Goal: Task Accomplishment & Management: Manage account settings

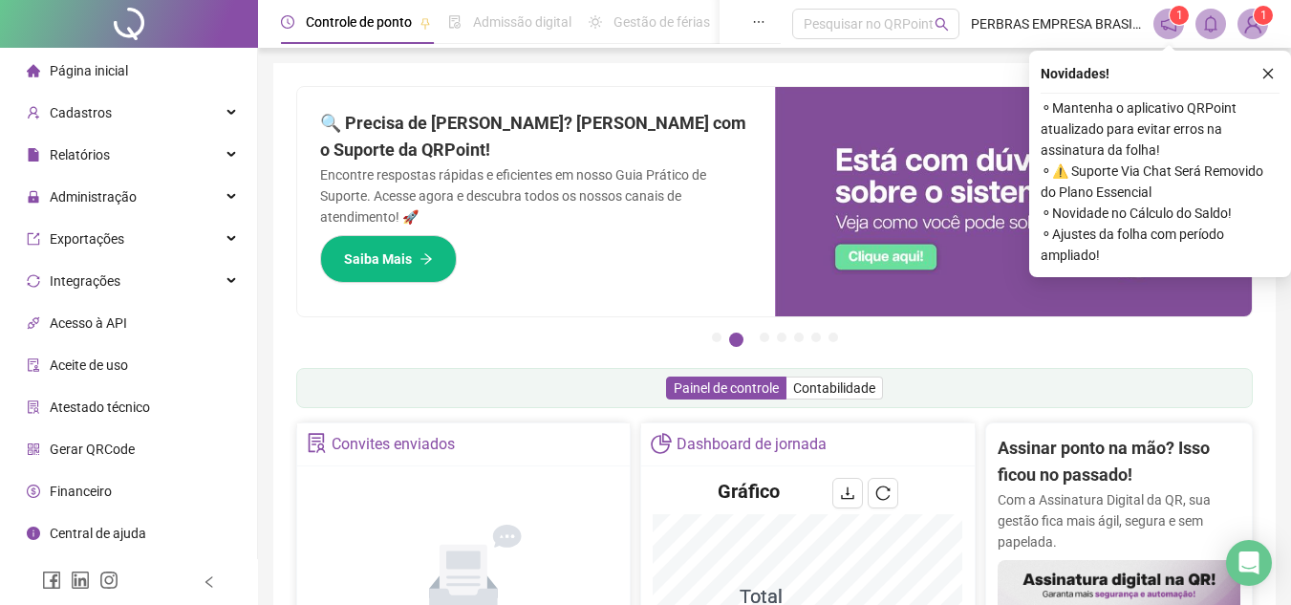
click at [1252, 74] on div "Novidades !" at bounding box center [1160, 73] width 239 height 23
click at [1269, 73] on icon "close" at bounding box center [1268, 73] width 13 height 13
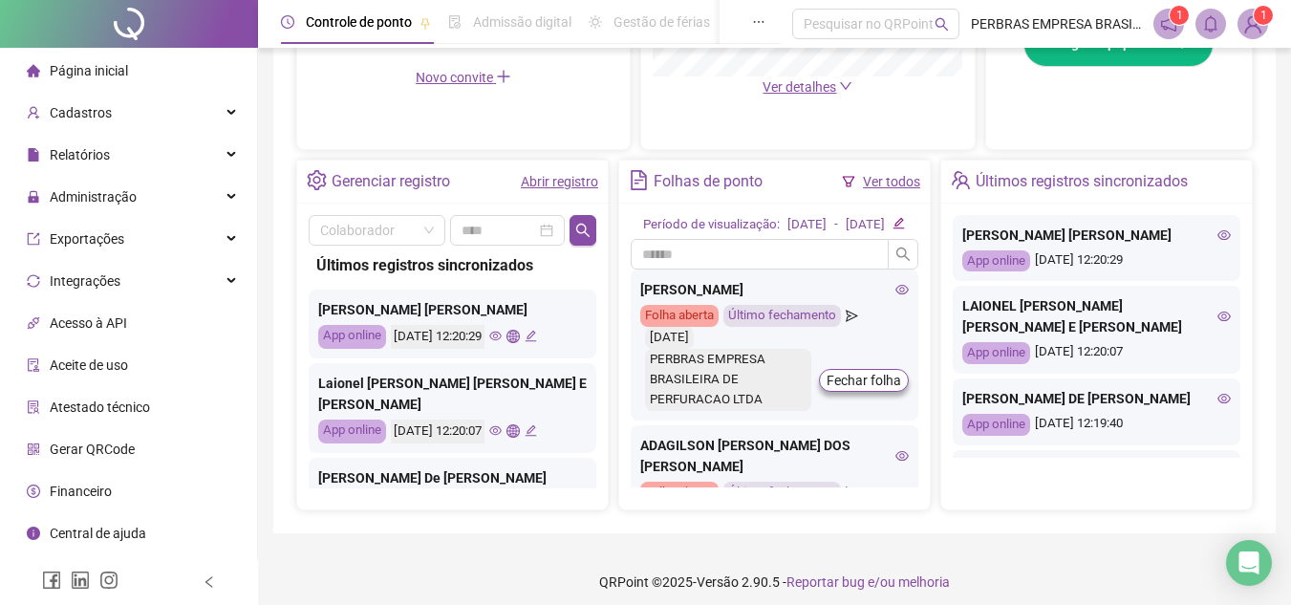
scroll to position [659, 0]
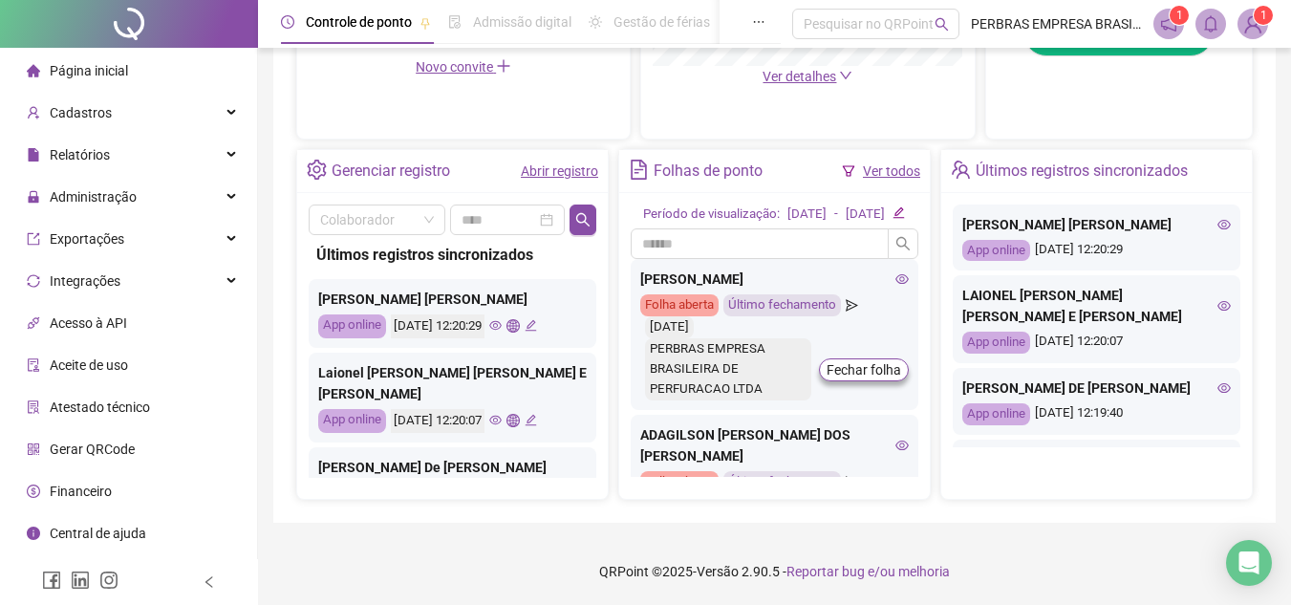
click at [502, 319] on icon "eye" at bounding box center [495, 325] width 12 height 12
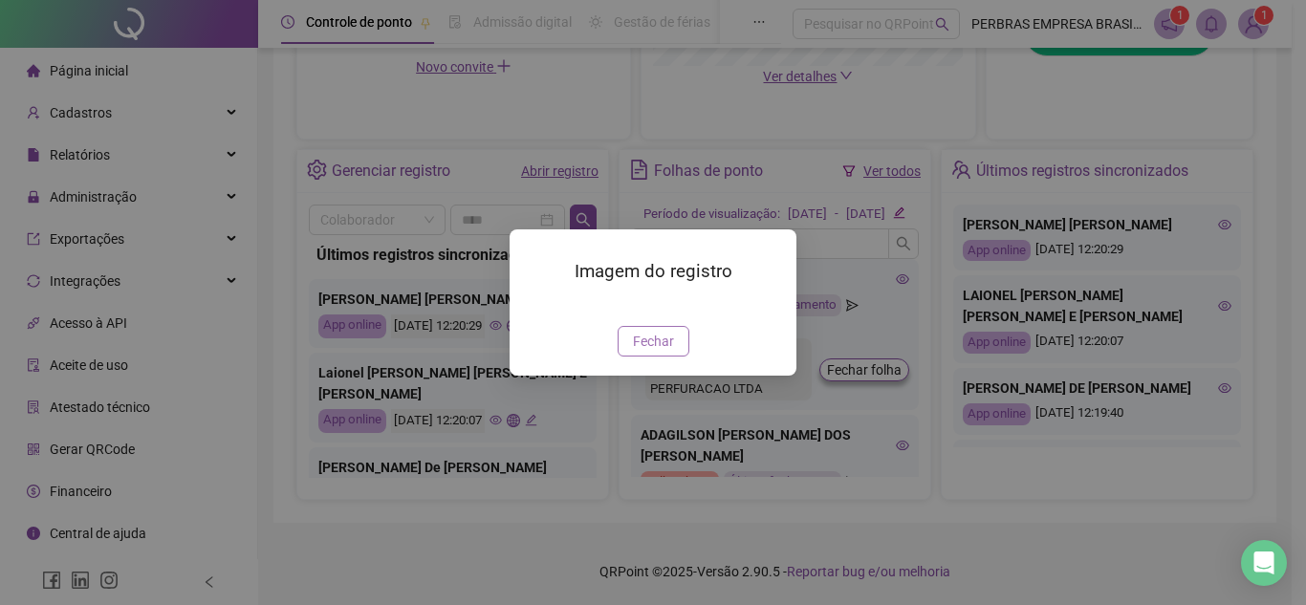
click at [683, 357] on button "Fechar" at bounding box center [654, 341] width 72 height 31
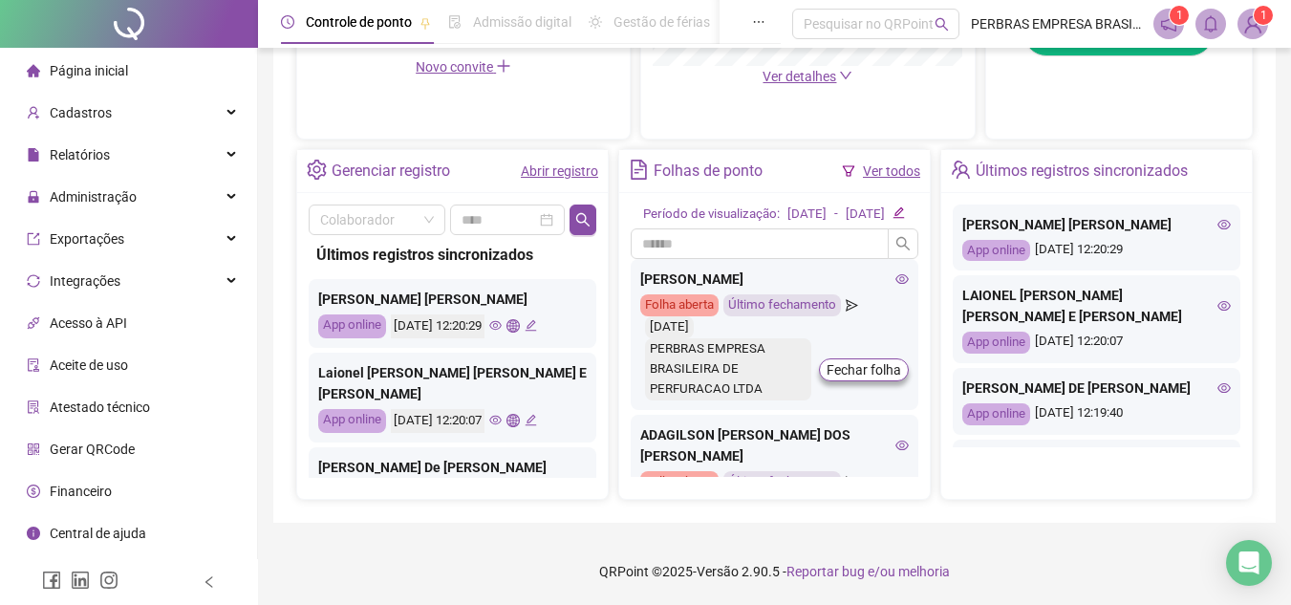
click at [502, 414] on icon "eye" at bounding box center [495, 420] width 12 height 12
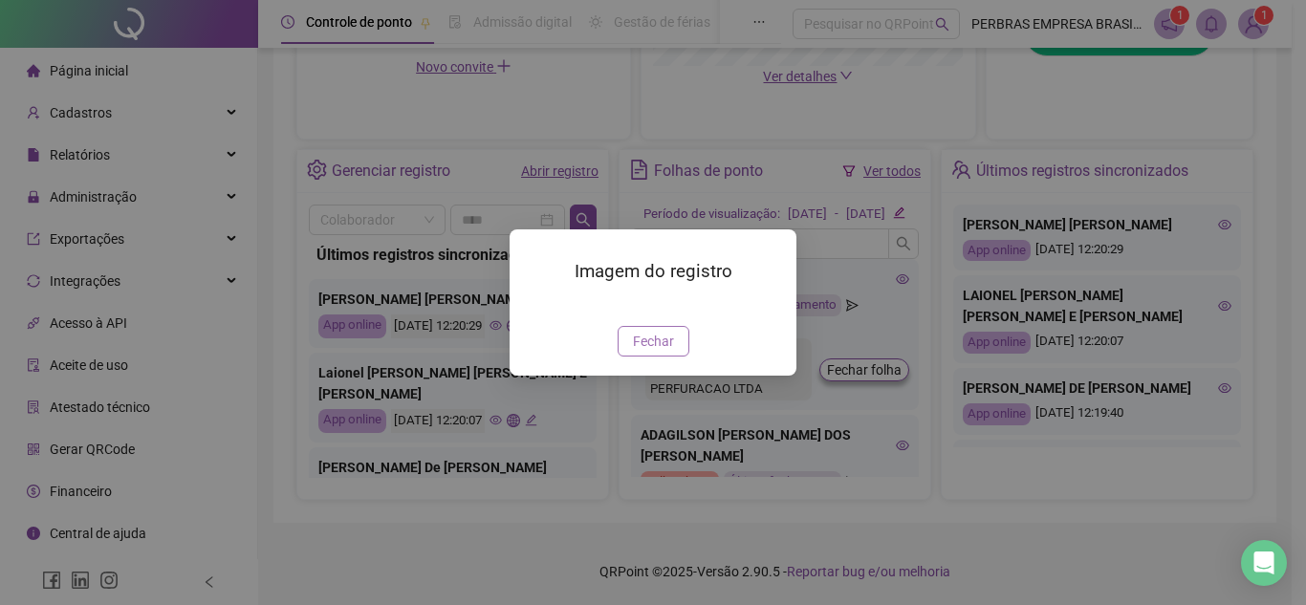
click at [655, 357] on button "Fechar" at bounding box center [654, 341] width 72 height 31
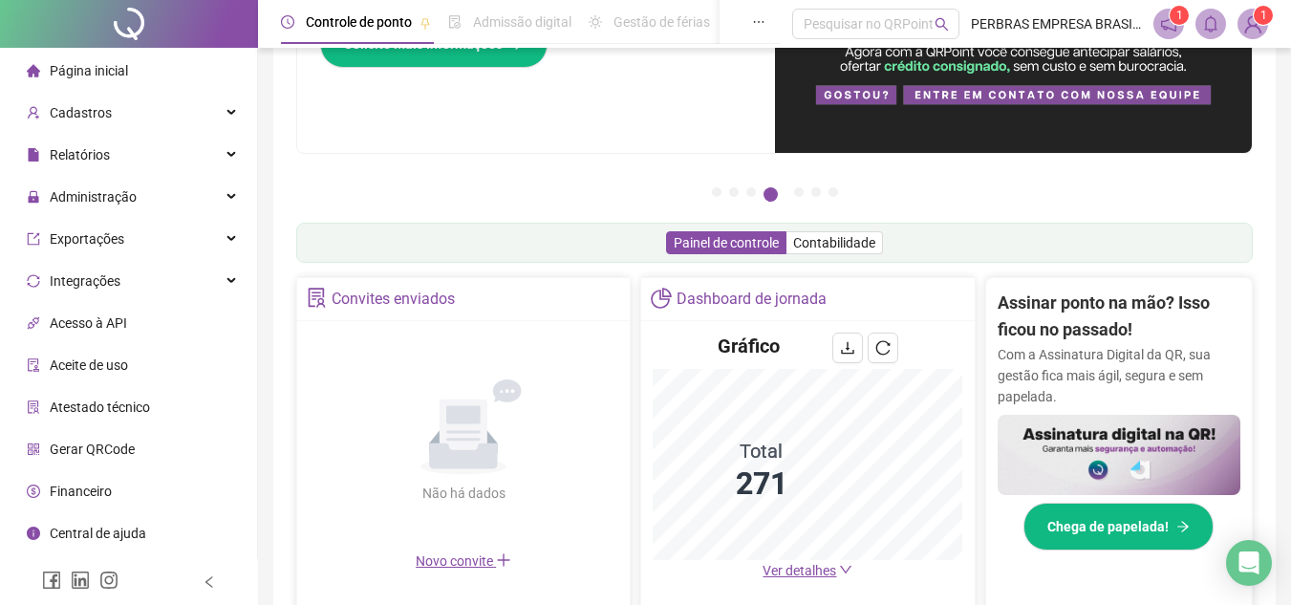
scroll to position [0, 0]
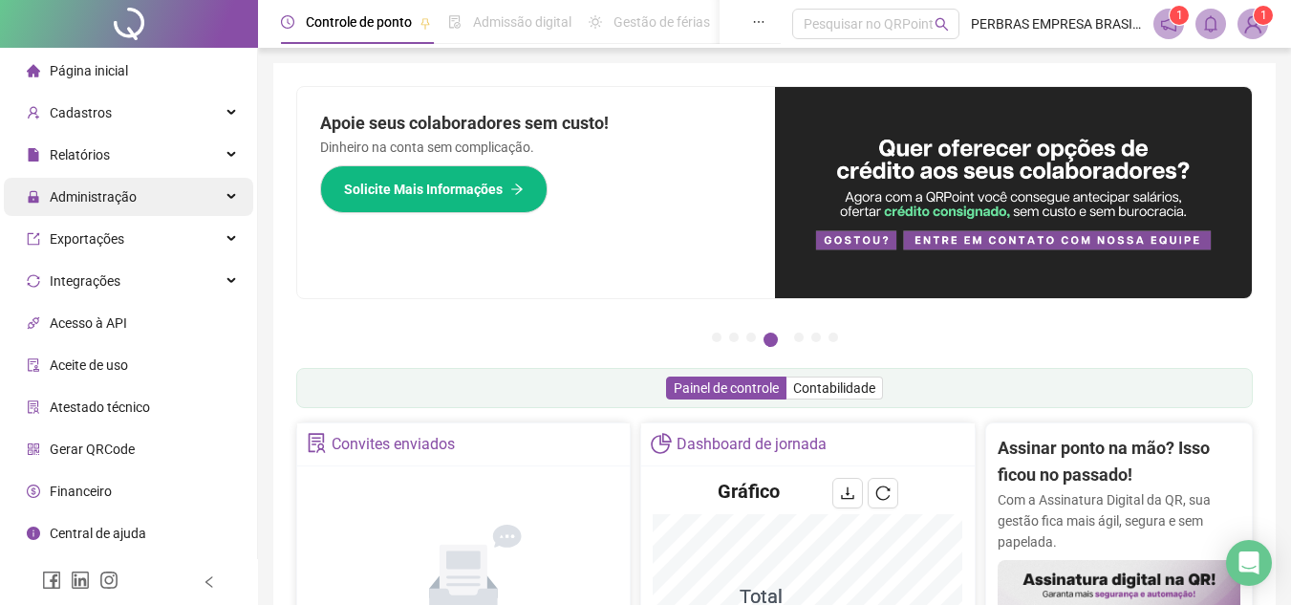
click at [155, 202] on div "Administração" at bounding box center [128, 197] width 249 height 38
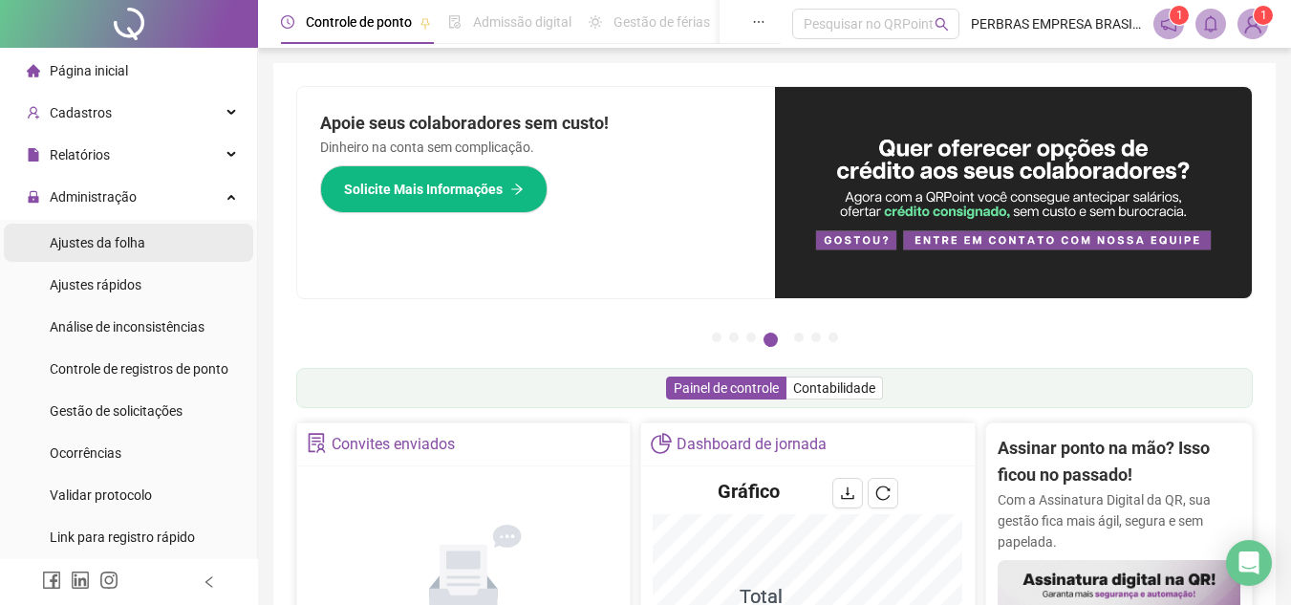
click at [125, 244] on span "Ajustes da folha" at bounding box center [98, 242] width 96 height 15
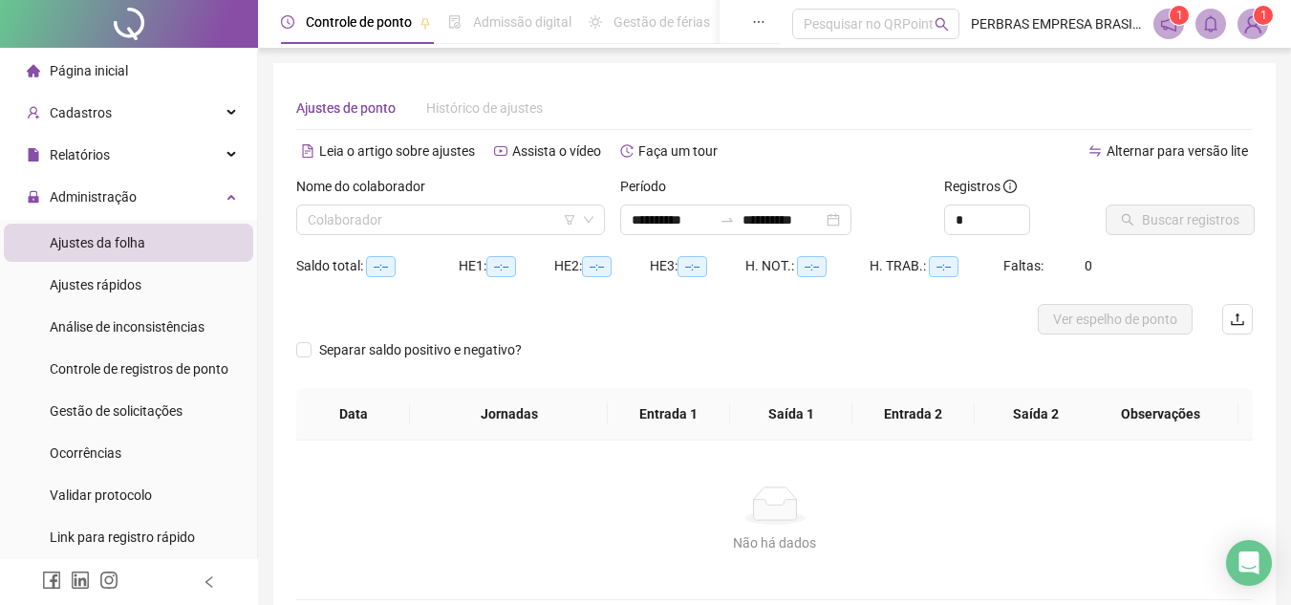
type input "**********"
click at [437, 219] on input "search" at bounding box center [442, 220] width 269 height 29
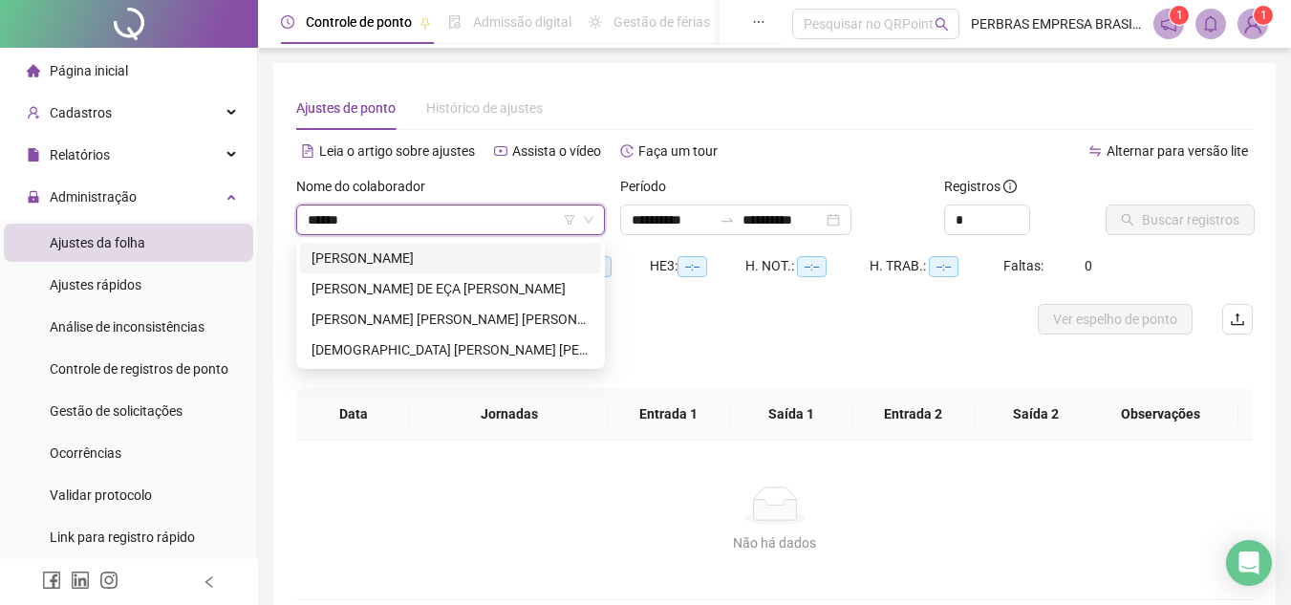
type input "*******"
click at [434, 287] on div "[PERSON_NAME] DE EÇA [PERSON_NAME]" at bounding box center [451, 288] width 278 height 21
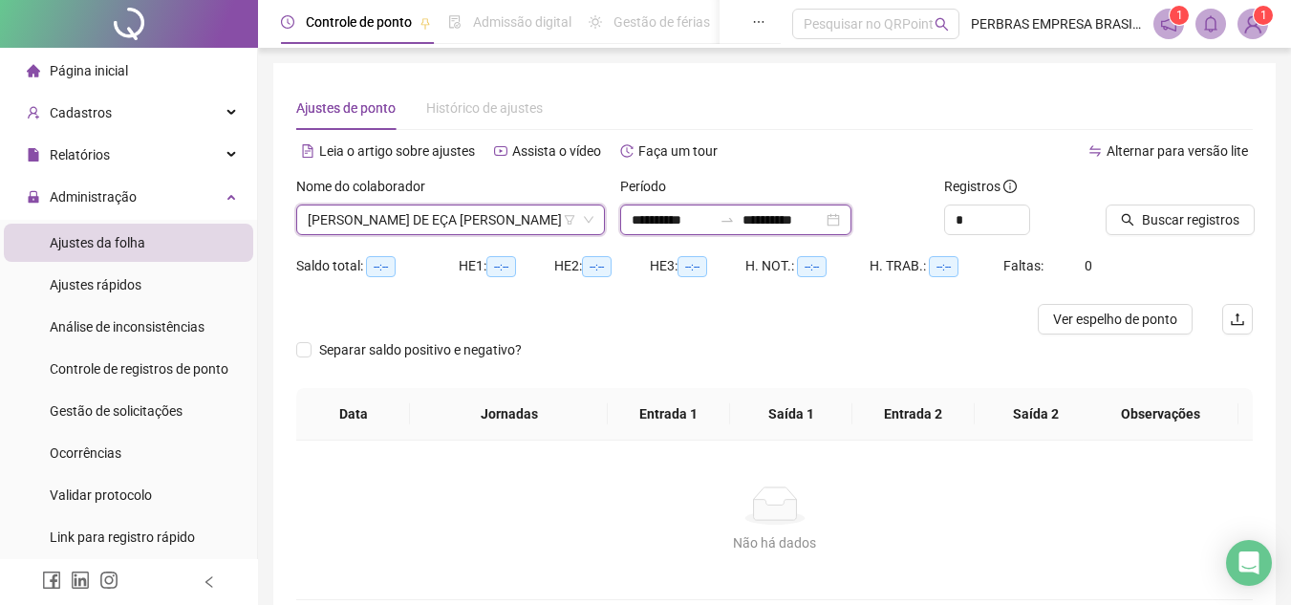
click at [683, 217] on input "**********" at bounding box center [672, 219] width 80 height 21
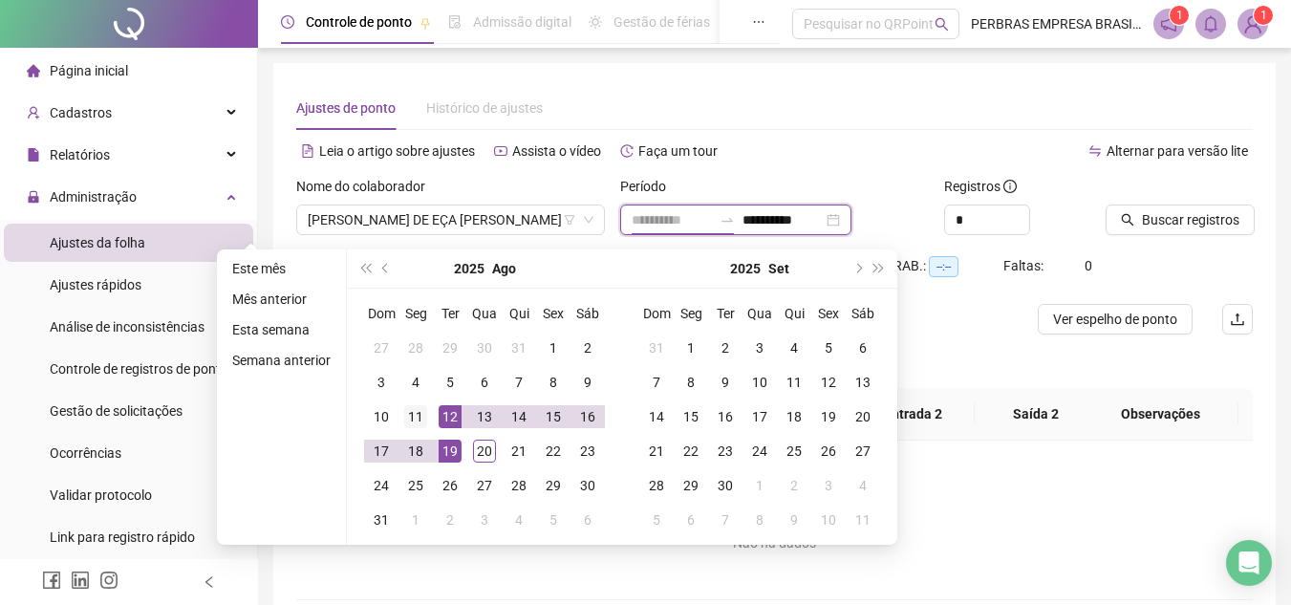
type input "**********"
click at [424, 411] on div "11" at bounding box center [415, 416] width 23 height 23
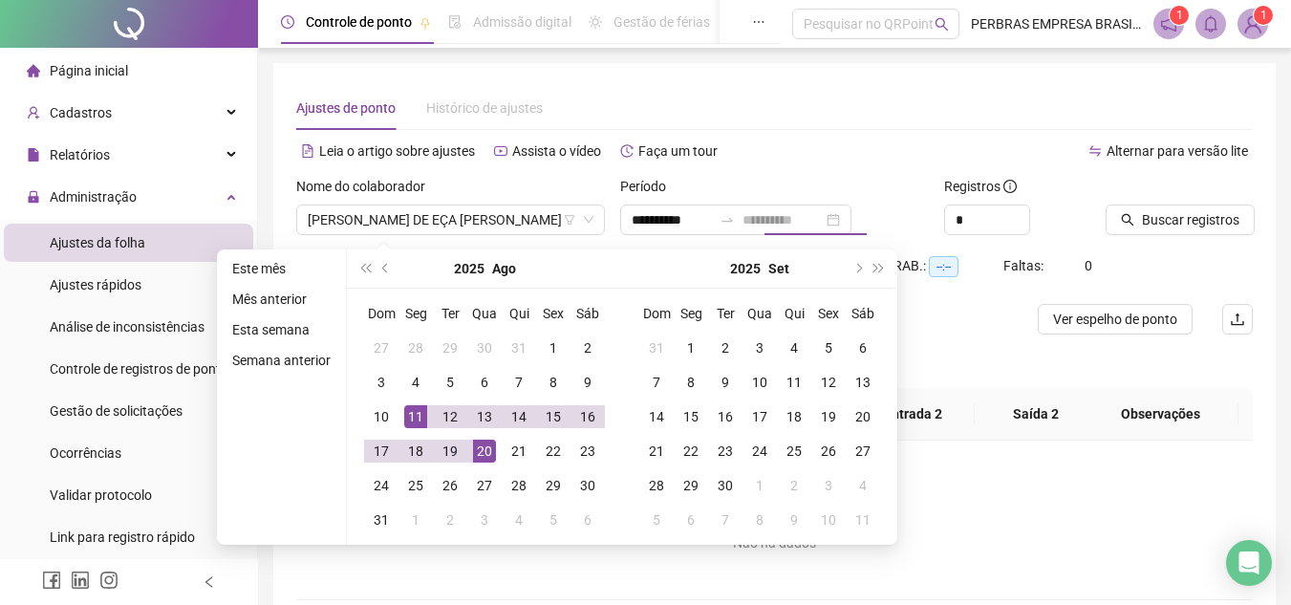
click at [488, 442] on div "20" at bounding box center [484, 451] width 23 height 23
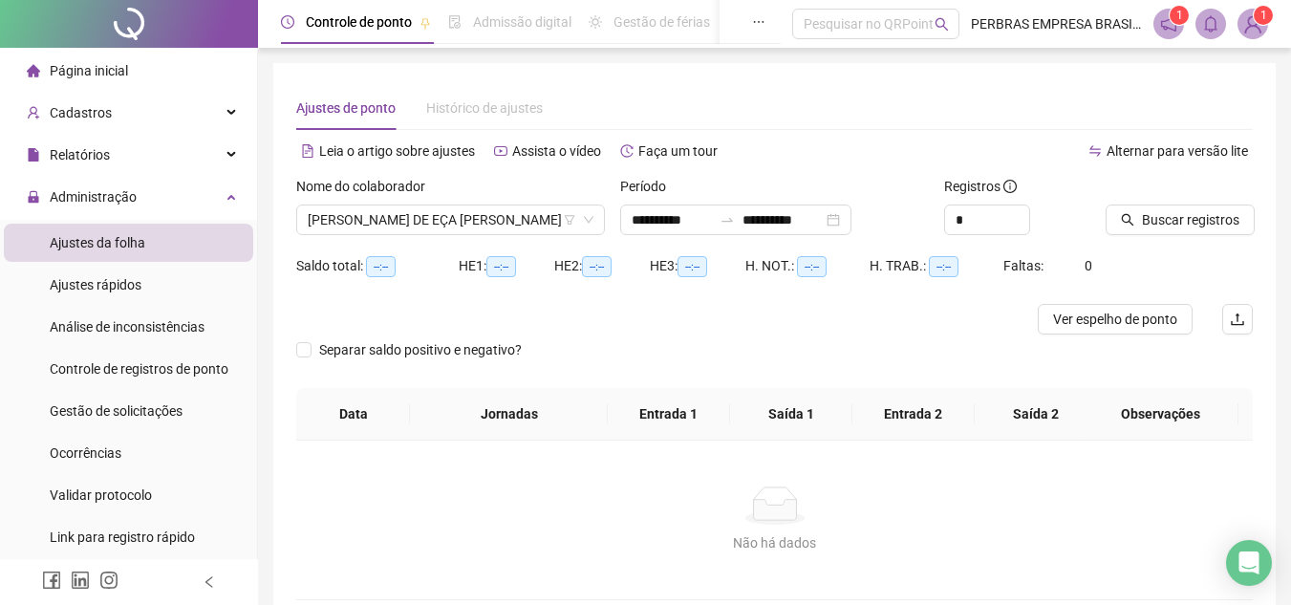
click at [1144, 203] on div at bounding box center [1155, 190] width 99 height 29
click at [1140, 219] on button "Buscar registros" at bounding box center [1180, 220] width 149 height 31
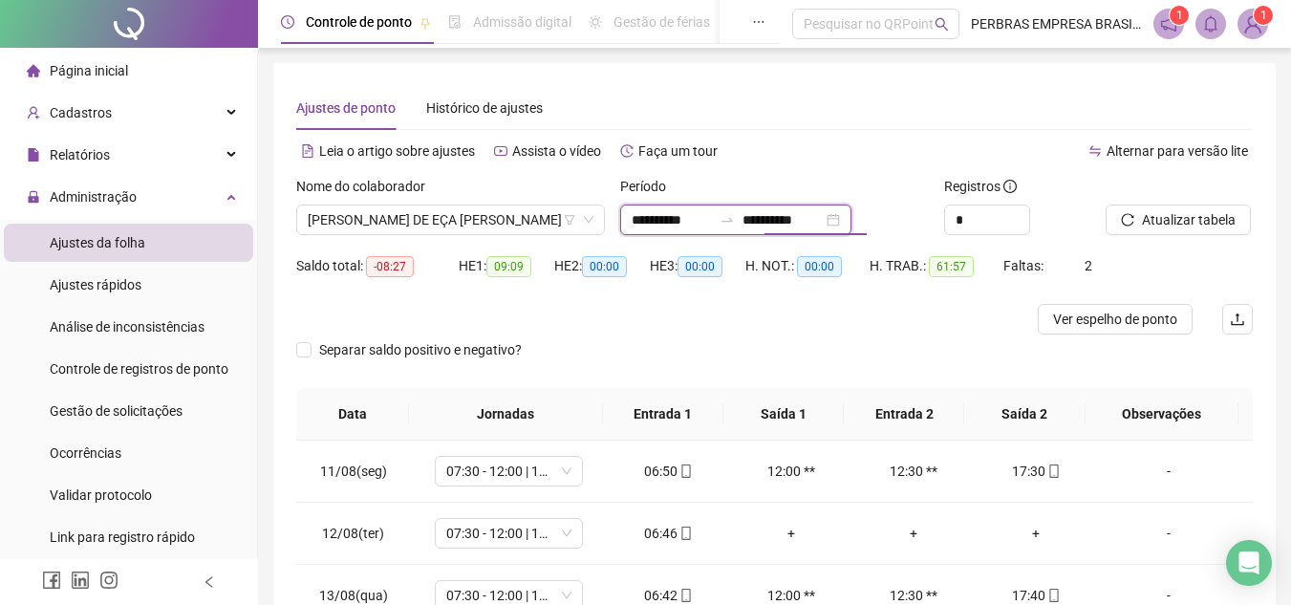
click at [814, 223] on input "**********" at bounding box center [783, 219] width 80 height 21
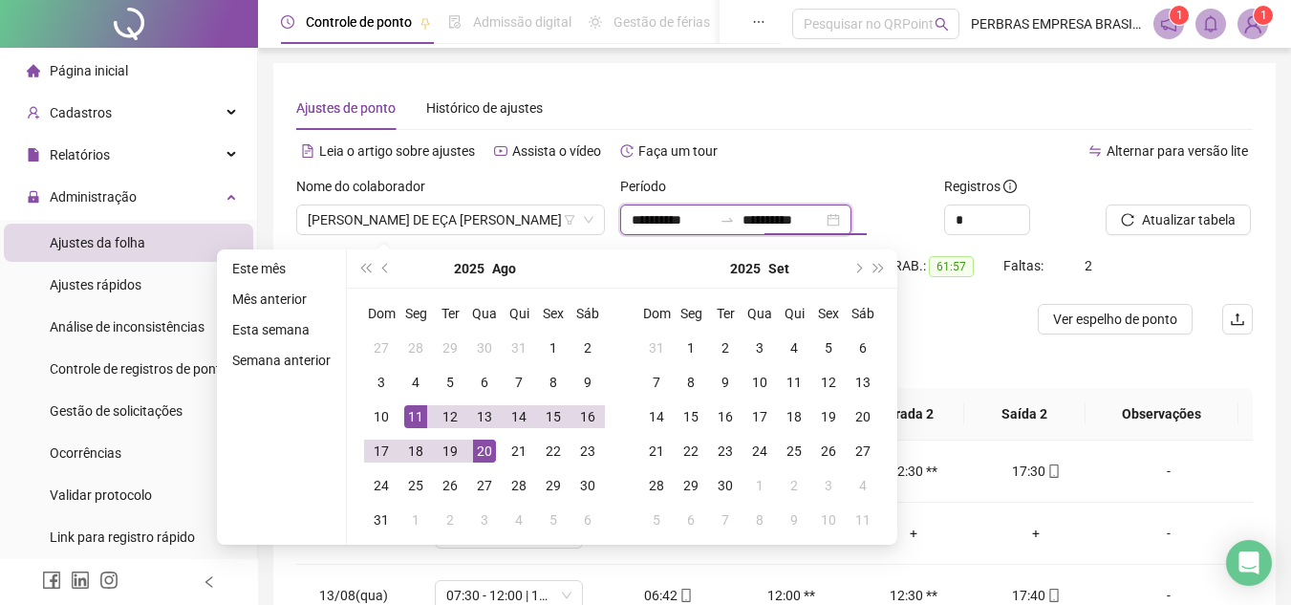
click at [814, 223] on input "**********" at bounding box center [783, 219] width 80 height 21
type input "**********"
click at [492, 452] on div "20" at bounding box center [484, 451] width 23 height 23
type input "**********"
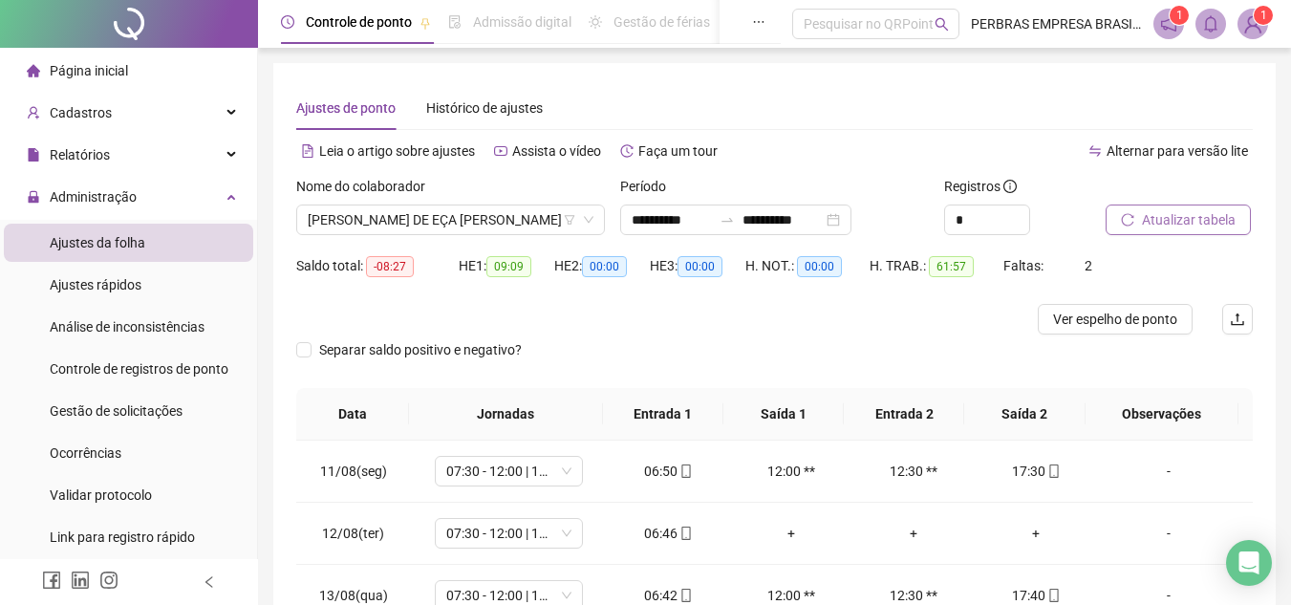
click at [1221, 220] on span "Atualizar tabela" at bounding box center [1189, 219] width 94 height 21
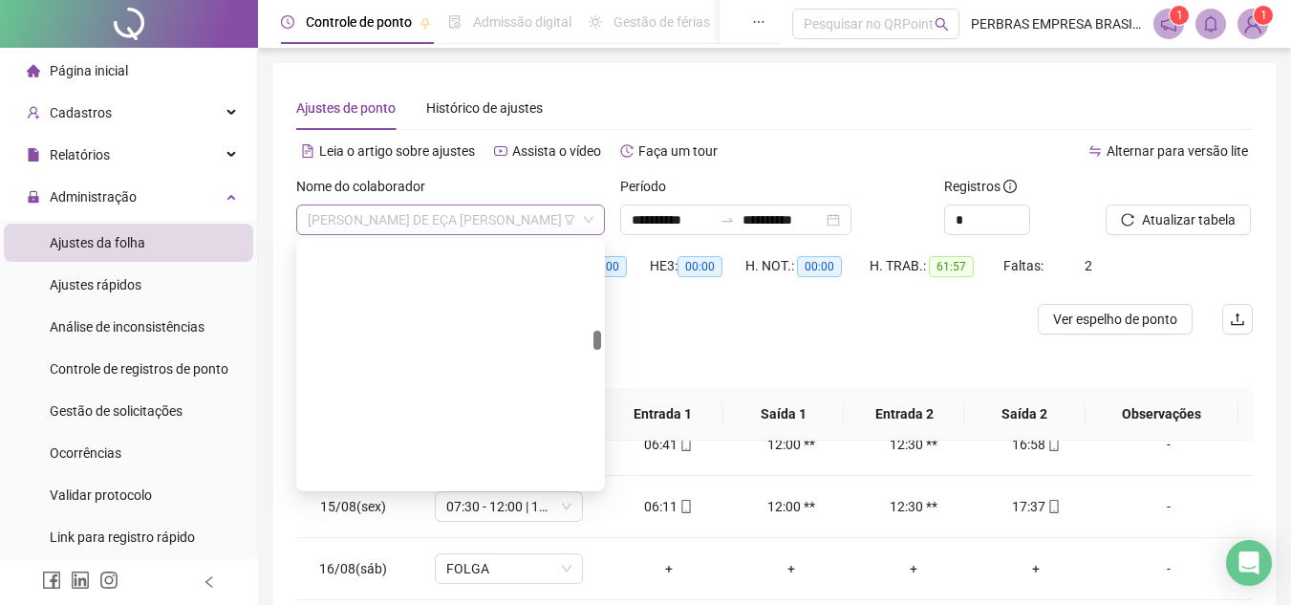
click at [489, 227] on span "[PERSON_NAME] DE EÇA [PERSON_NAME]" at bounding box center [451, 220] width 286 height 29
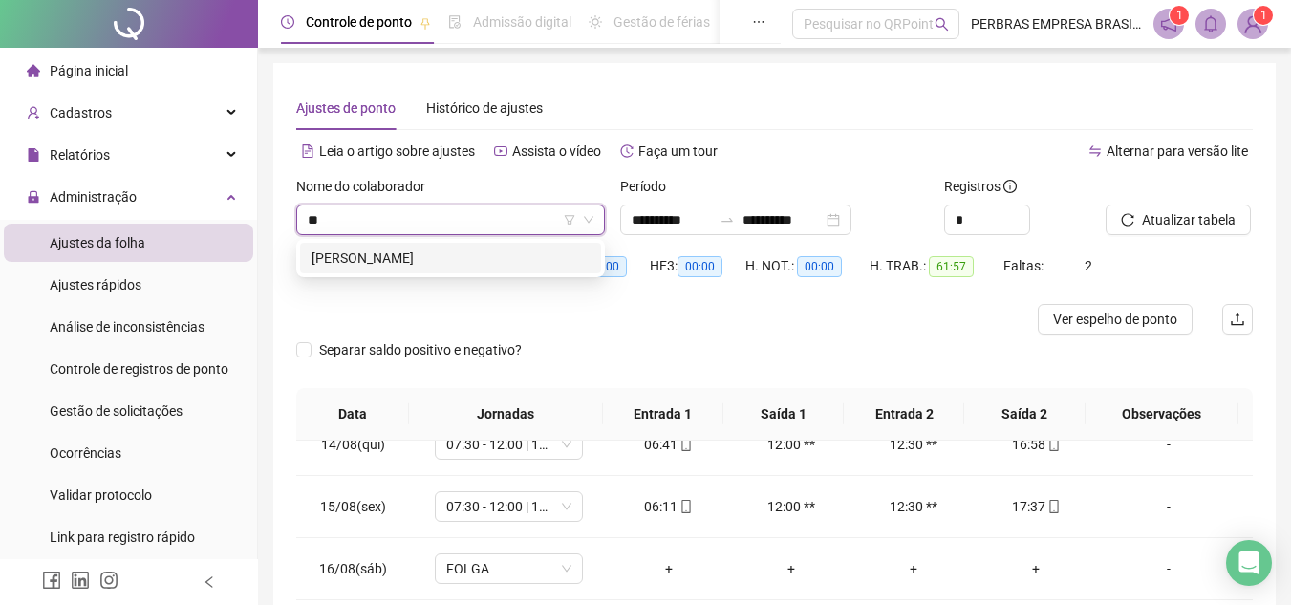
type input "***"
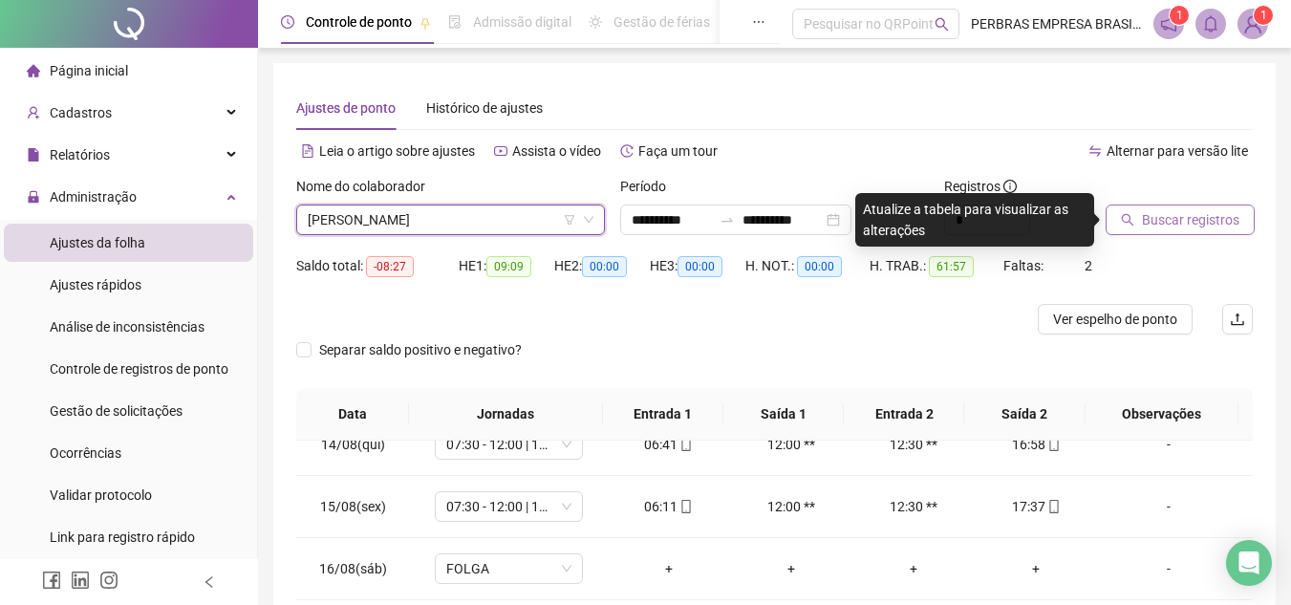
click at [1161, 228] on span "Buscar registros" at bounding box center [1191, 219] width 98 height 21
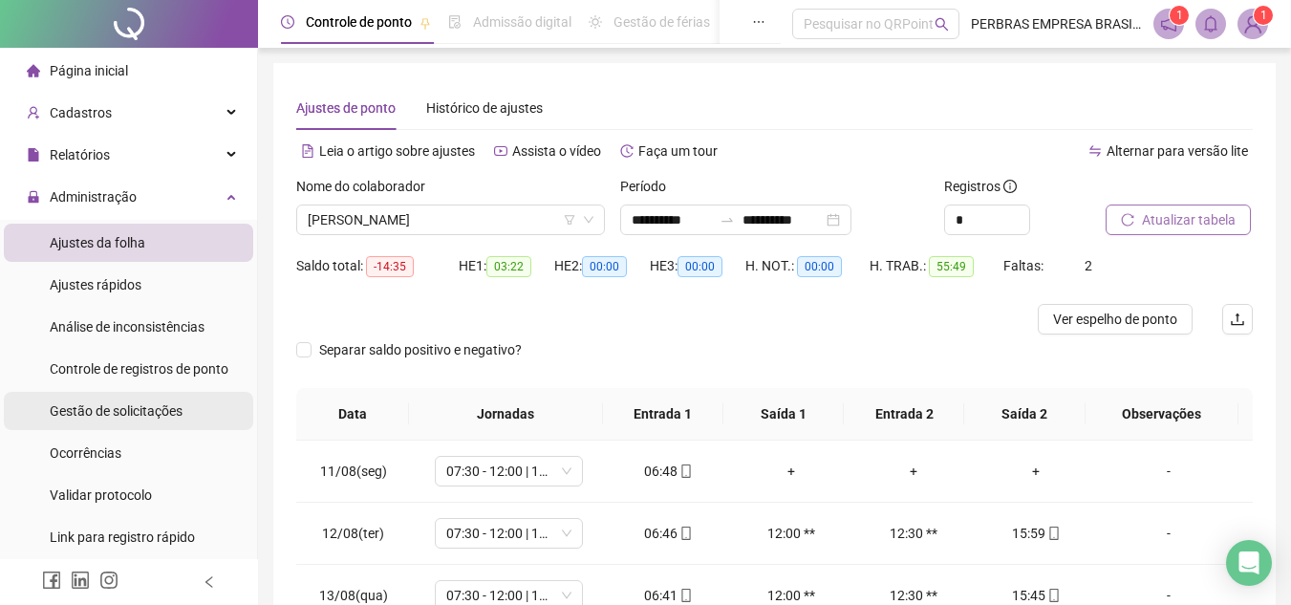
click at [131, 406] on span "Gestão de solicitações" at bounding box center [116, 410] width 133 height 15
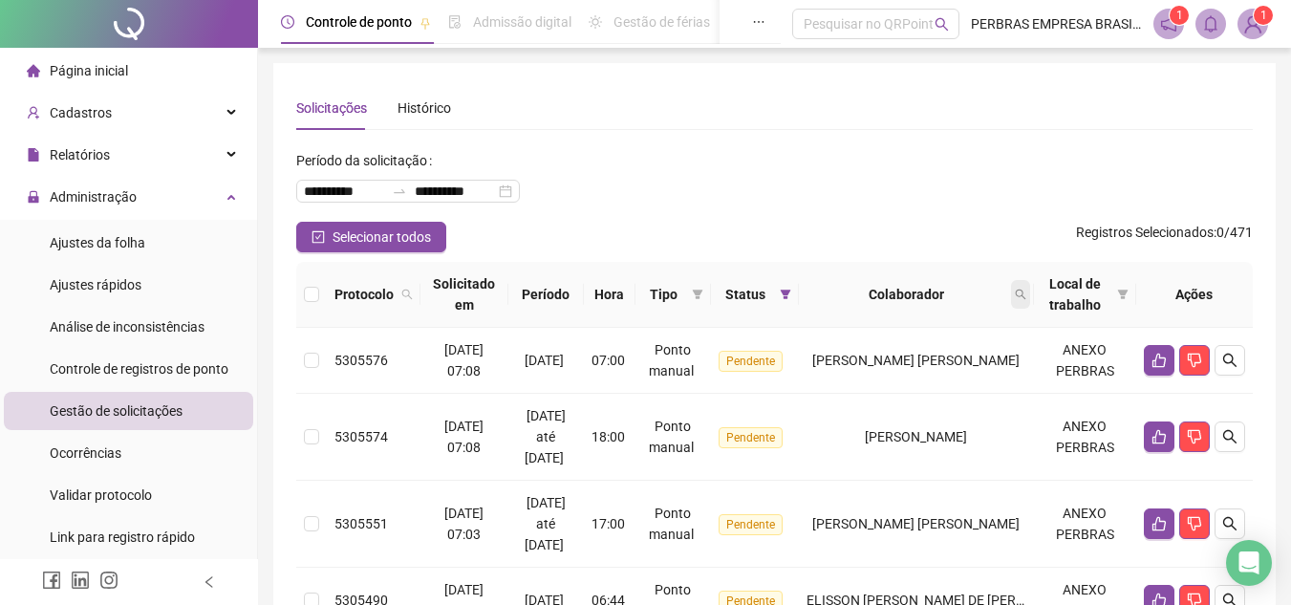
click at [1025, 293] on icon "search" at bounding box center [1021, 295] width 11 height 11
type input "*****"
click at [899, 374] on span "Buscar" at bounding box center [905, 369] width 42 height 21
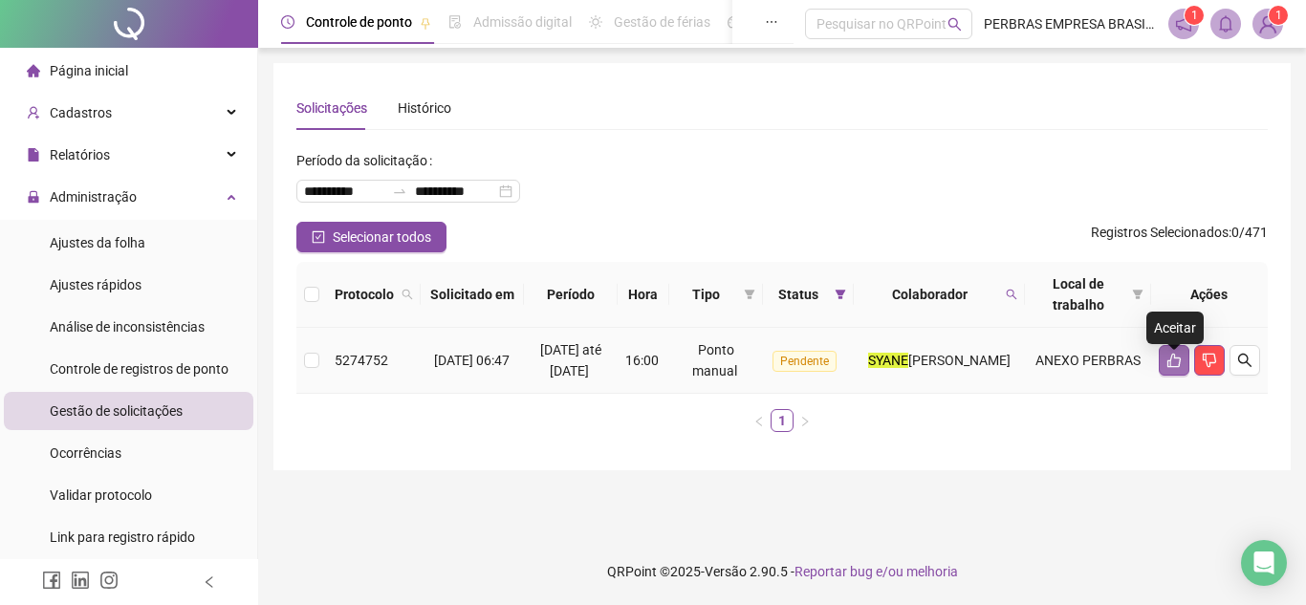
click at [1173, 368] on icon "like" at bounding box center [1173, 360] width 15 height 15
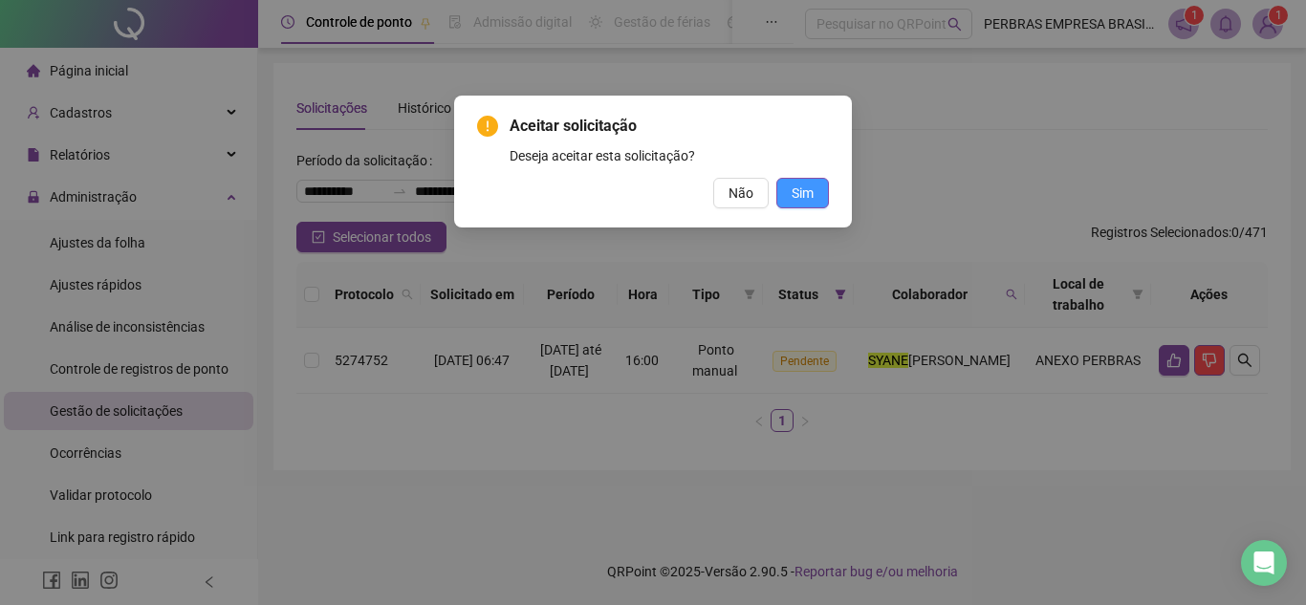
click at [817, 196] on button "Sim" at bounding box center [802, 193] width 53 height 31
click at [817, 206] on button "Sim" at bounding box center [802, 193] width 53 height 31
click at [817, 194] on button "Sim" at bounding box center [802, 193] width 53 height 31
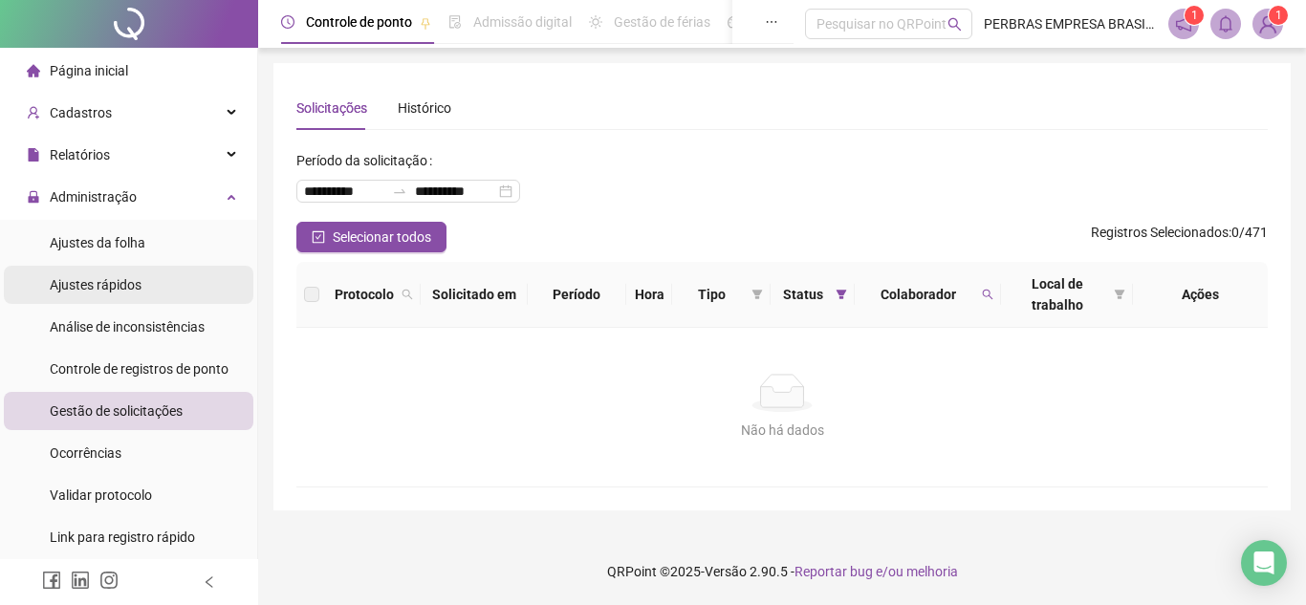
click at [108, 290] on span "Ajustes rápidos" at bounding box center [96, 284] width 92 height 15
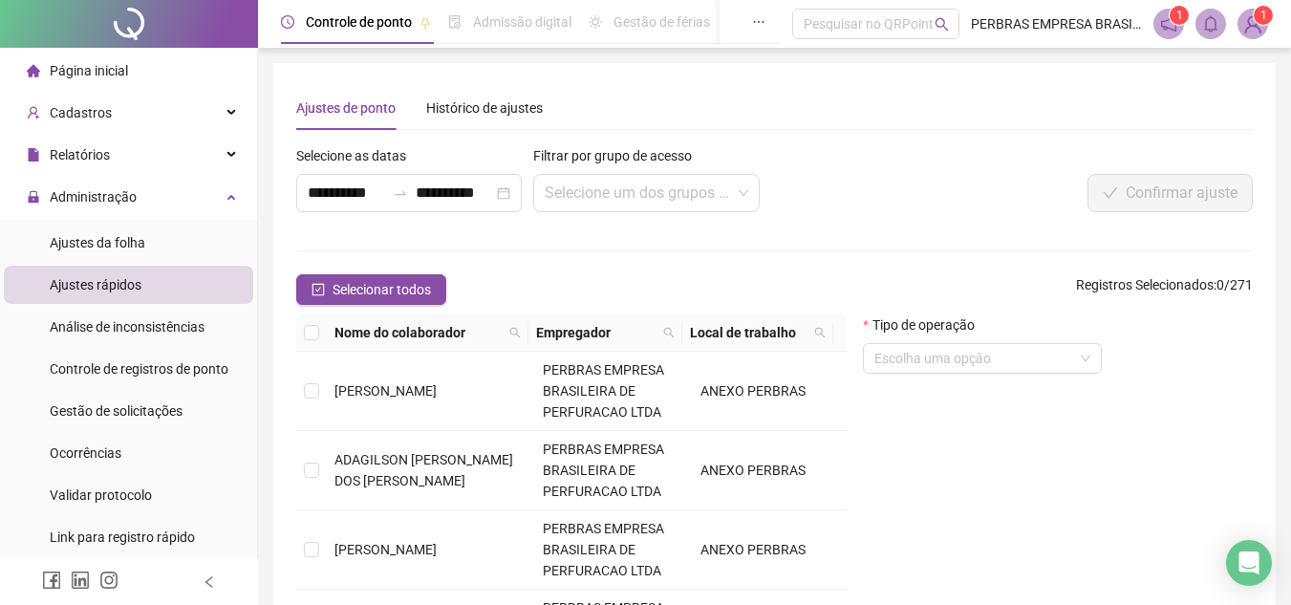
click at [114, 223] on li "Administração Ajustes da folha Ajustes rápidos Análise de inconsistências Contr…" at bounding box center [128, 369] width 257 height 382
click at [107, 241] on span "Ajustes da folha" at bounding box center [98, 242] width 96 height 15
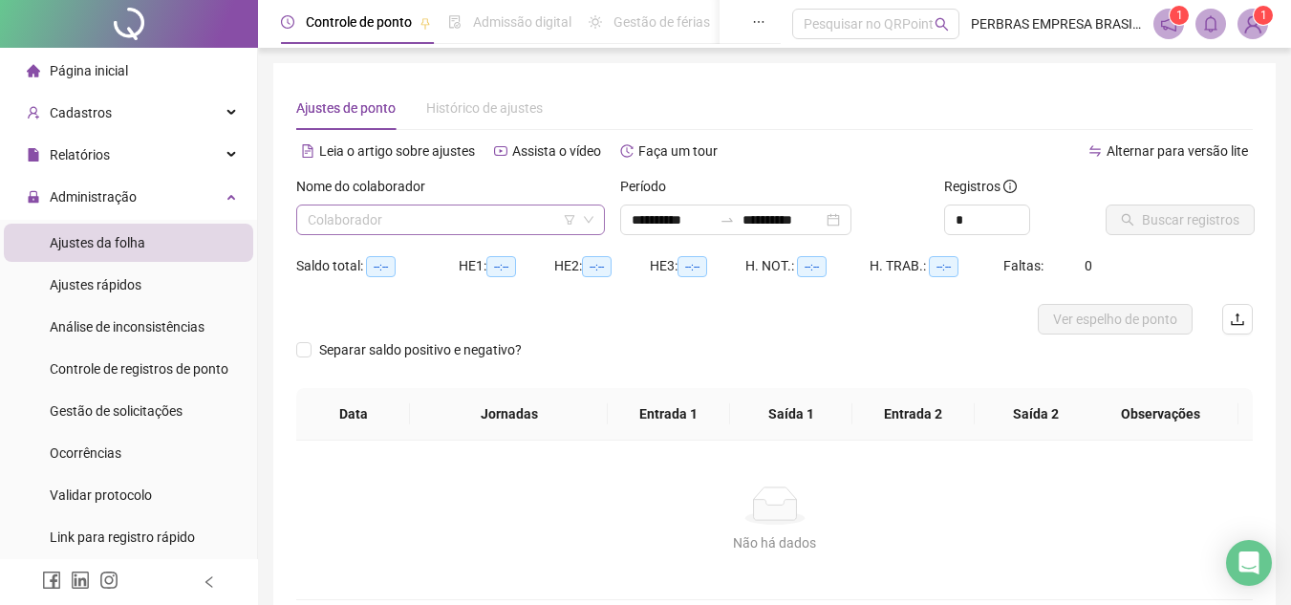
type input "**********"
click at [455, 214] on input "search" at bounding box center [442, 220] width 269 height 29
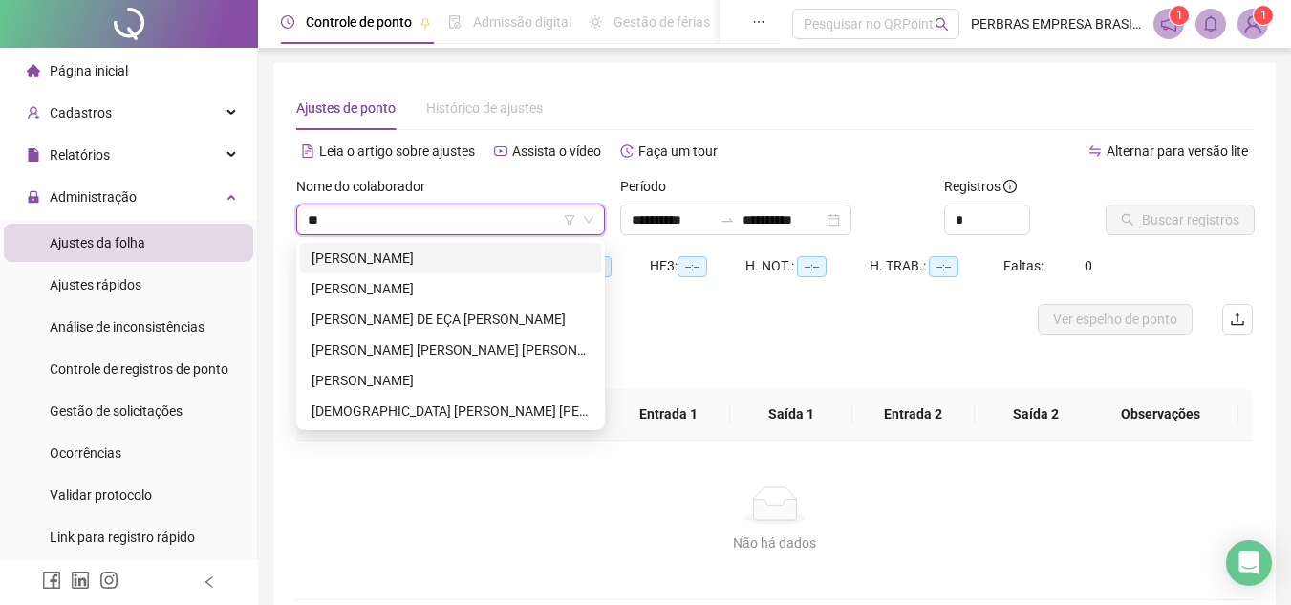
type input "***"
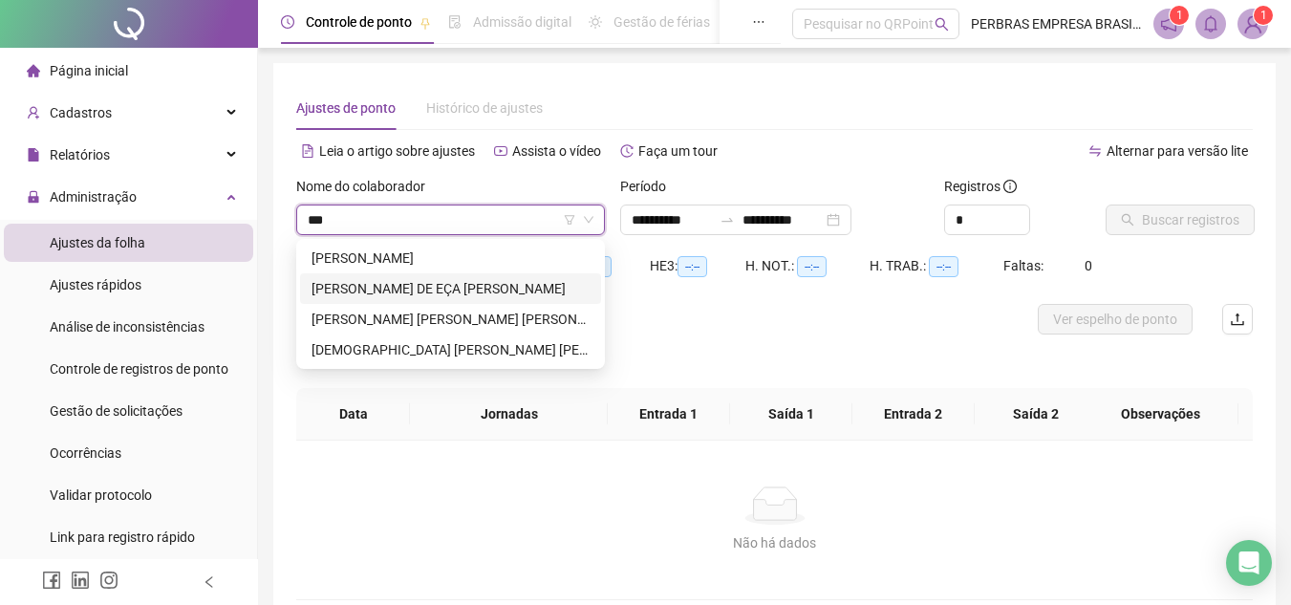
click at [436, 299] on div "[PERSON_NAME] DE EÇA [PERSON_NAME]" at bounding box center [450, 288] width 301 height 31
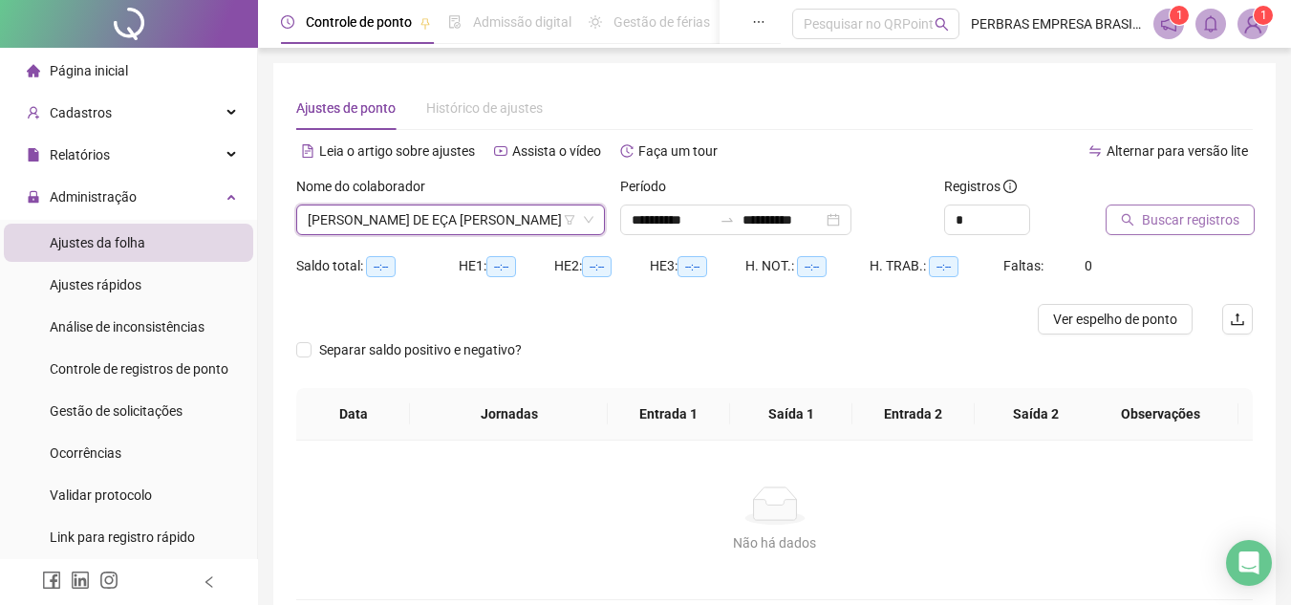
drag, startPoint x: 1192, startPoint y: 218, endPoint x: 1175, endPoint y: 222, distance: 17.6
click at [1175, 222] on span "Buscar registros" at bounding box center [1191, 219] width 98 height 21
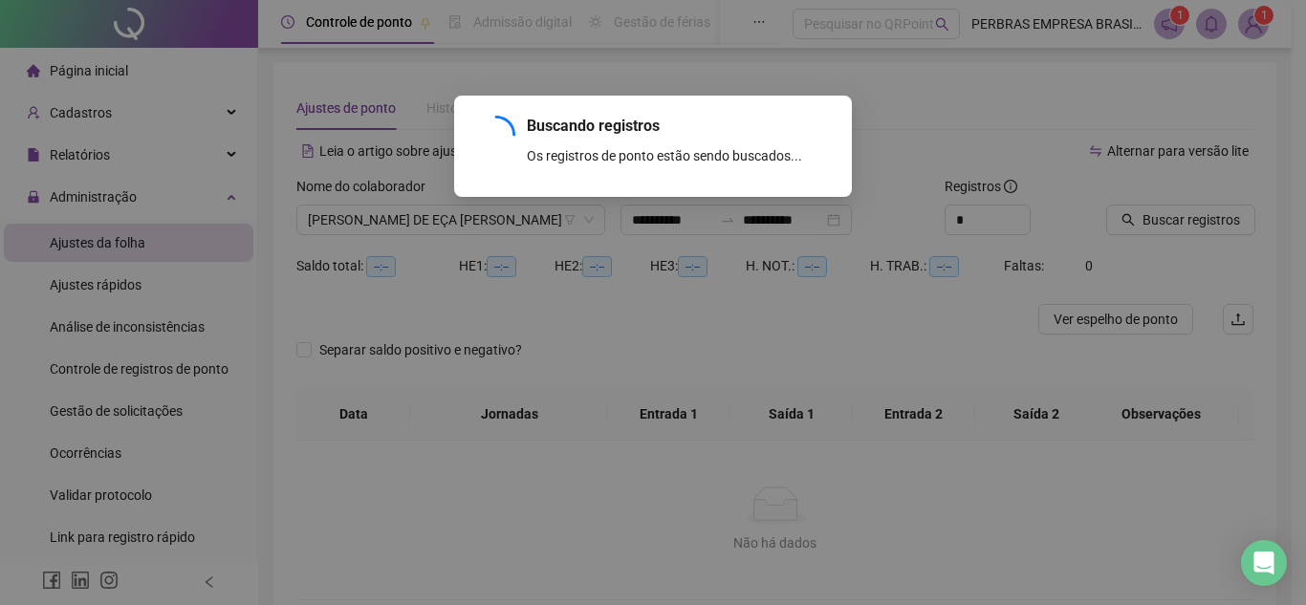
click at [795, 235] on div "Buscando registros Os registros de ponto estão sendo buscados... OK" at bounding box center [653, 302] width 1306 height 605
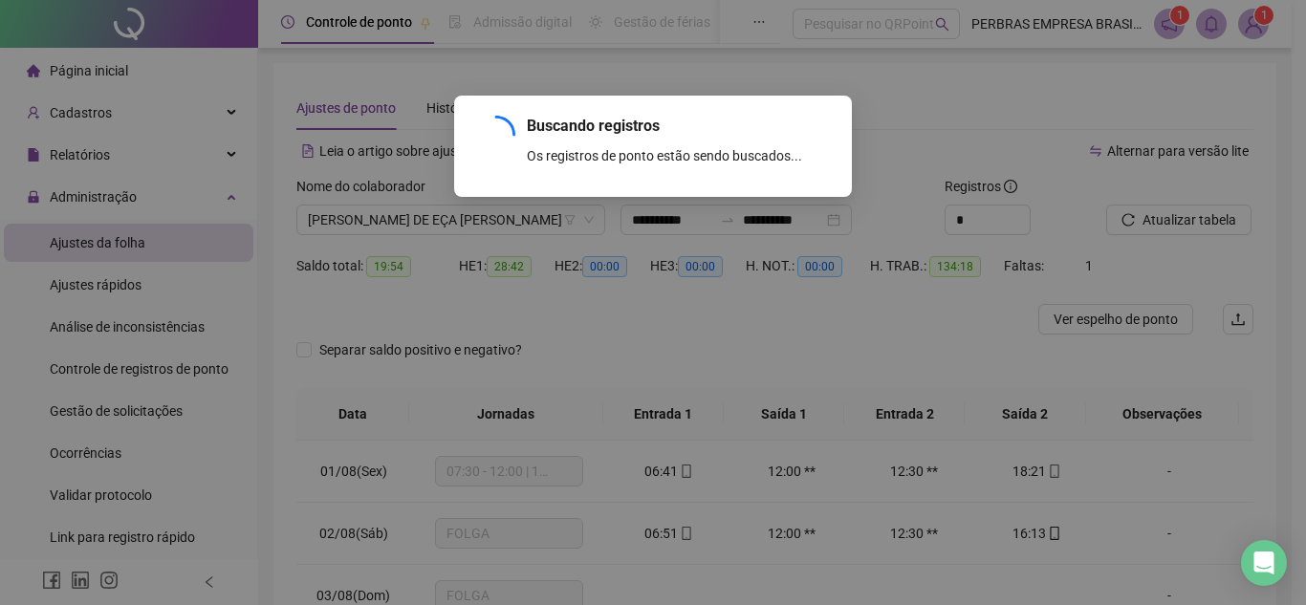
click at [835, 218] on div "Buscando registros Os registros de ponto estão sendo buscados... OK" at bounding box center [653, 302] width 1306 height 605
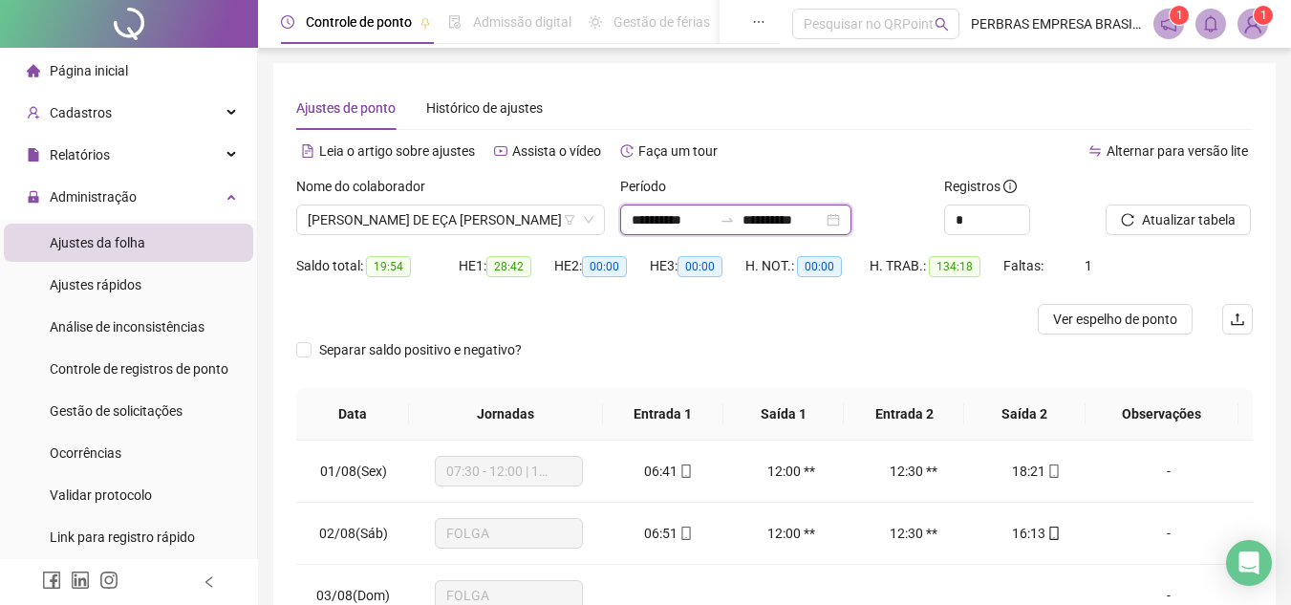
click at [823, 219] on input "**********" at bounding box center [783, 219] width 80 height 21
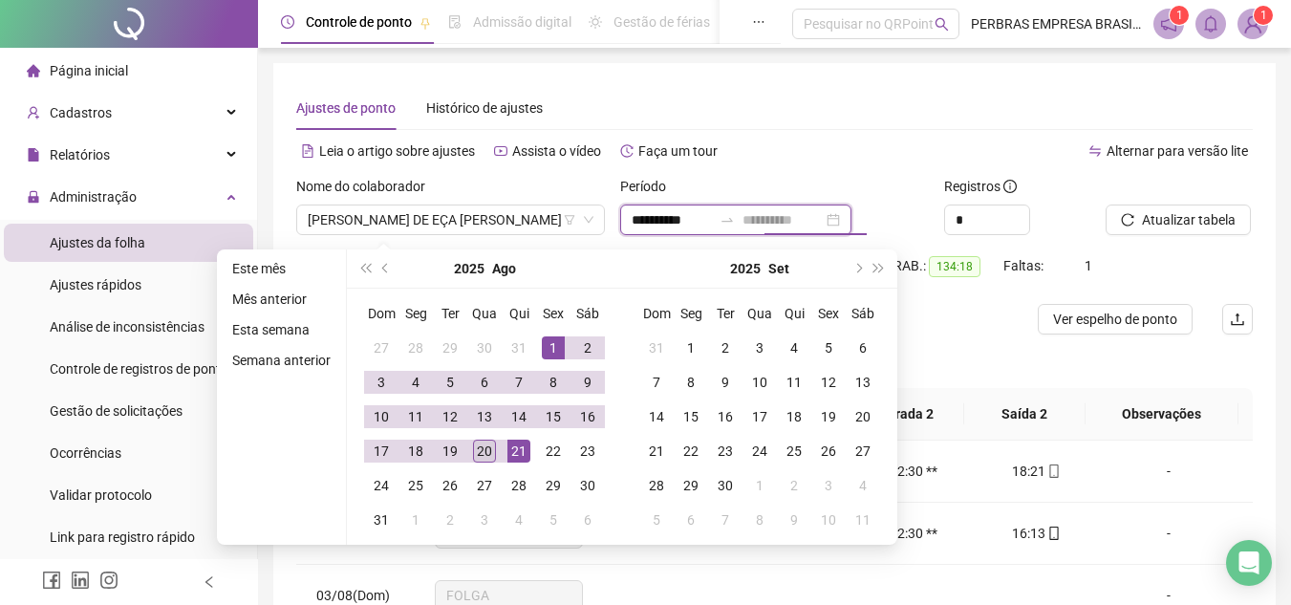
type input "**********"
click at [490, 457] on div "20" at bounding box center [484, 451] width 23 height 23
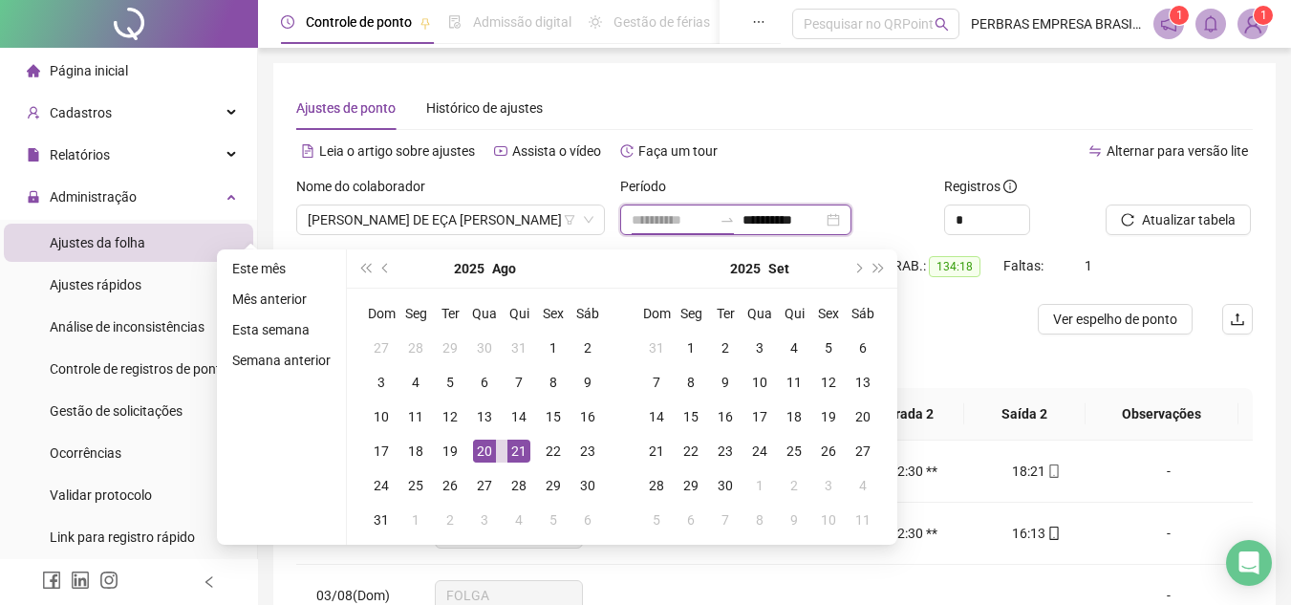
type input "**********"
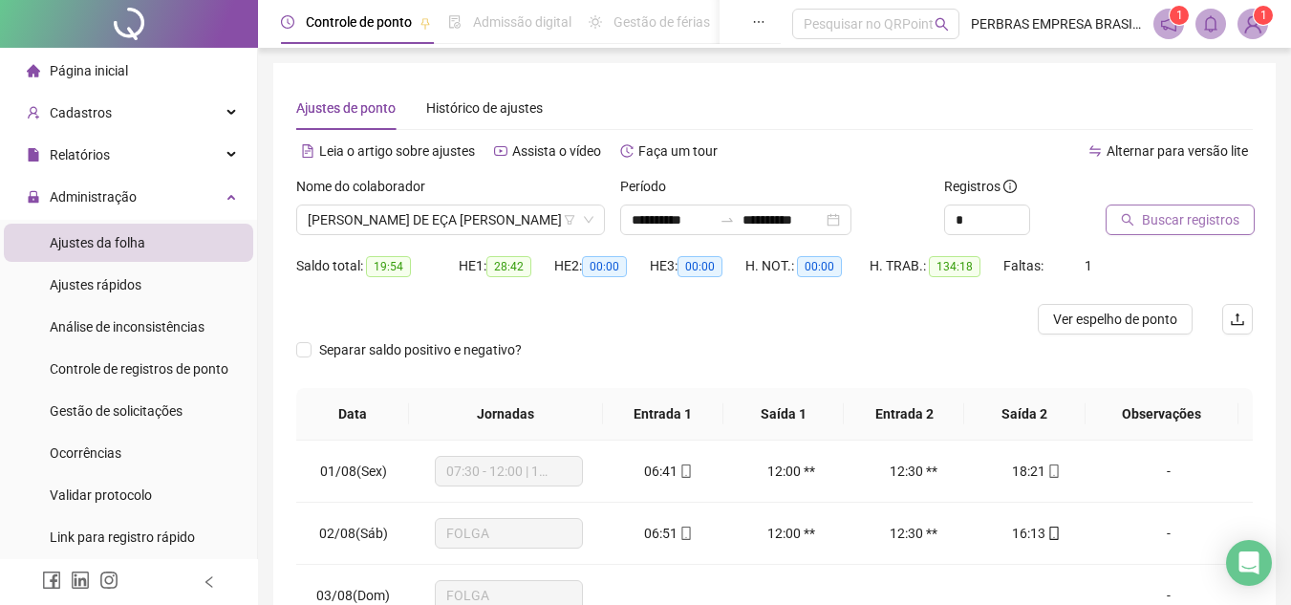
click at [1164, 221] on span "Buscar registros" at bounding box center [1191, 219] width 98 height 21
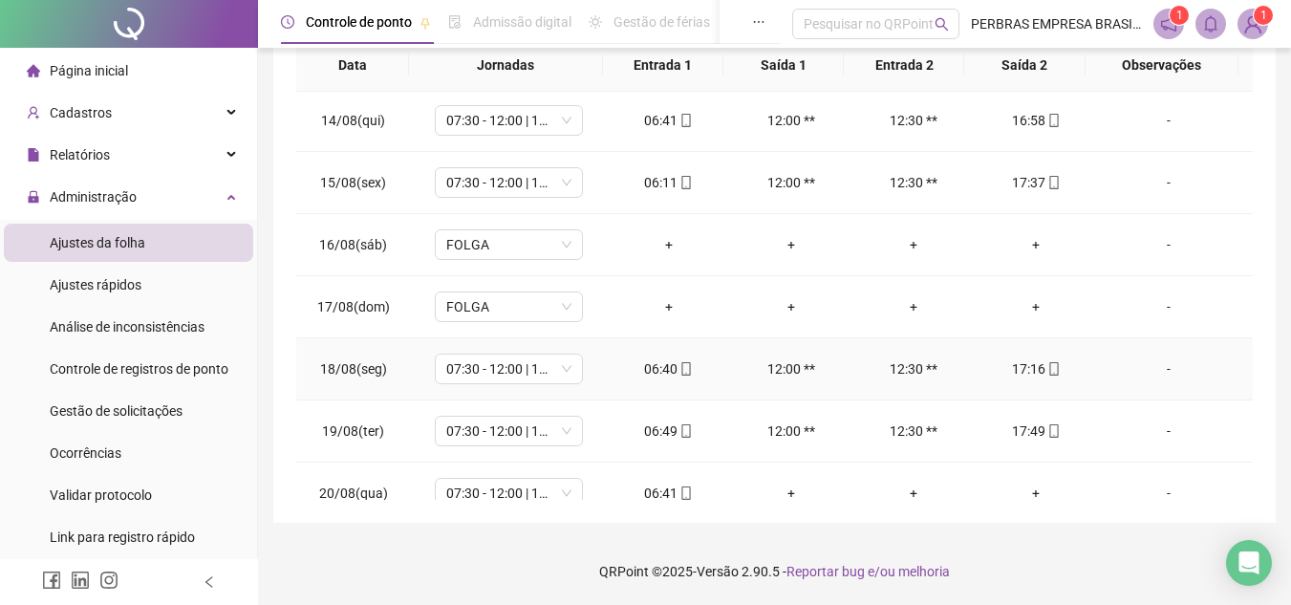
scroll to position [835, 0]
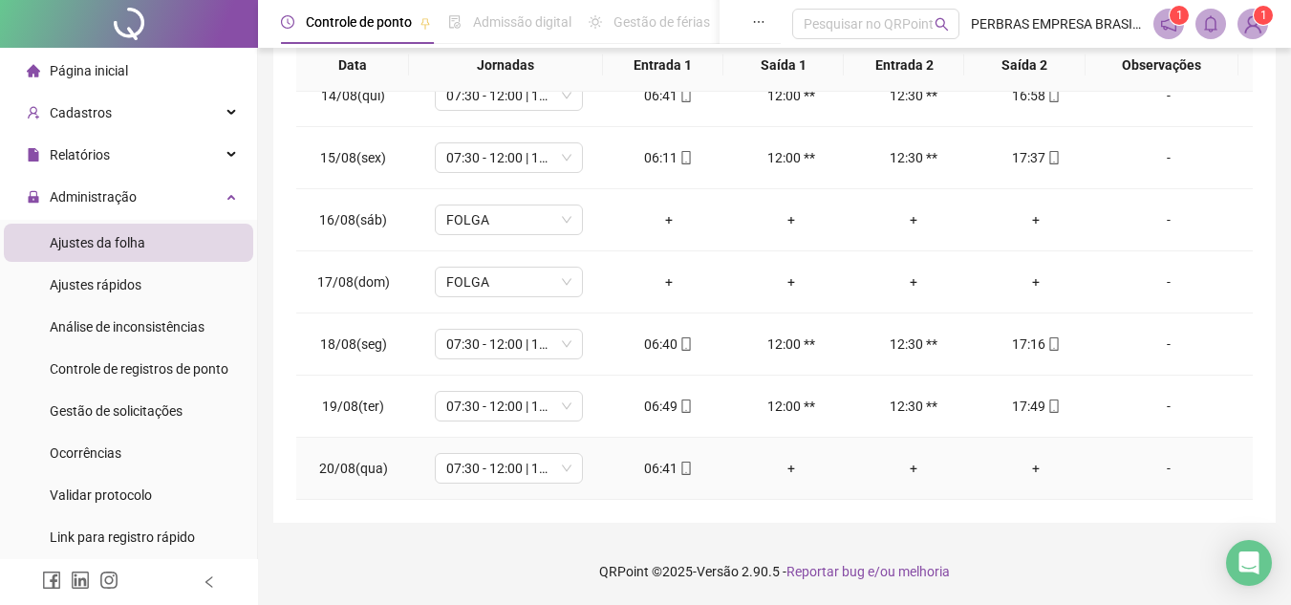
click at [691, 473] on div "06:41" at bounding box center [669, 468] width 92 height 21
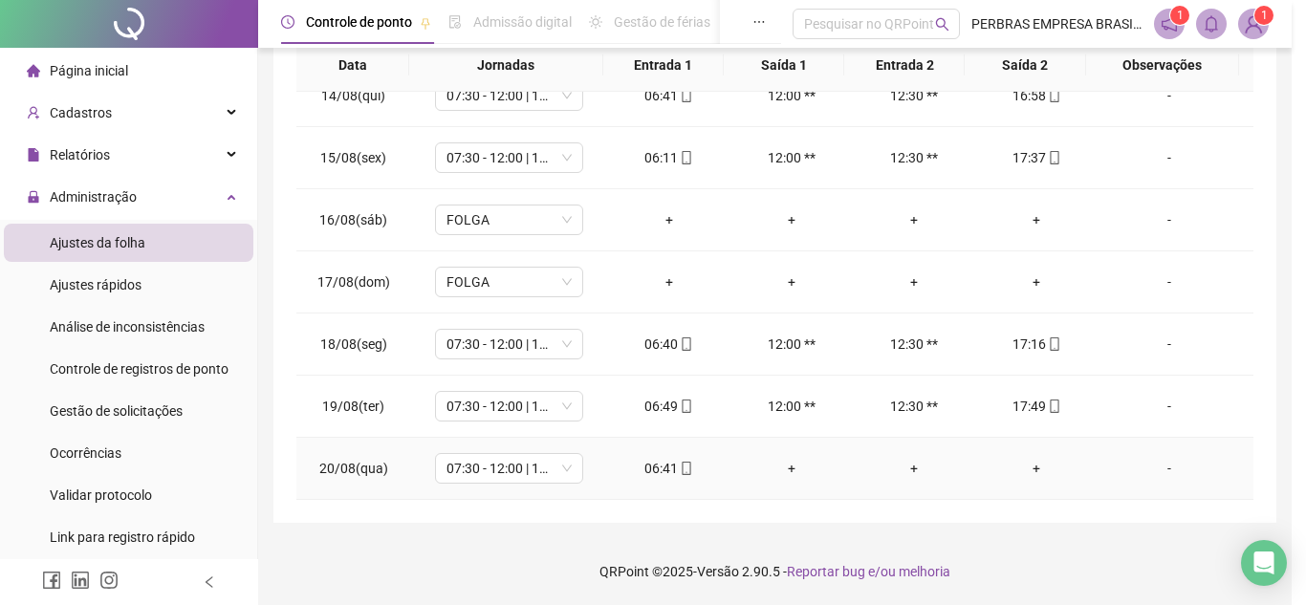
type input "**********"
click at [683, 476] on div "**********" at bounding box center [652, 293] width 497 height 394
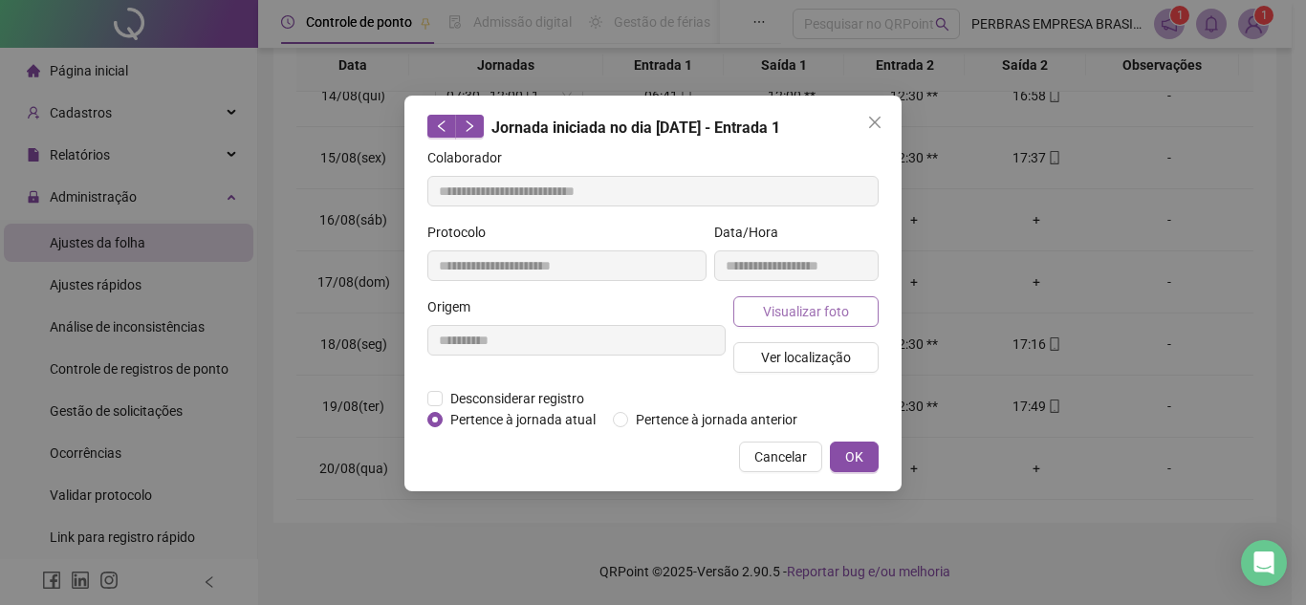
click at [852, 303] on button "Visualizar foto" at bounding box center [805, 311] width 145 height 31
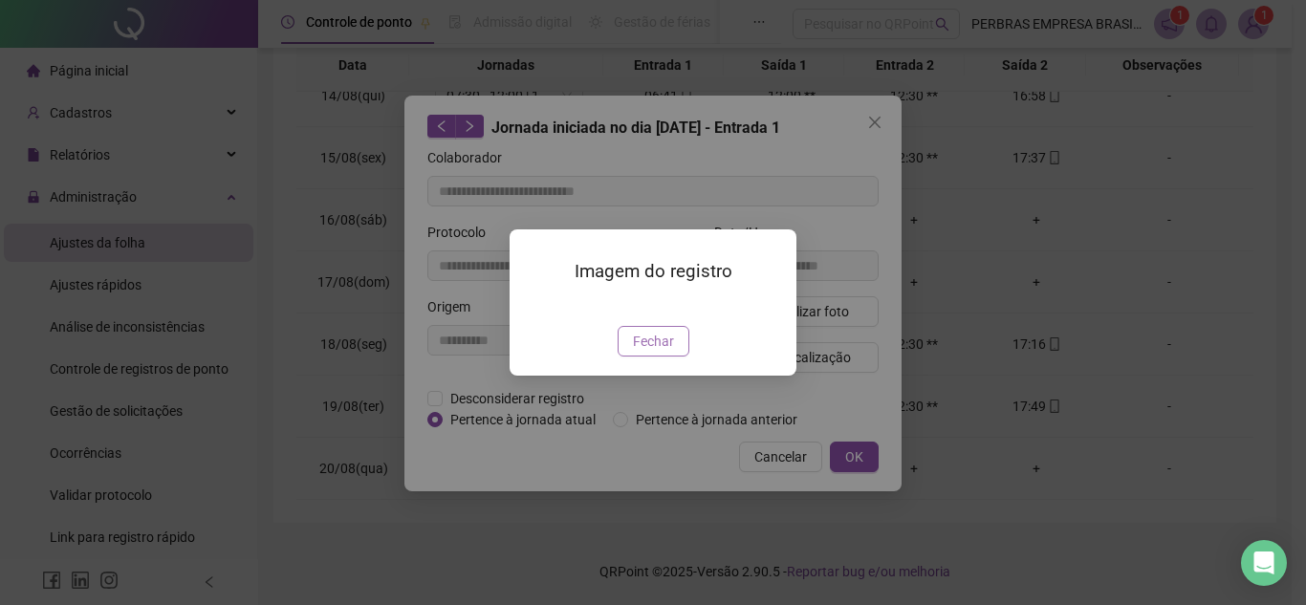
click at [644, 352] on span "Fechar" at bounding box center [653, 341] width 41 height 21
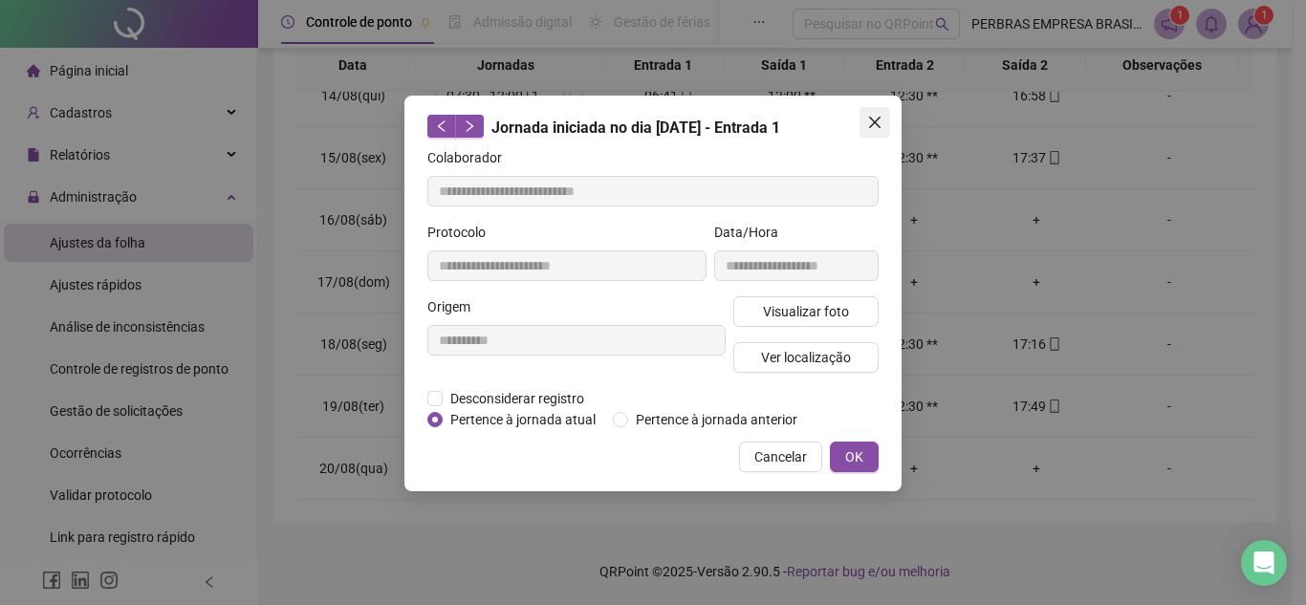
click at [874, 125] on icon "close" at bounding box center [874, 122] width 15 height 15
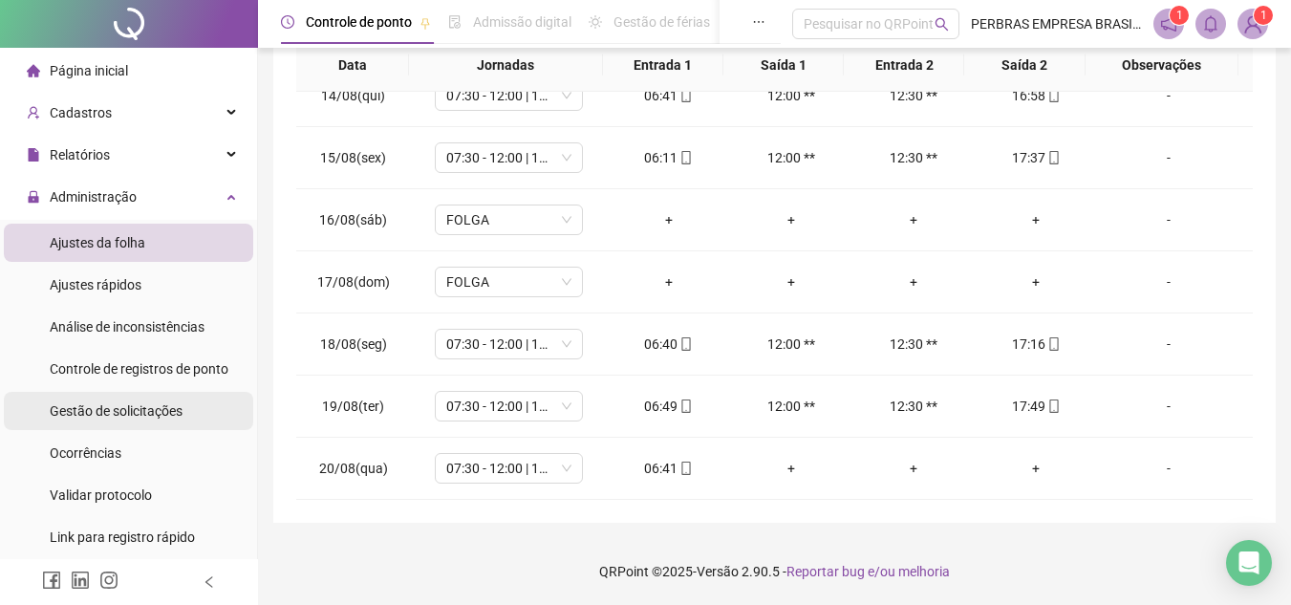
click at [151, 421] on div "Gestão de solicitações" at bounding box center [116, 411] width 133 height 38
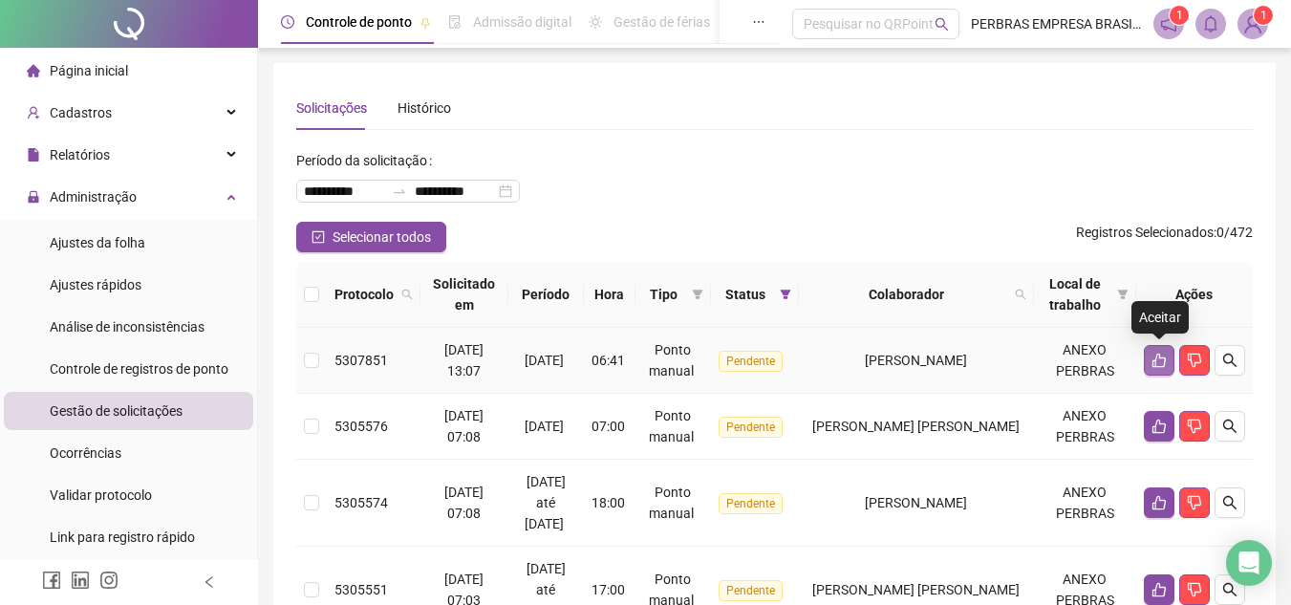
click at [1161, 366] on icon "like" at bounding box center [1159, 360] width 15 height 15
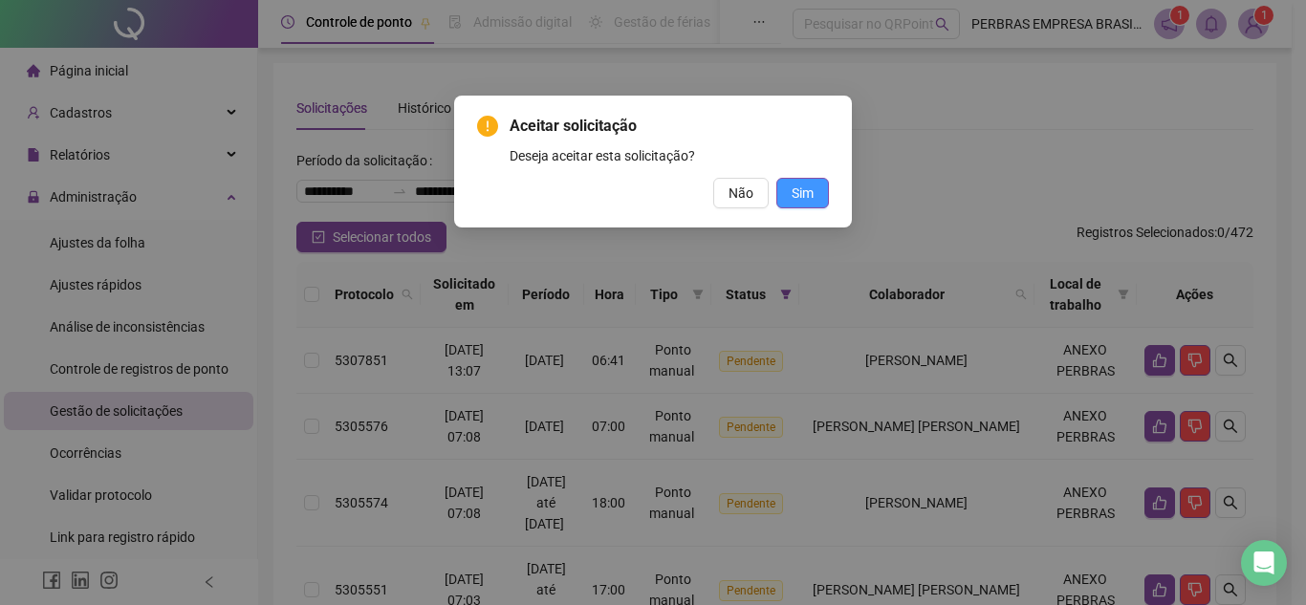
click at [816, 206] on button "Sim" at bounding box center [802, 193] width 53 height 31
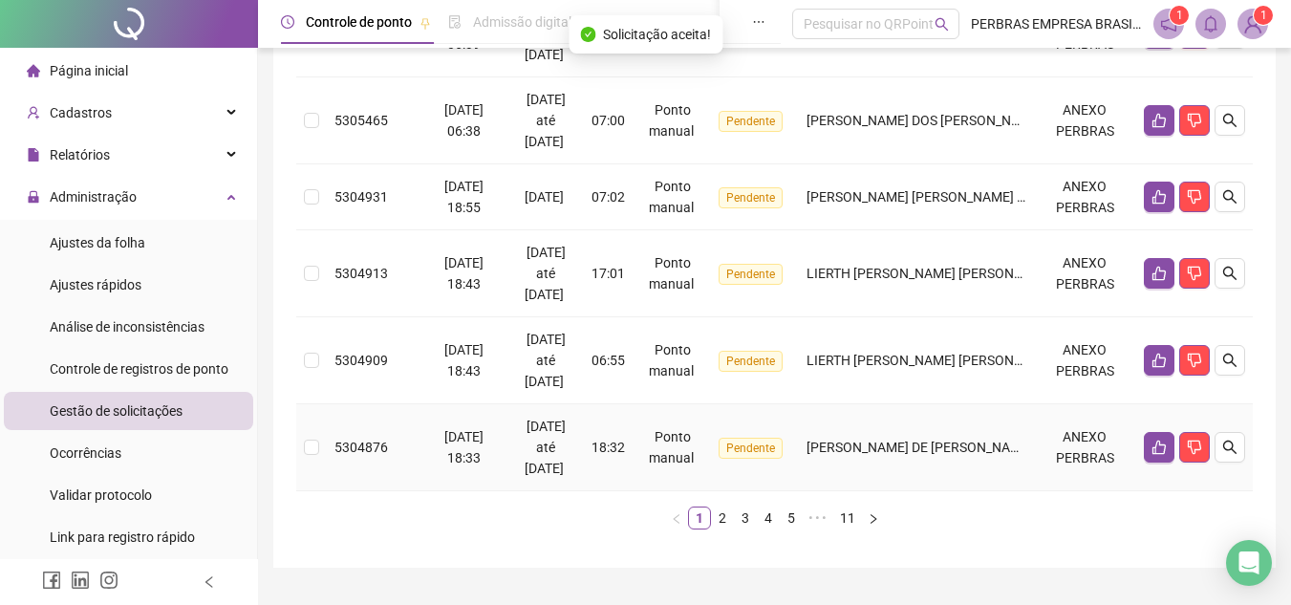
scroll to position [862, 0]
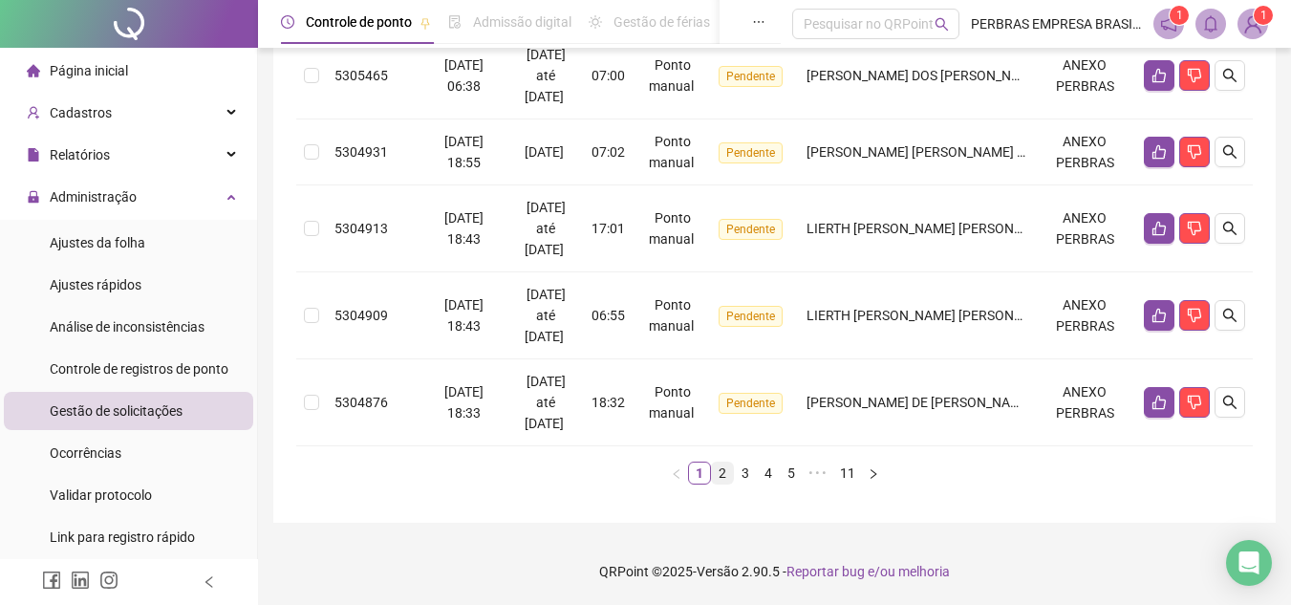
click at [726, 473] on link "2" at bounding box center [722, 473] width 21 height 21
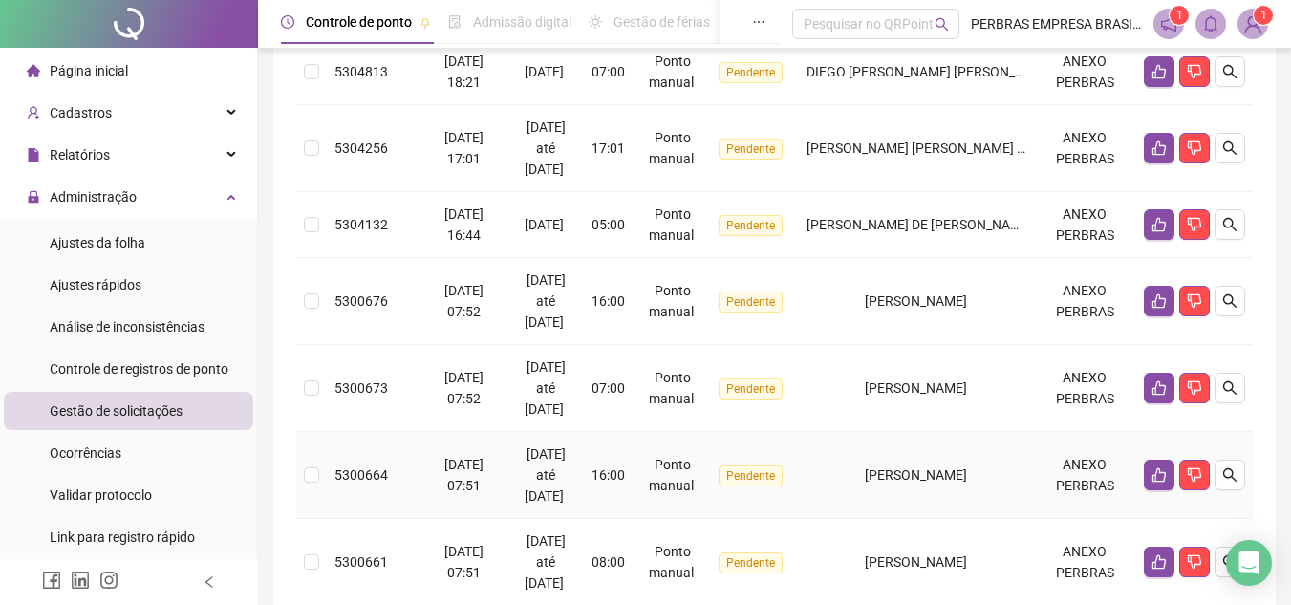
scroll to position [193, 0]
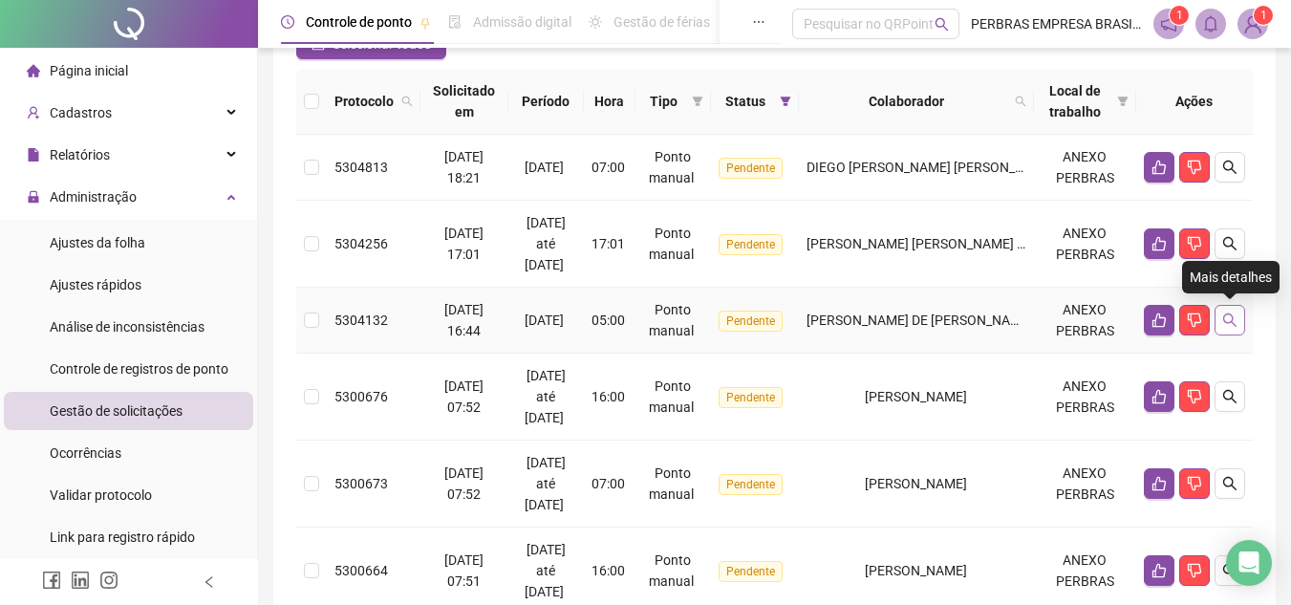
click at [1236, 319] on icon "search" at bounding box center [1230, 320] width 15 height 15
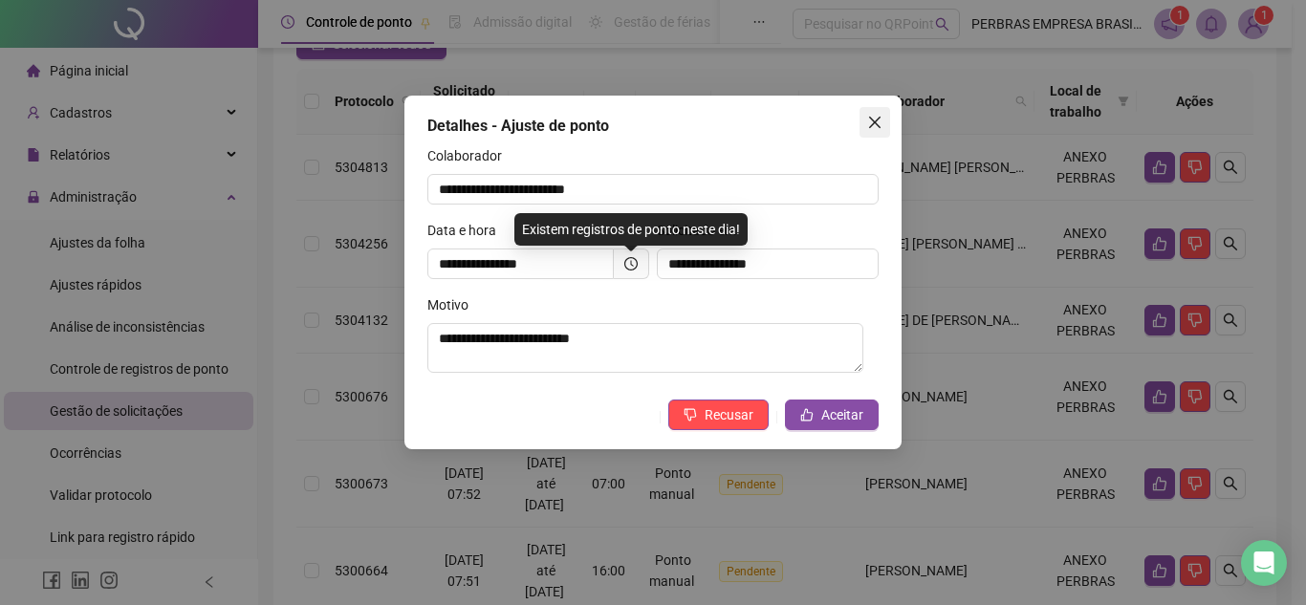
click at [878, 108] on button "Close" at bounding box center [874, 122] width 31 height 31
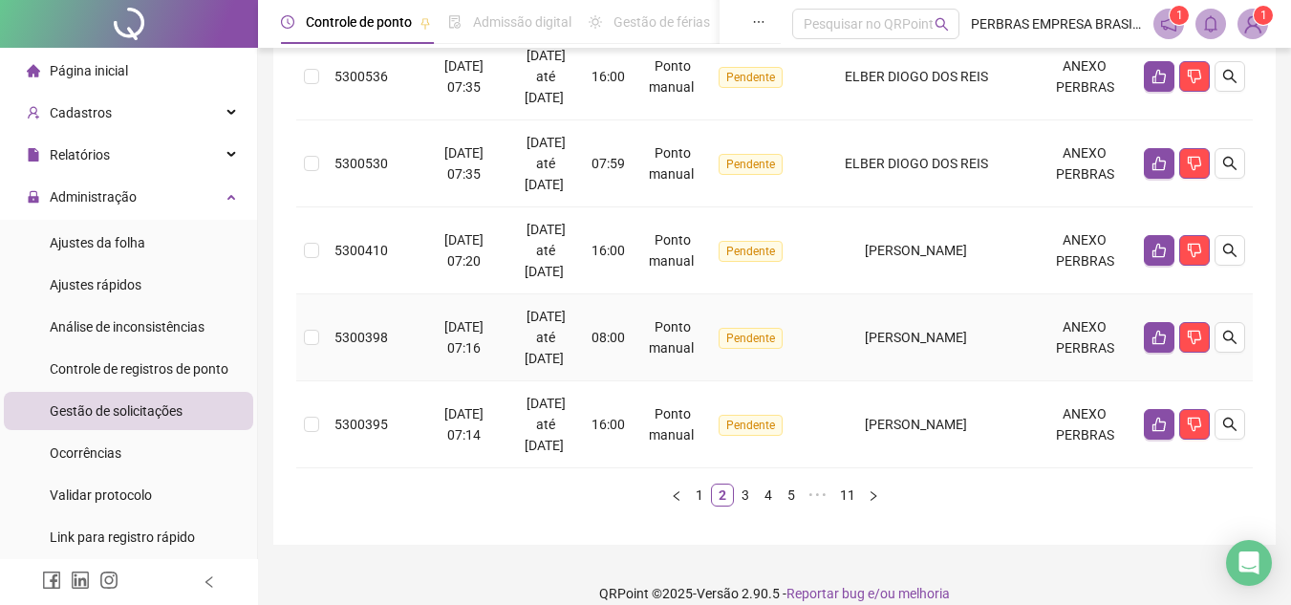
scroll to position [883, 0]
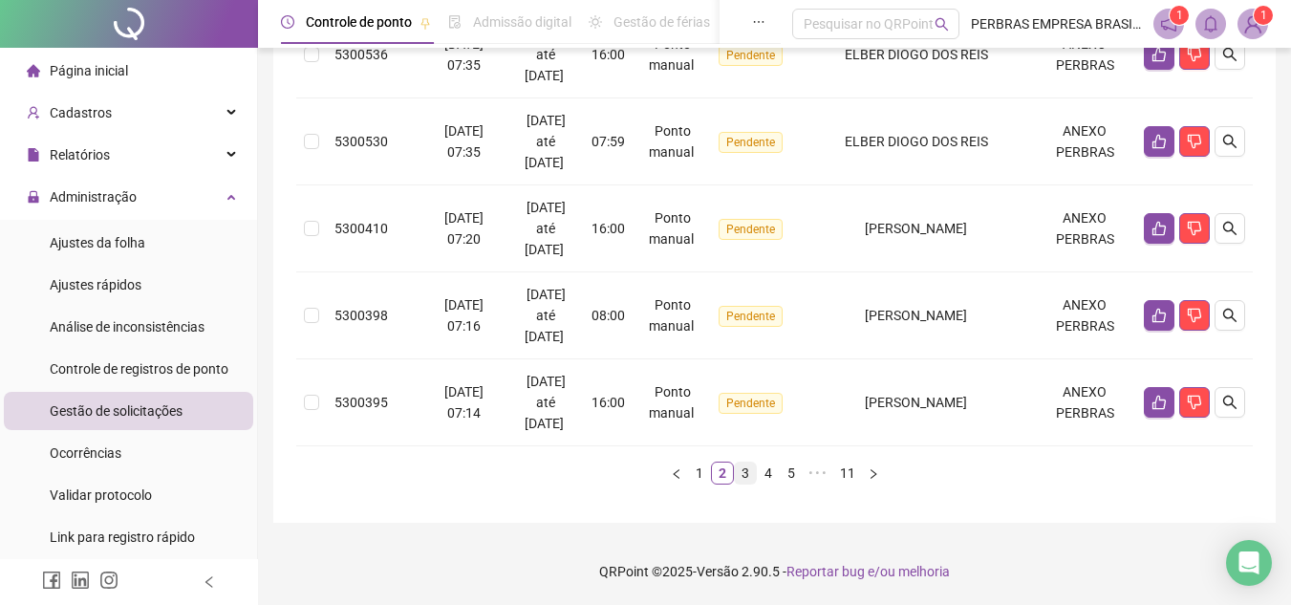
click at [744, 478] on link "3" at bounding box center [745, 473] width 21 height 21
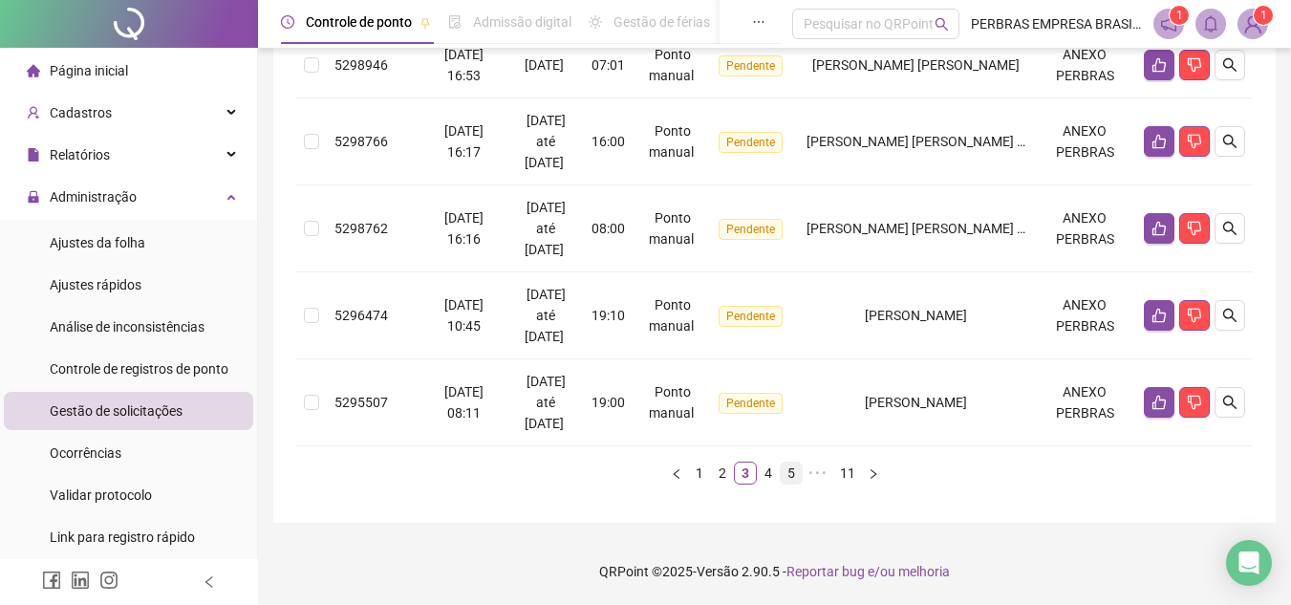
click at [770, 477] on link "4" at bounding box center [768, 473] width 21 height 21
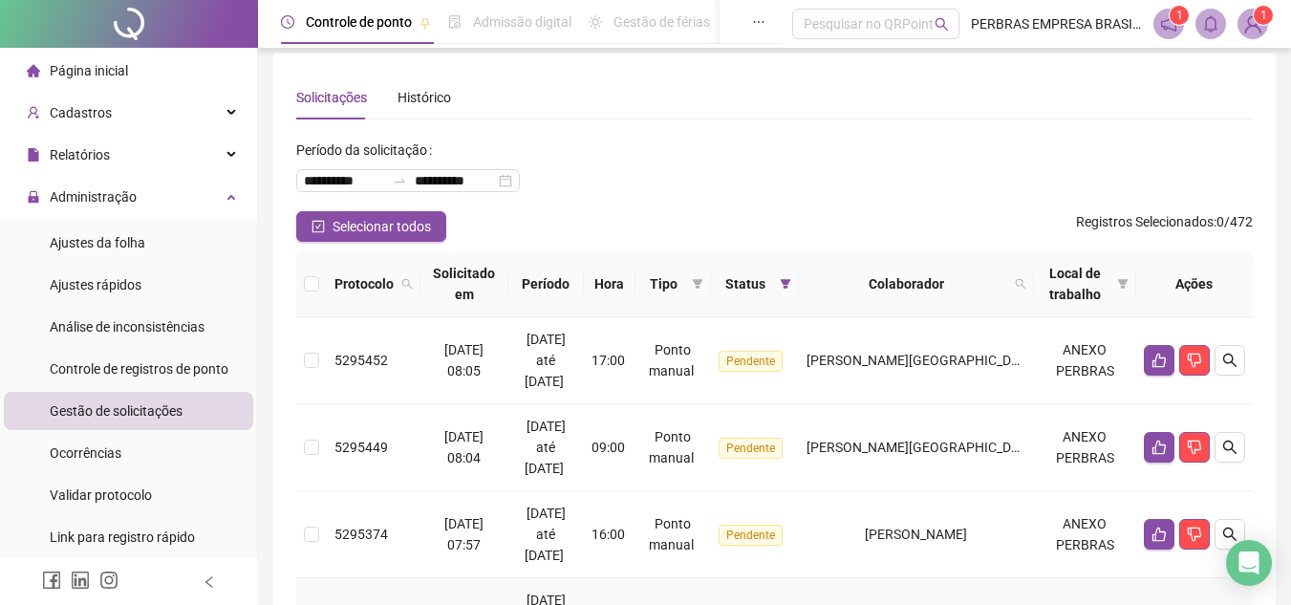
scroll to position [0, 0]
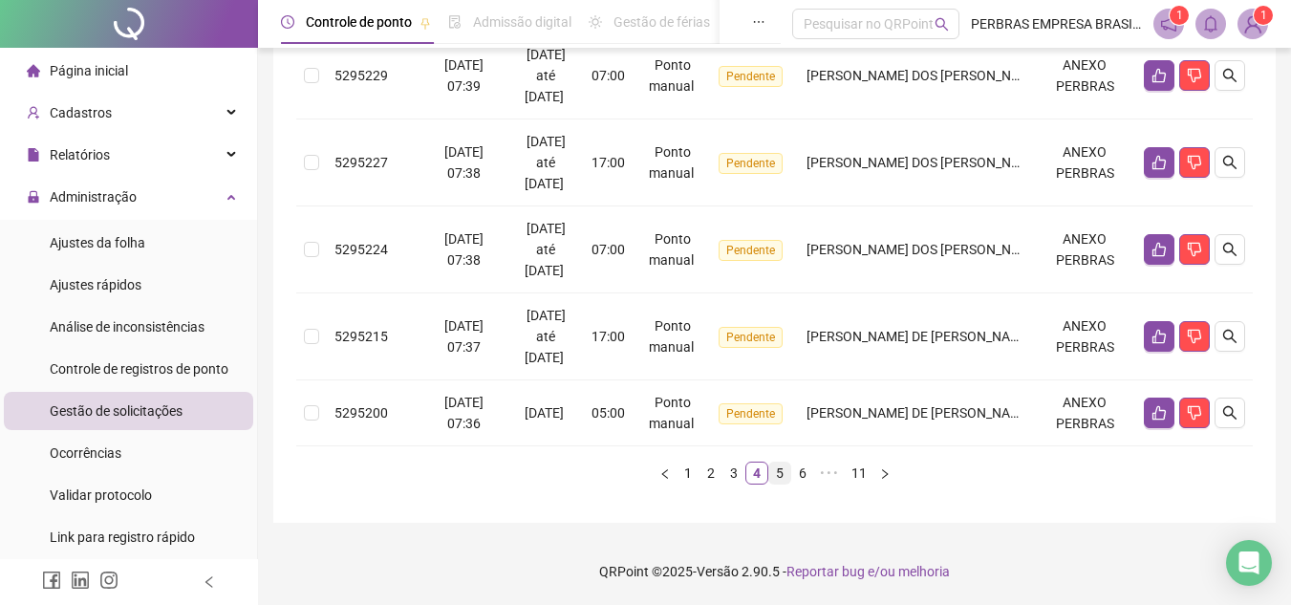
click at [778, 479] on link "5" at bounding box center [780, 473] width 21 height 21
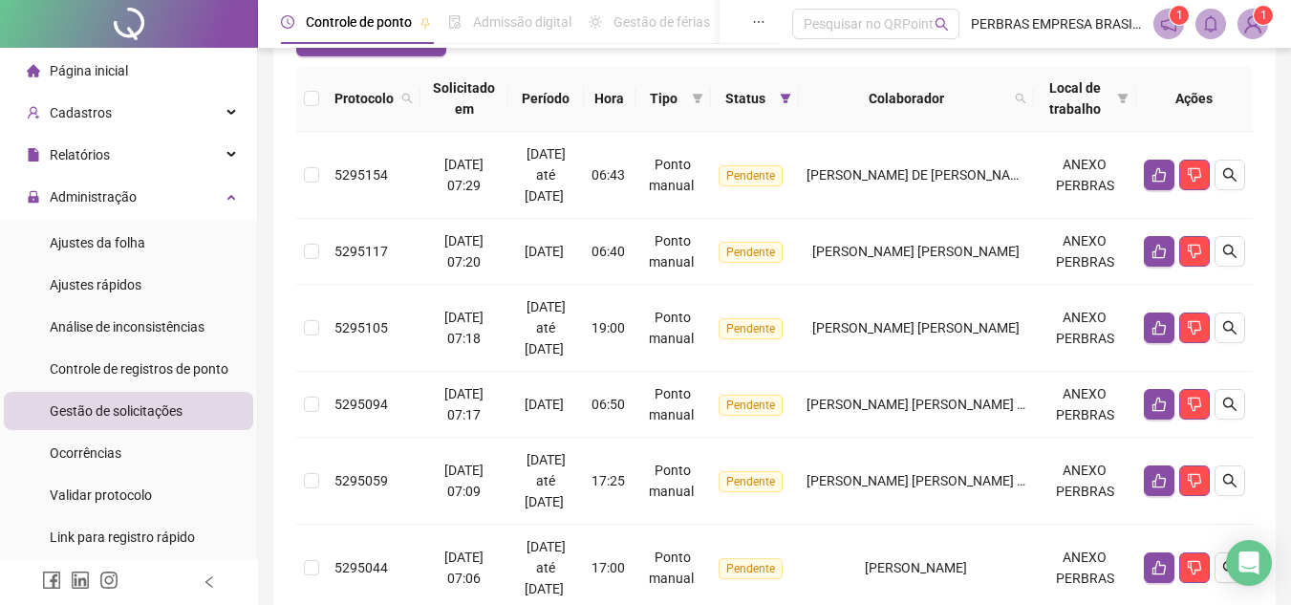
scroll to position [76, 0]
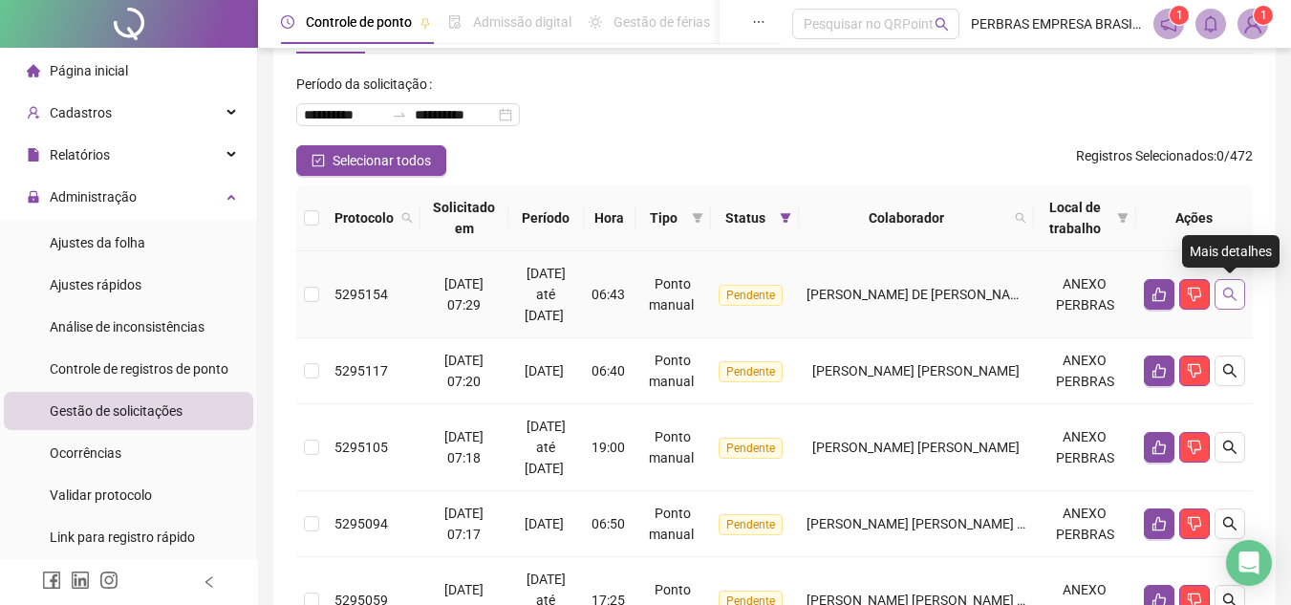
click at [1242, 298] on button "button" at bounding box center [1230, 294] width 31 height 31
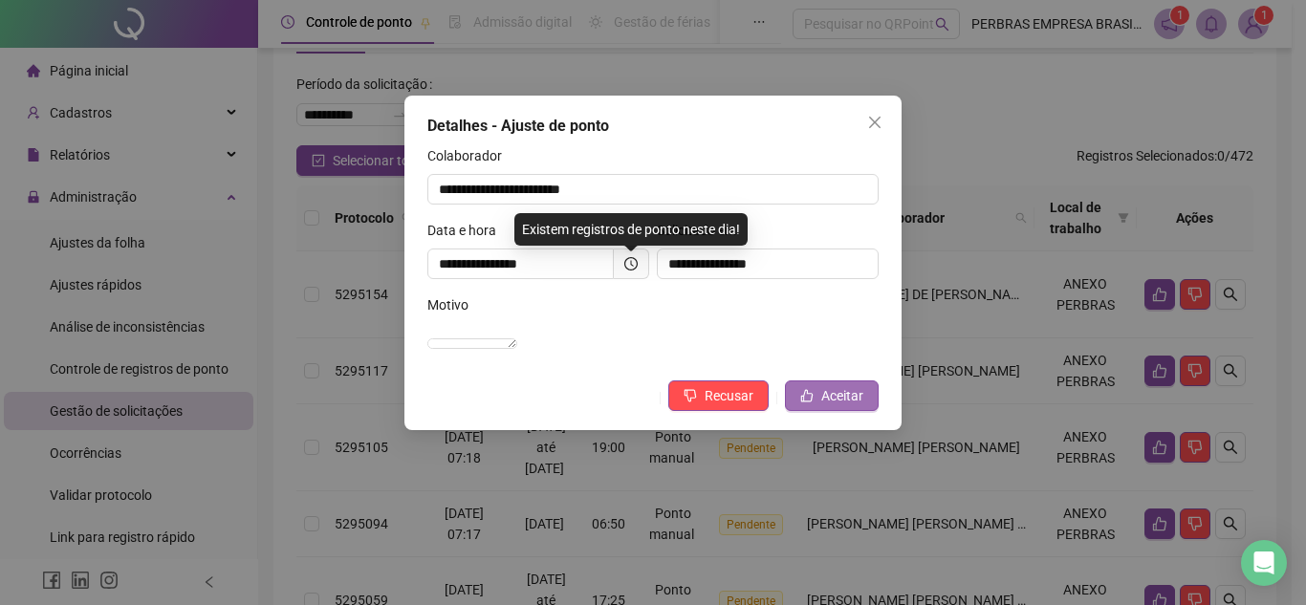
click at [832, 406] on span "Aceitar" at bounding box center [842, 395] width 42 height 21
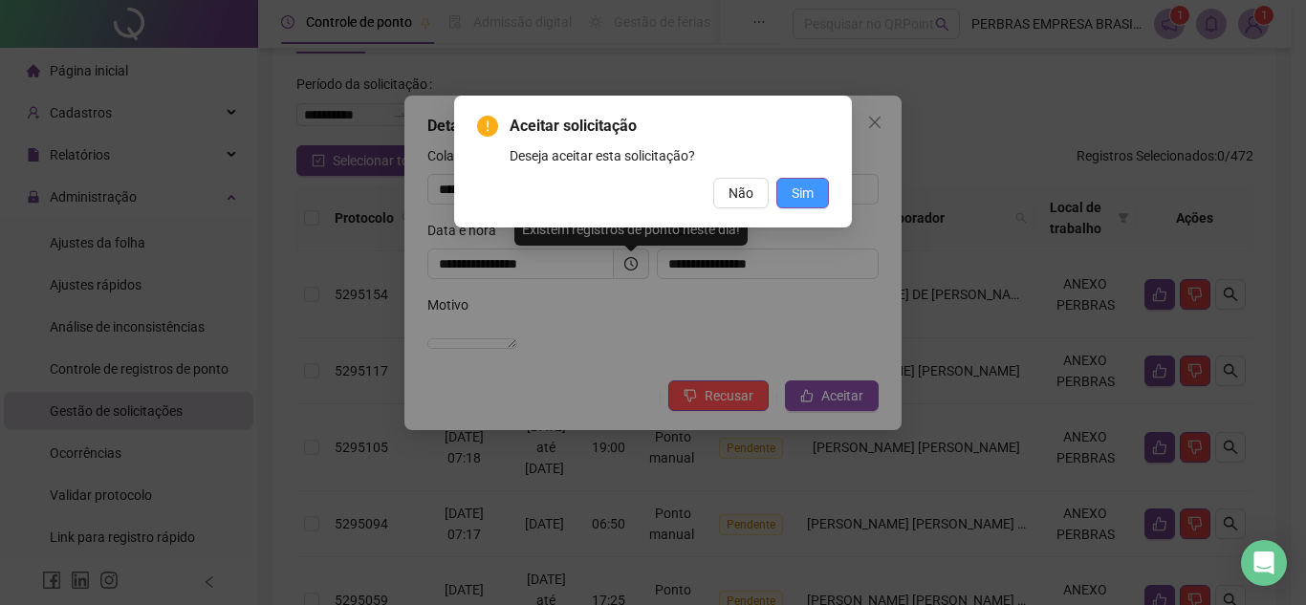
click at [804, 203] on span "Sim" at bounding box center [803, 193] width 22 height 21
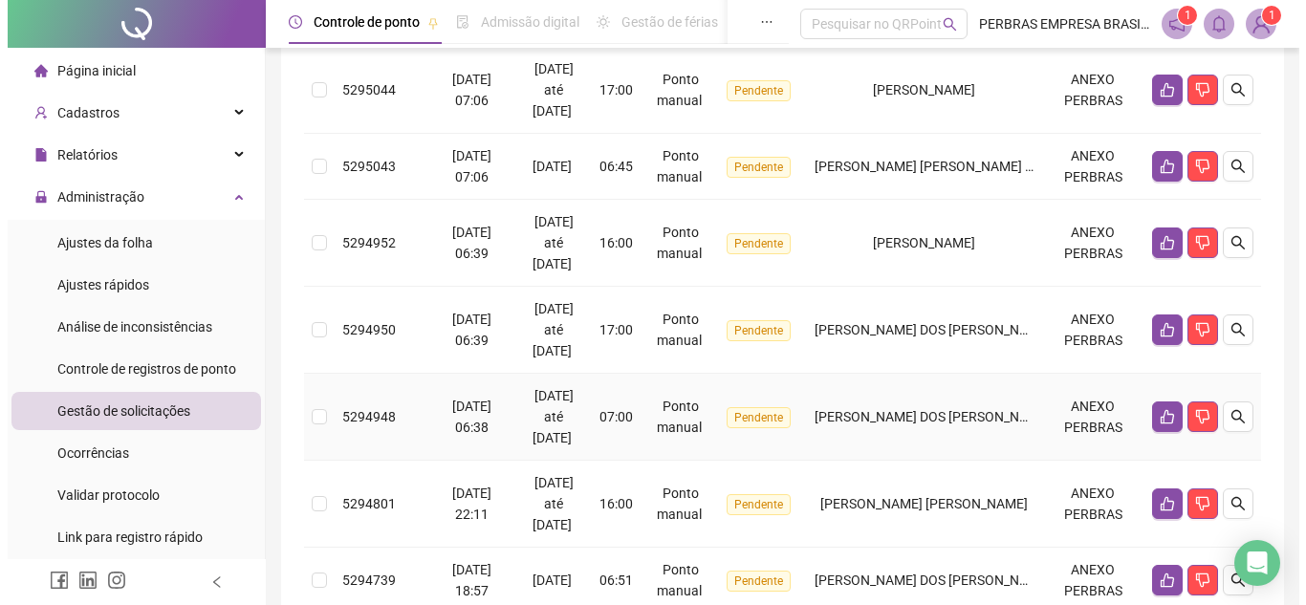
scroll to position [554, 0]
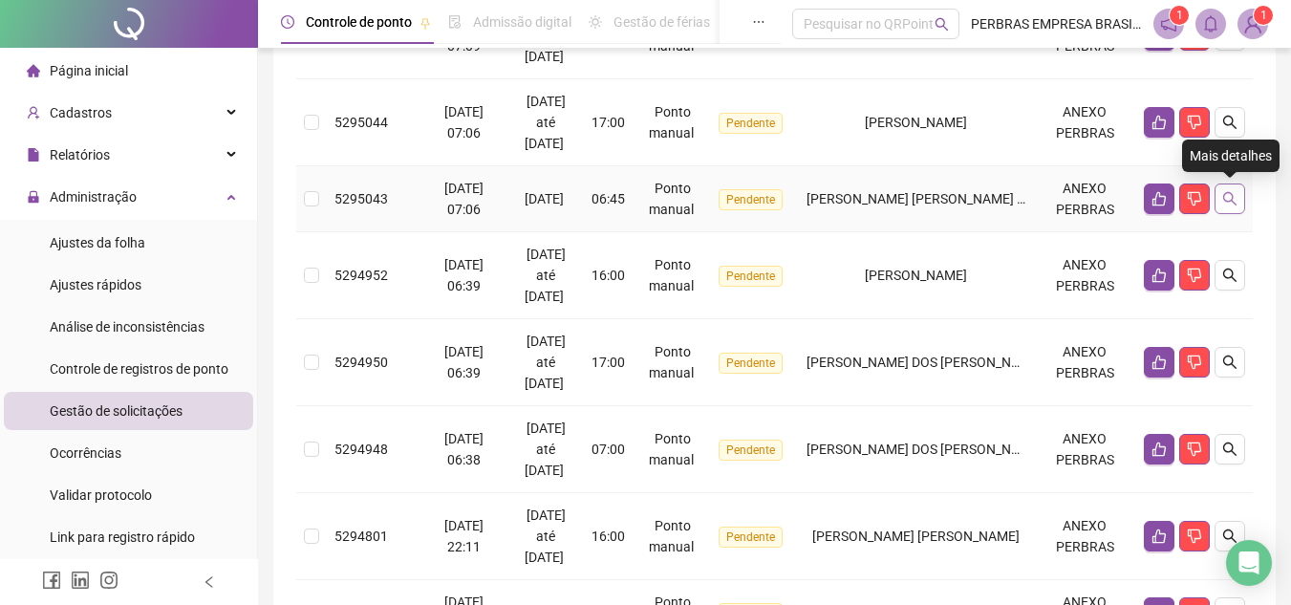
drag, startPoint x: 1237, startPoint y: 195, endPoint x: 1226, endPoint y: 202, distance: 12.5
click at [1226, 202] on icon "search" at bounding box center [1230, 198] width 15 height 15
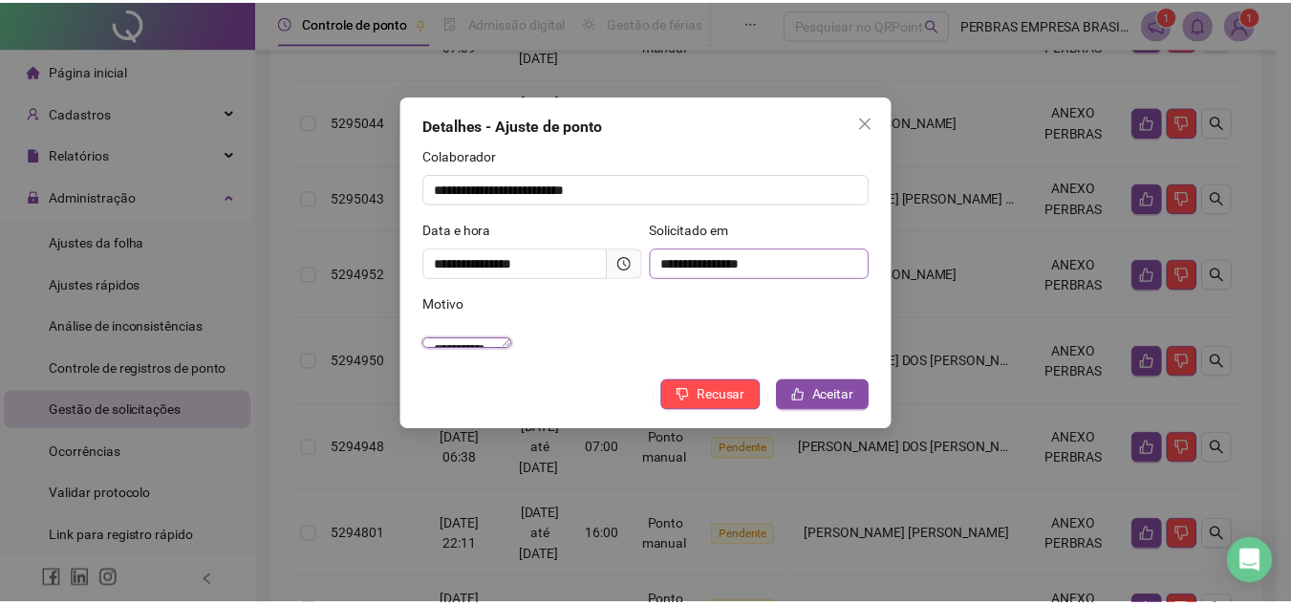
scroll to position [0, 0]
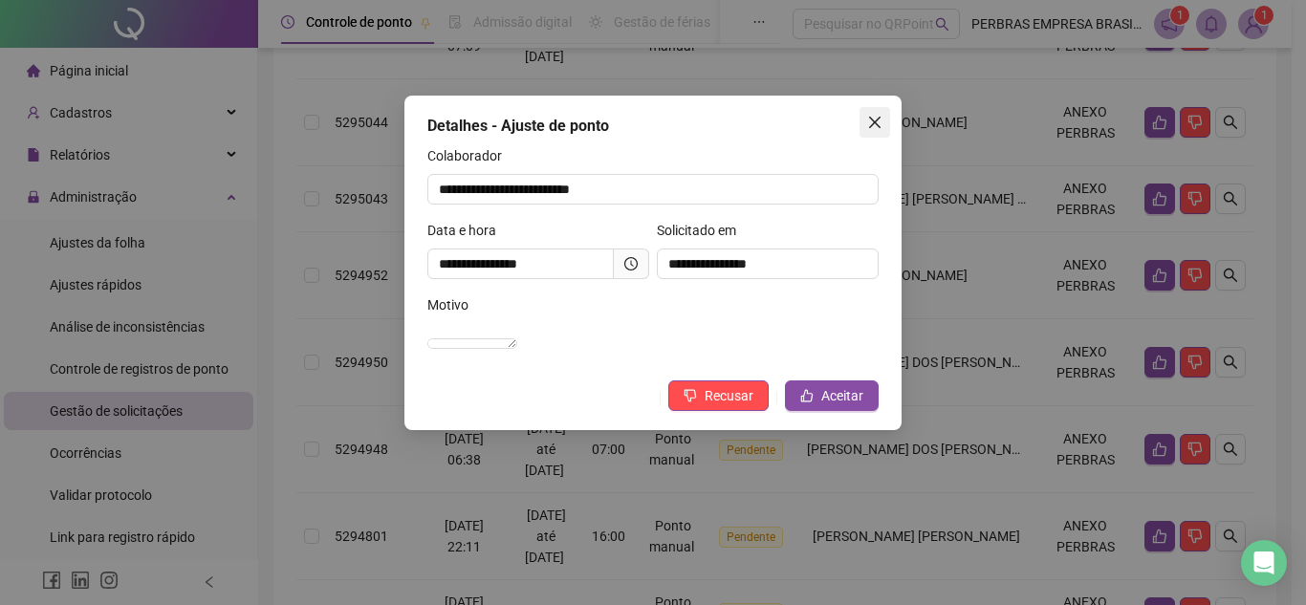
click at [885, 122] on span "Close" at bounding box center [874, 122] width 31 height 15
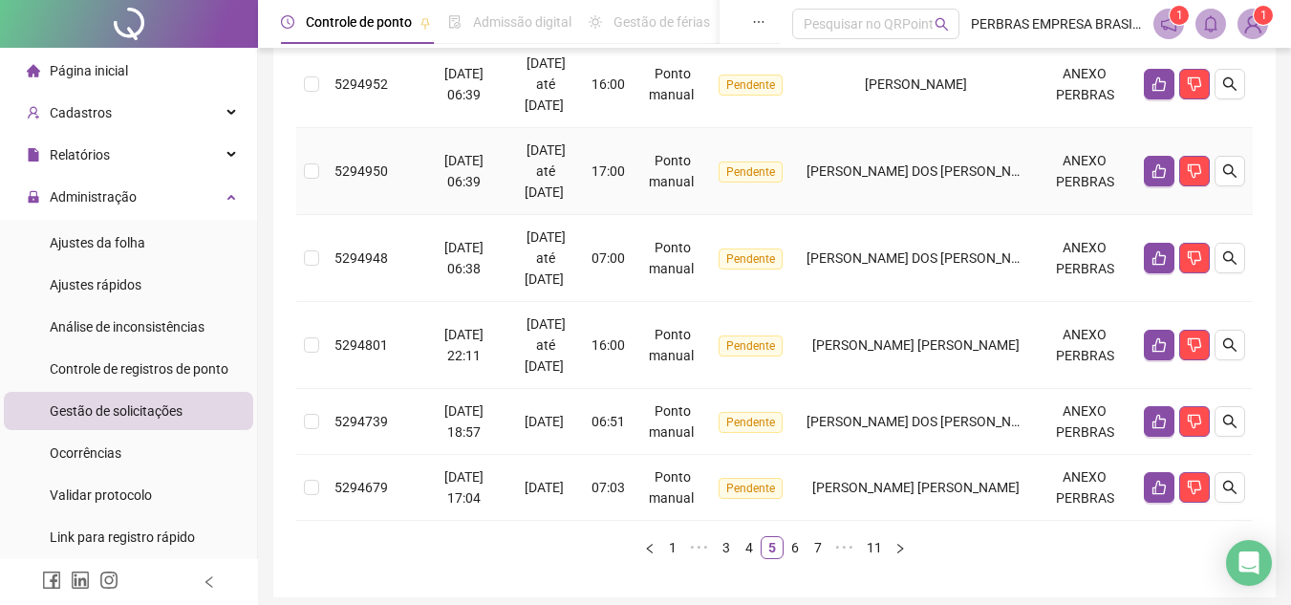
scroll to position [820, 0]
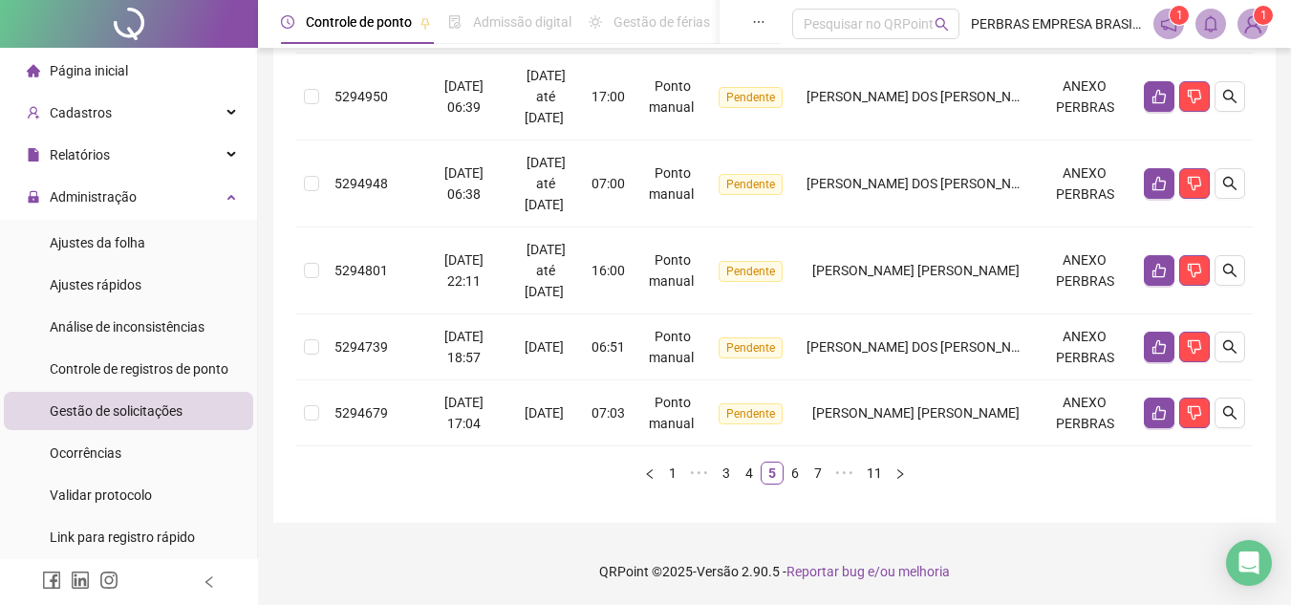
click at [792, 470] on link "6" at bounding box center [795, 473] width 21 height 21
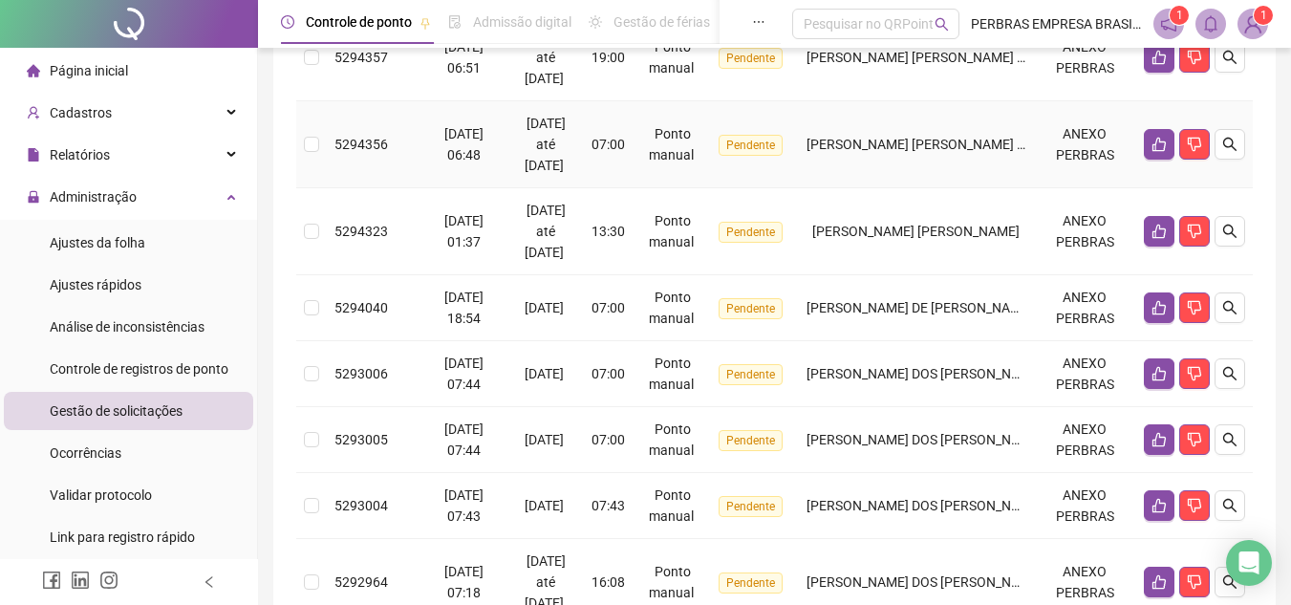
scroll to position [342, 0]
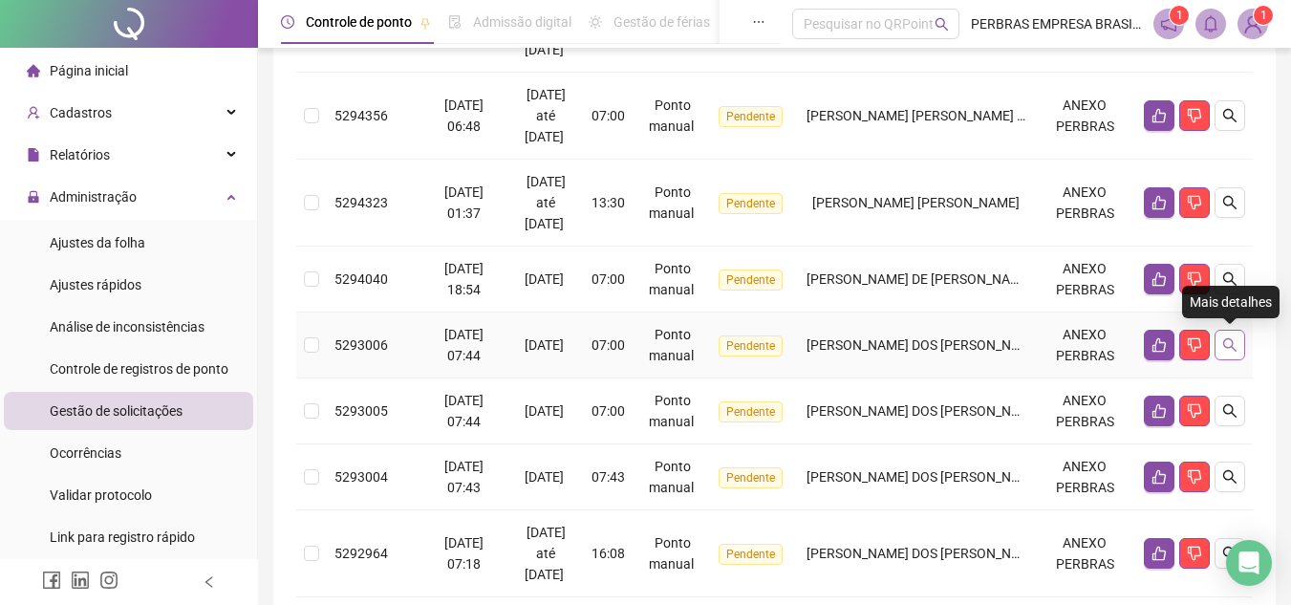
click at [1234, 349] on icon "search" at bounding box center [1230, 344] width 13 height 13
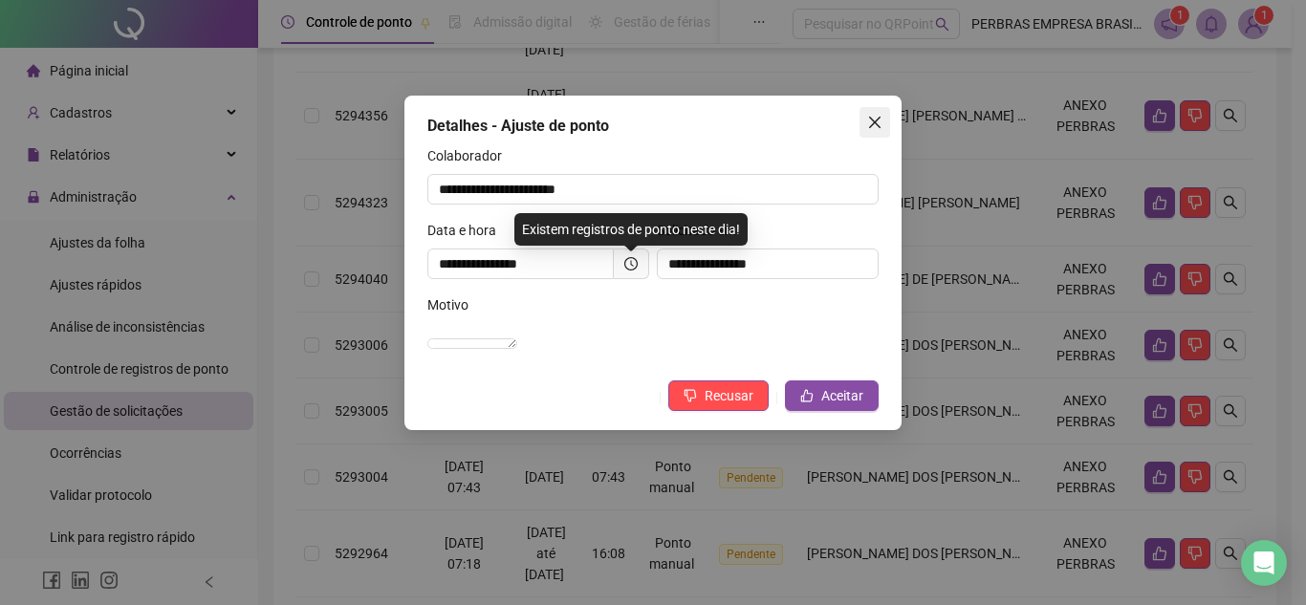
click at [883, 119] on span "Close" at bounding box center [874, 122] width 31 height 15
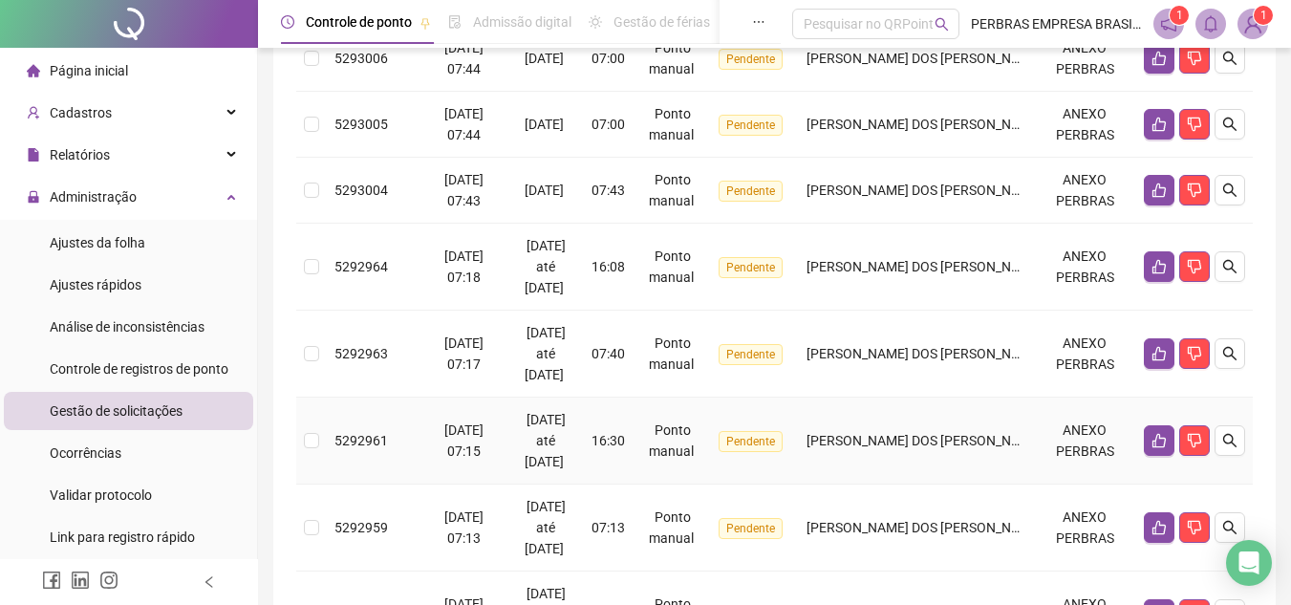
scroll to position [820, 0]
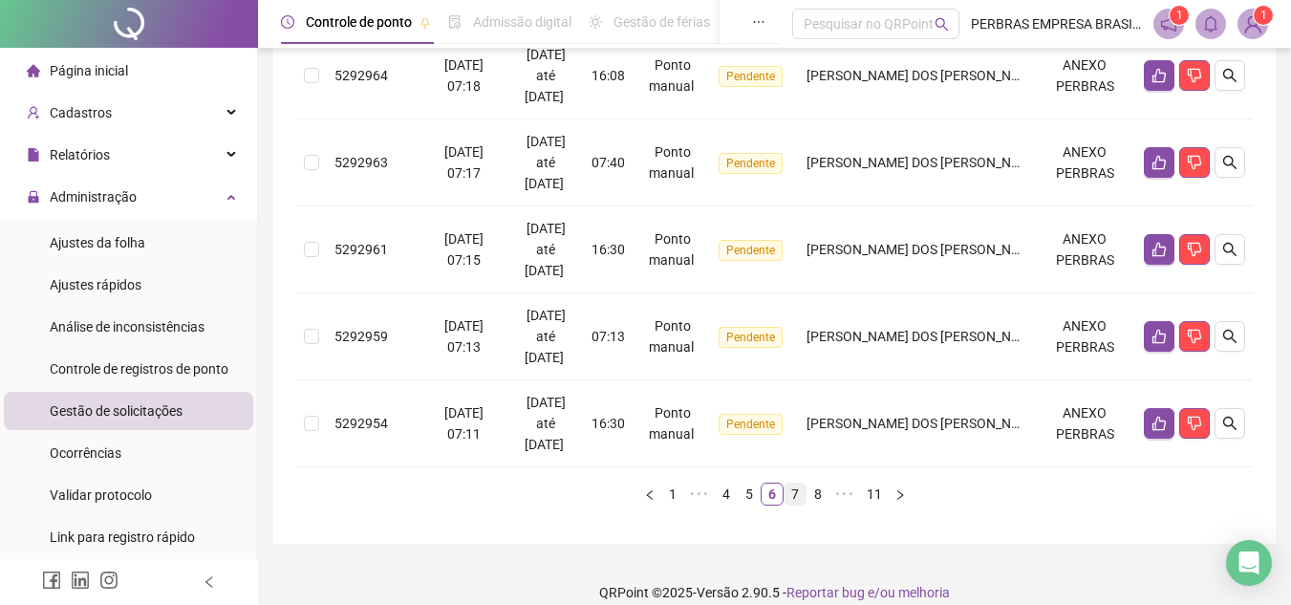
click at [794, 491] on link "7" at bounding box center [795, 494] width 21 height 21
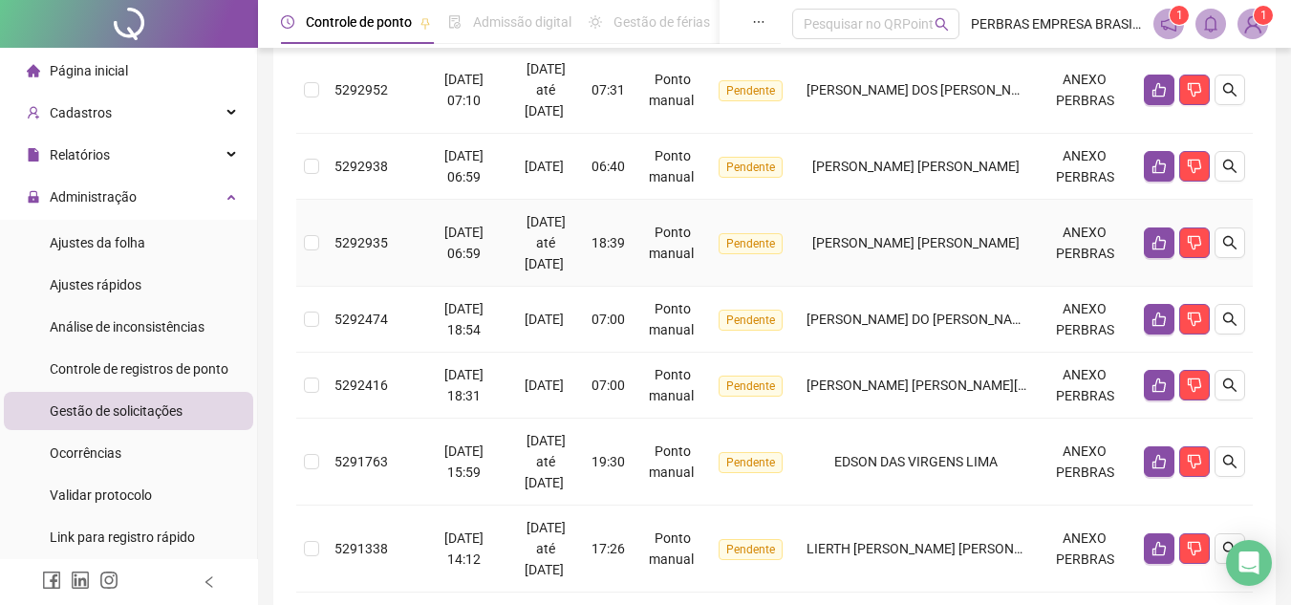
scroll to position [247, 0]
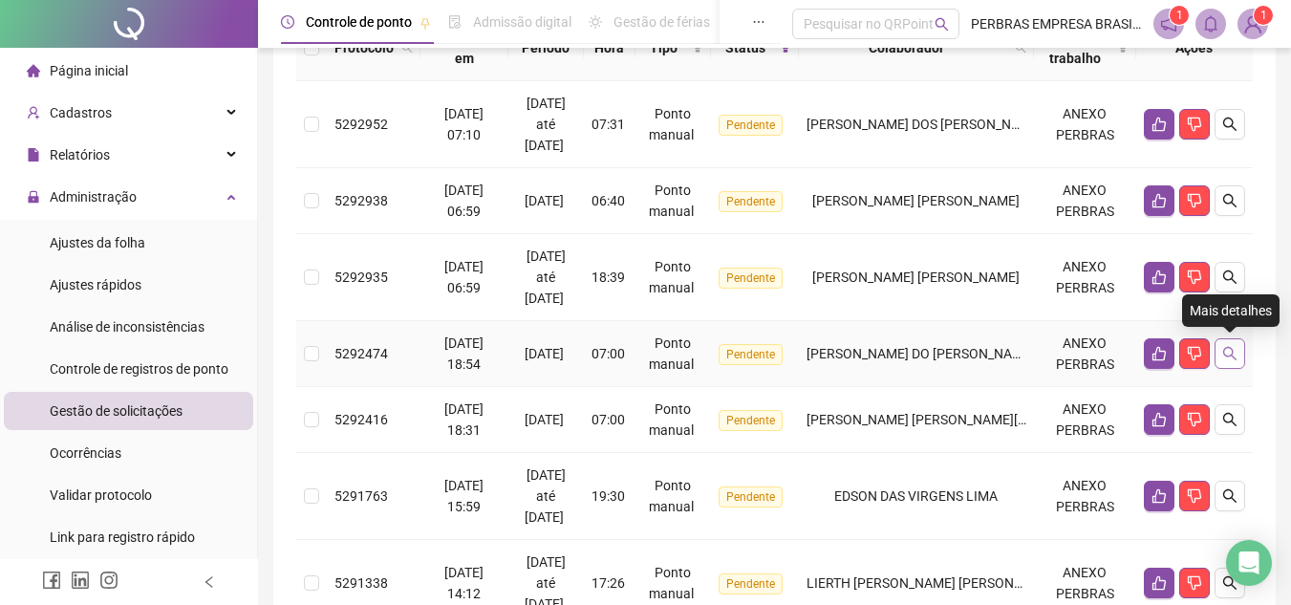
click at [1229, 361] on button "button" at bounding box center [1230, 353] width 31 height 31
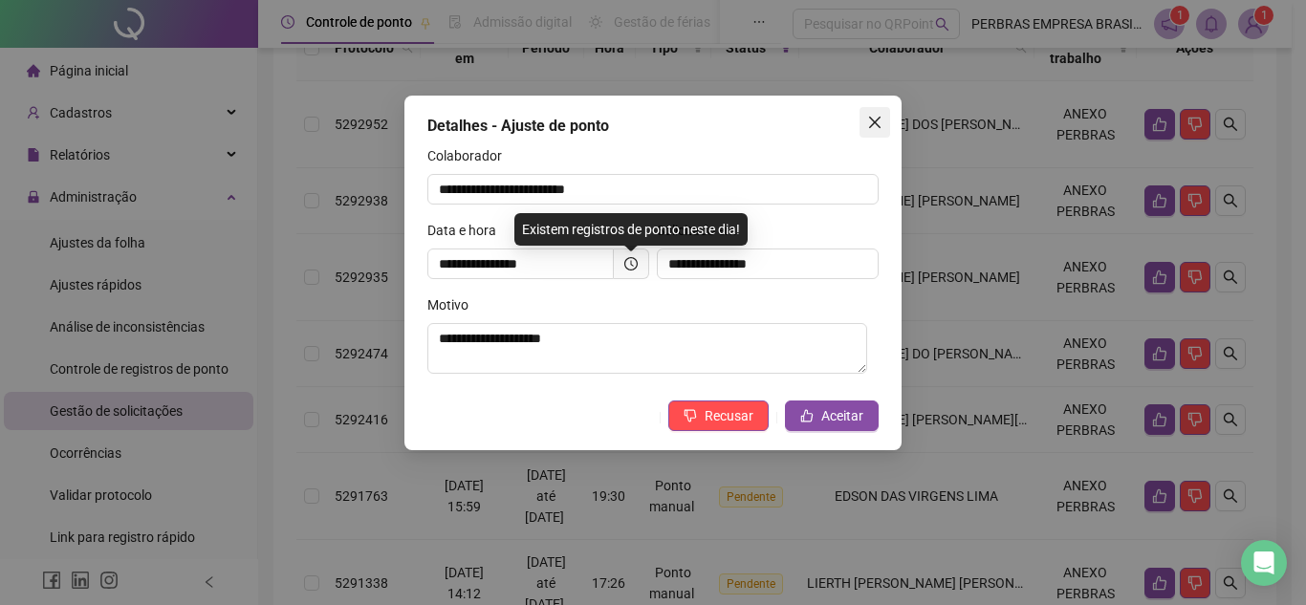
click at [873, 127] on icon "close" at bounding box center [874, 122] width 15 height 15
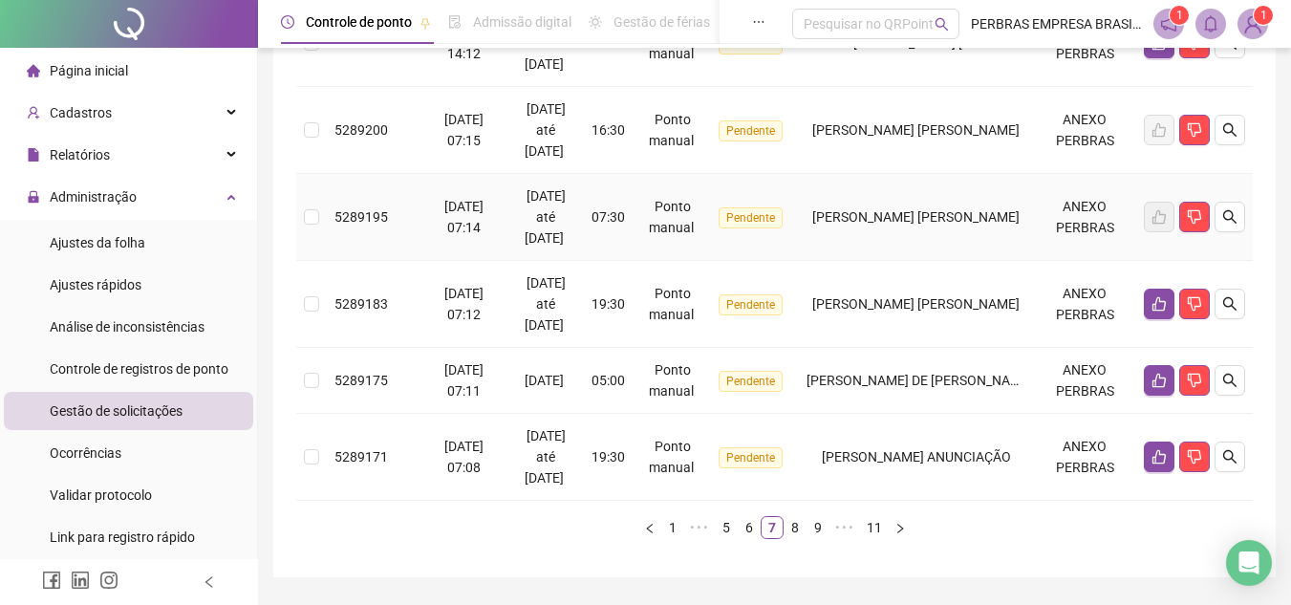
scroll to position [820, 0]
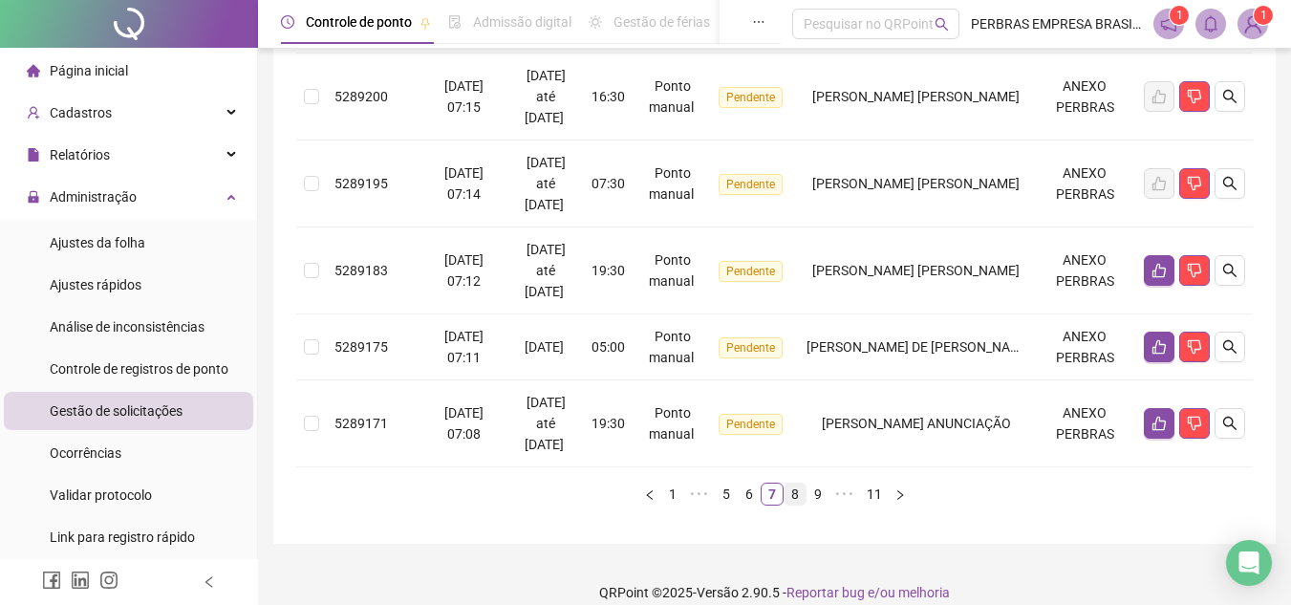
click at [794, 495] on link "8" at bounding box center [795, 494] width 21 height 21
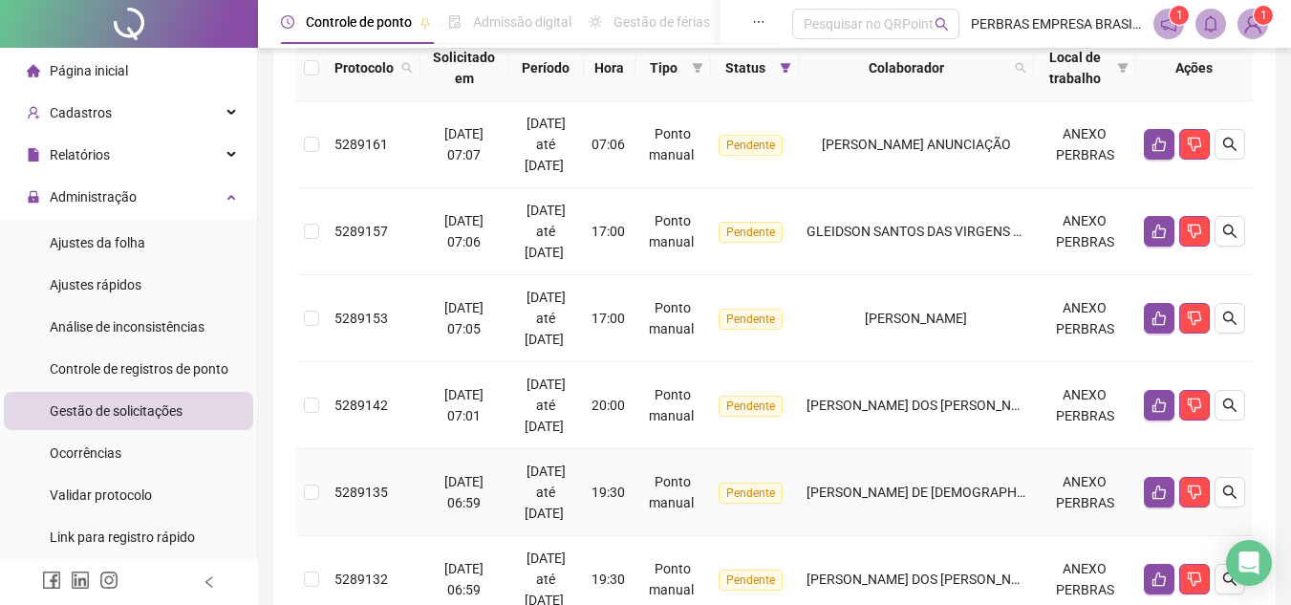
scroll to position [151, 0]
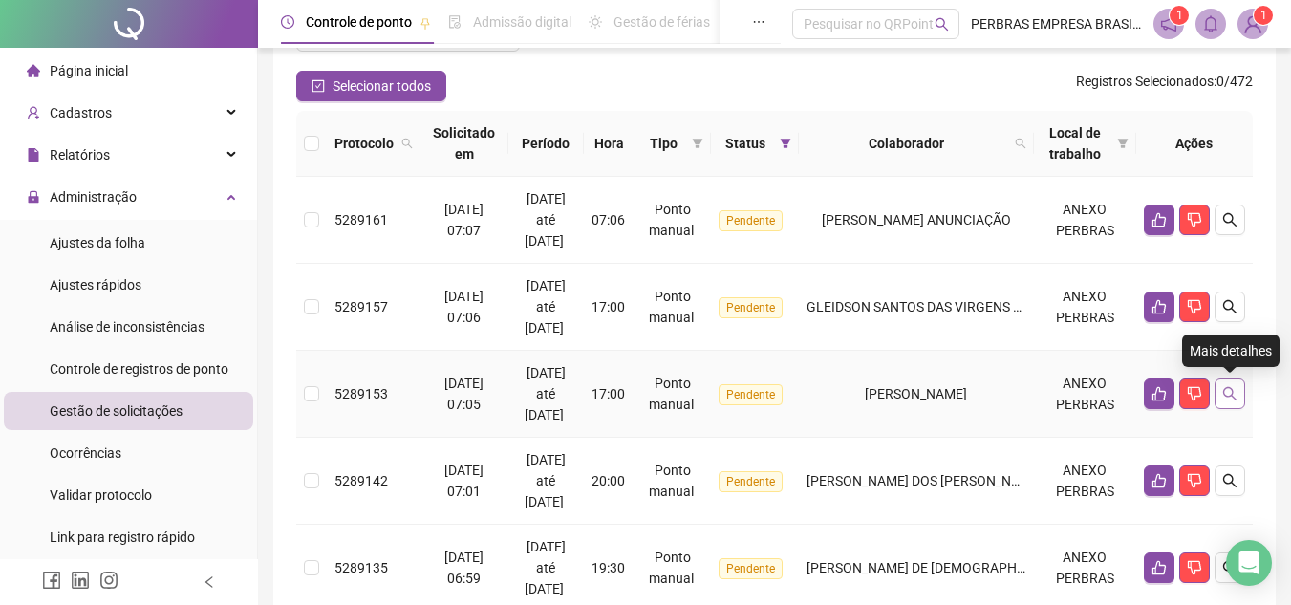
click at [1226, 395] on icon "search" at bounding box center [1230, 393] width 13 height 13
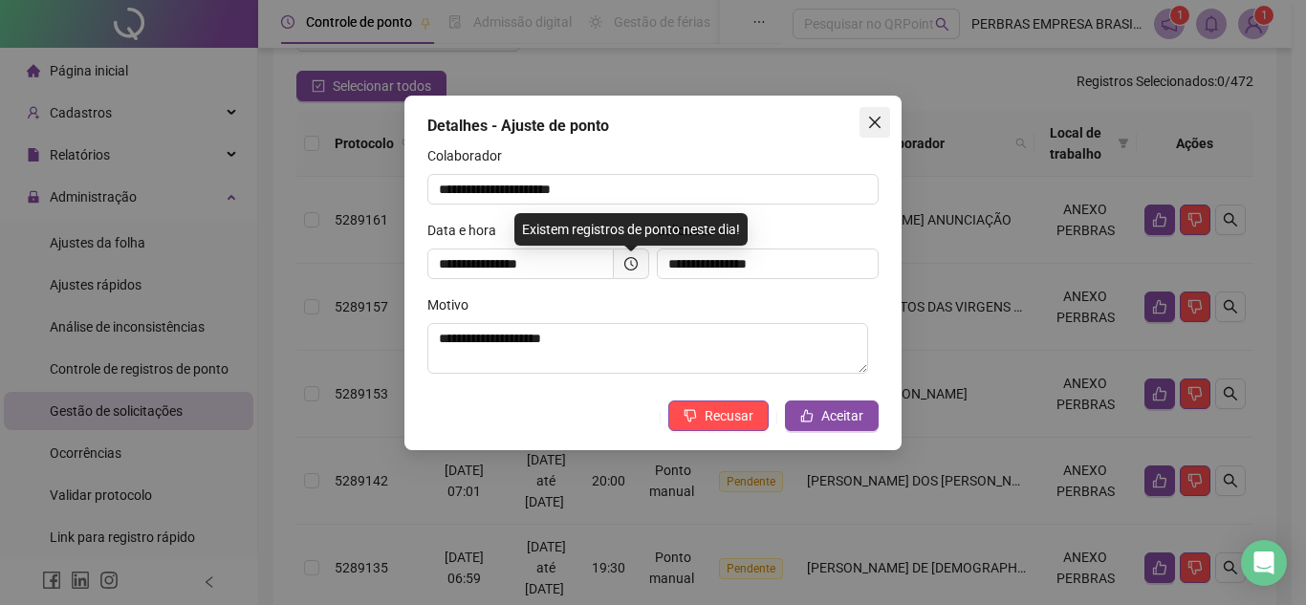
click at [877, 127] on icon "close" at bounding box center [874, 122] width 15 height 15
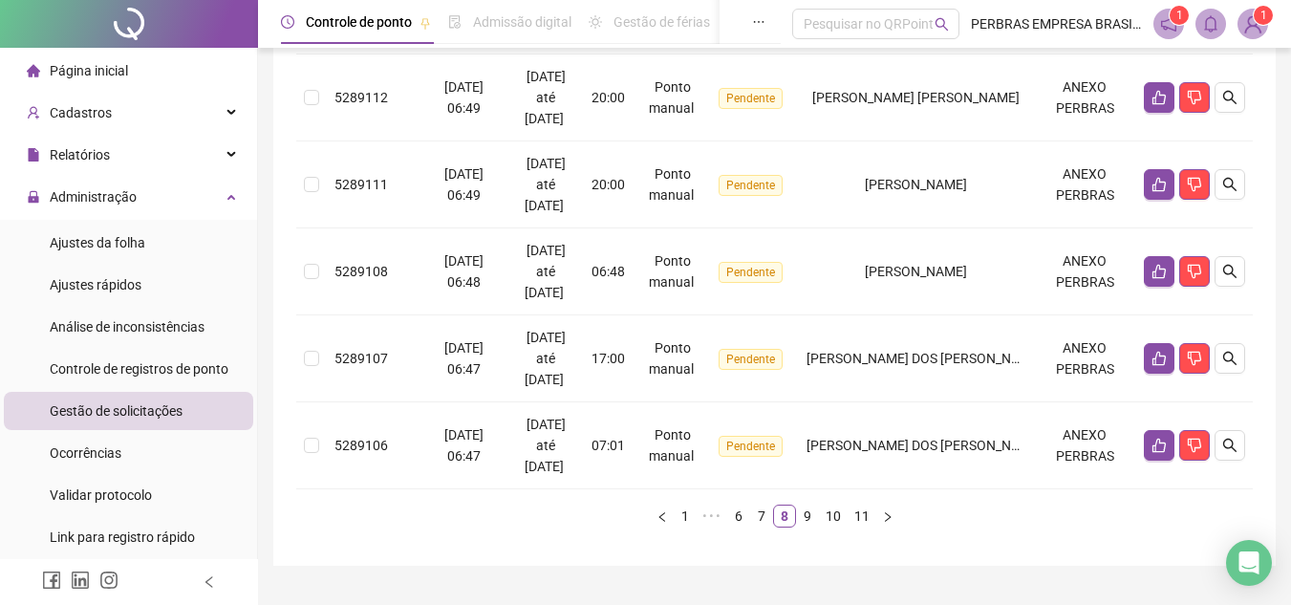
scroll to position [916, 0]
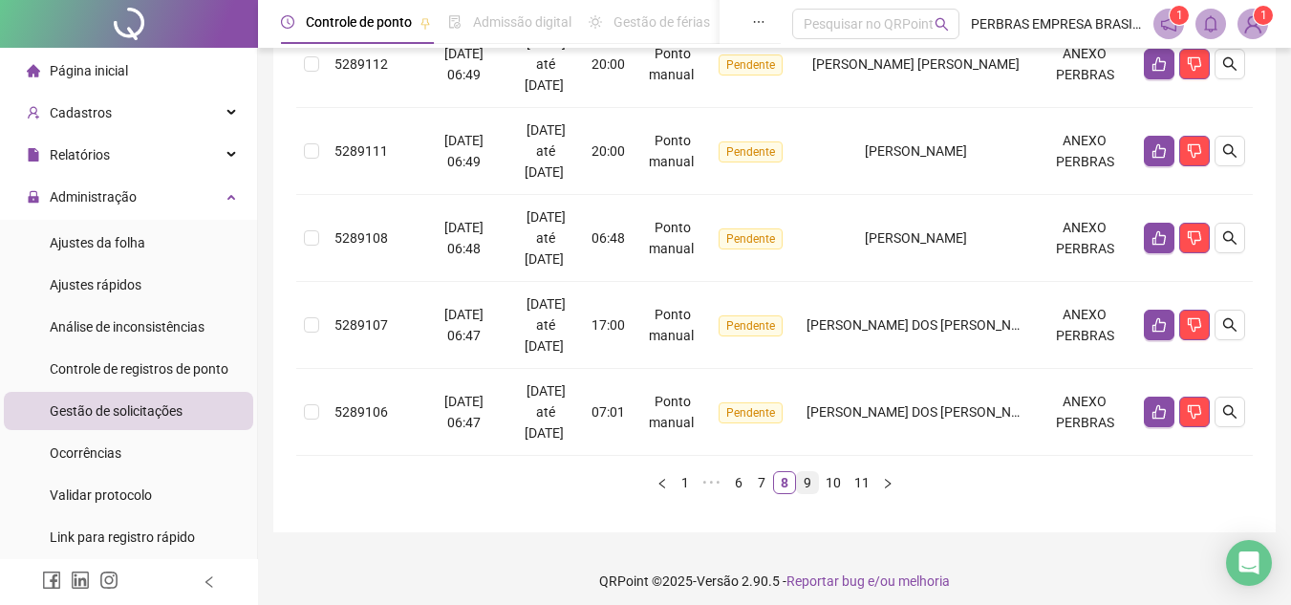
click at [810, 488] on link "9" at bounding box center [807, 482] width 21 height 21
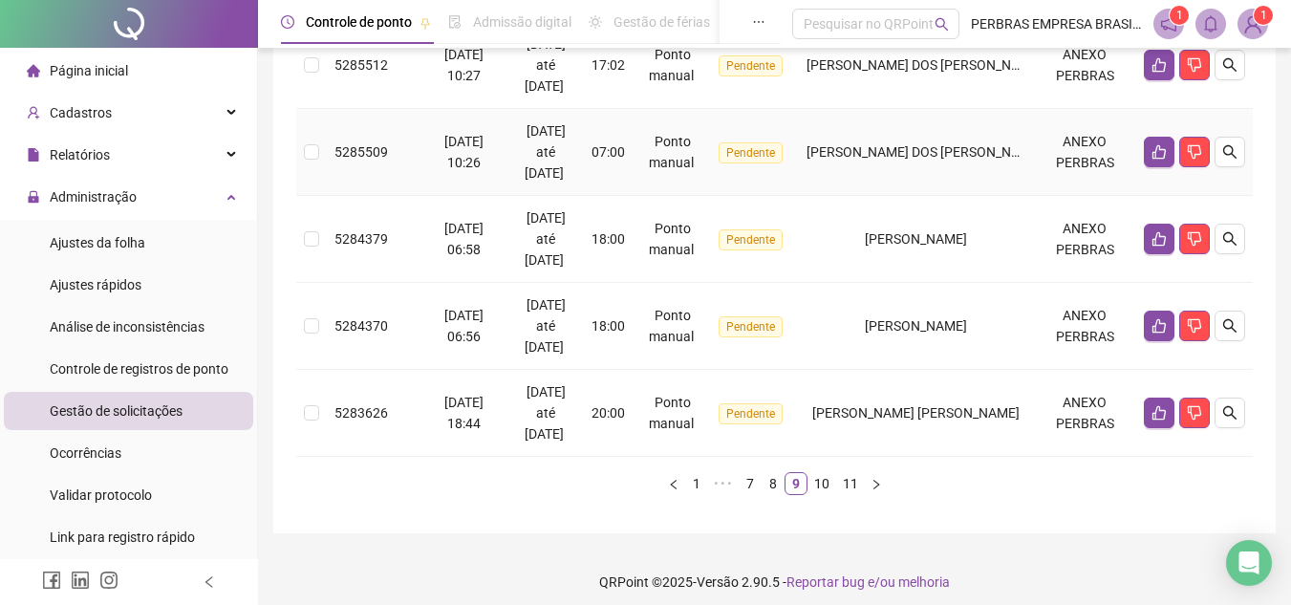
scroll to position [841, 0]
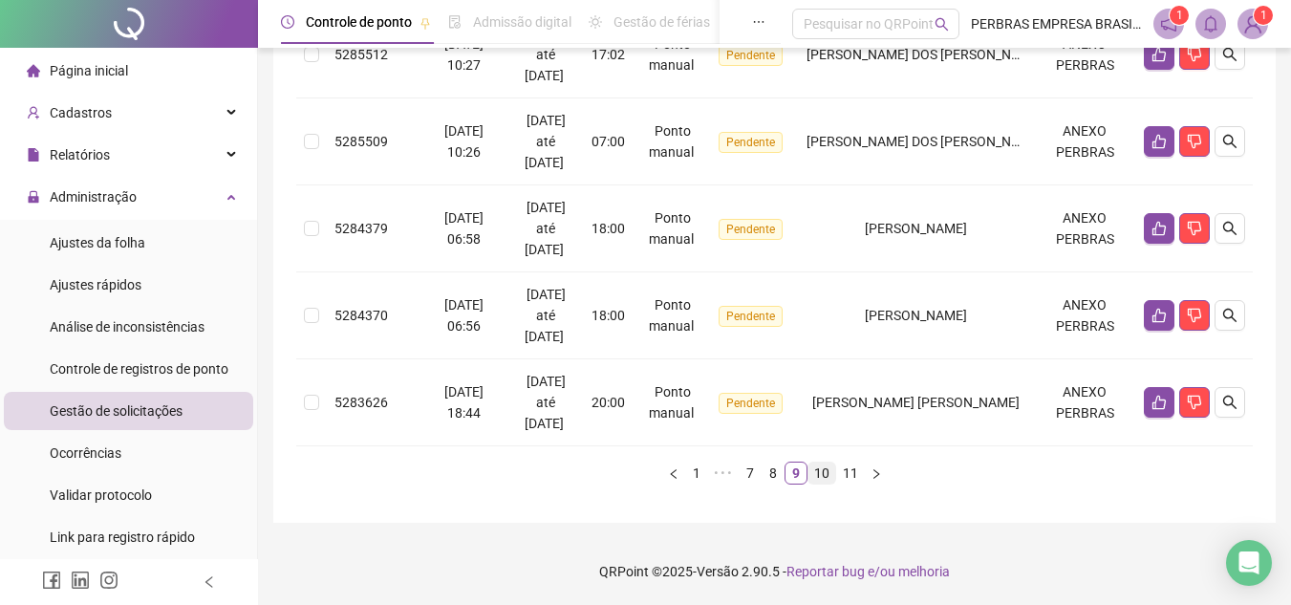
click at [823, 471] on link "10" at bounding box center [822, 473] width 27 height 21
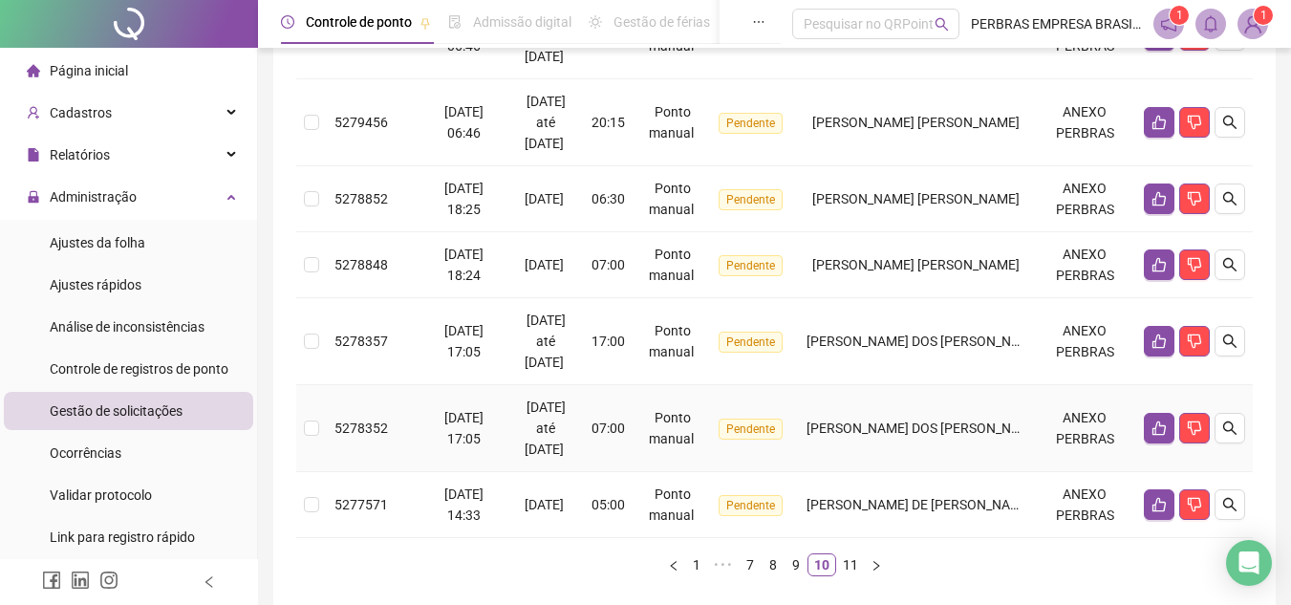
scroll to position [820, 0]
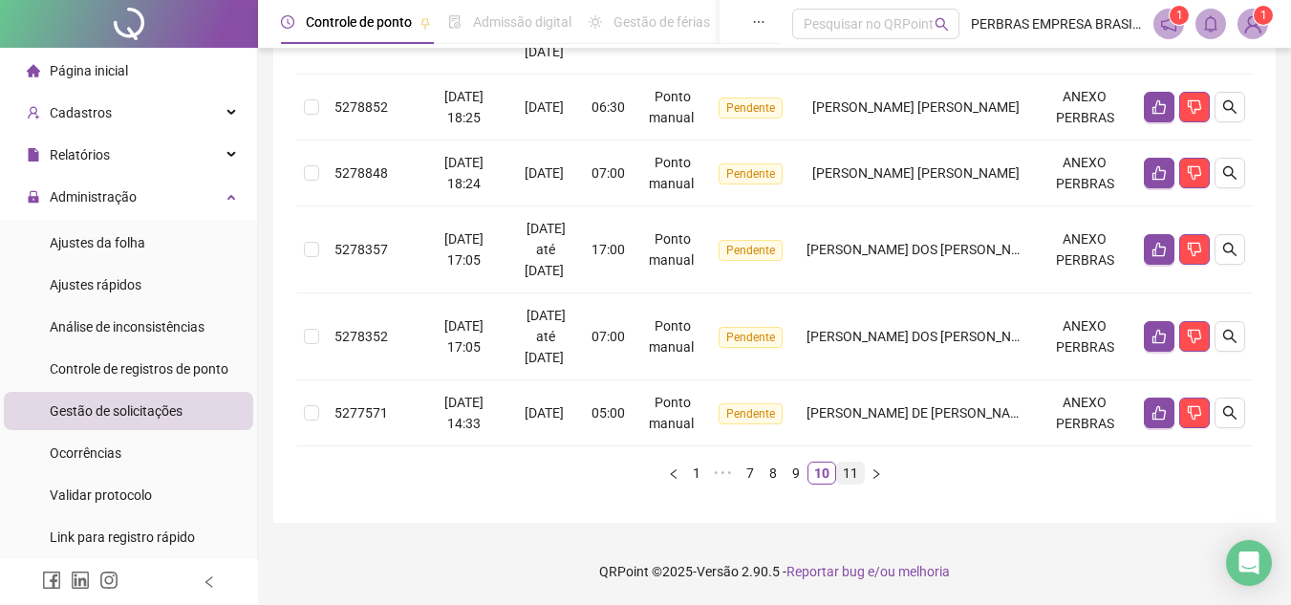
click at [857, 475] on link "11" at bounding box center [850, 473] width 27 height 21
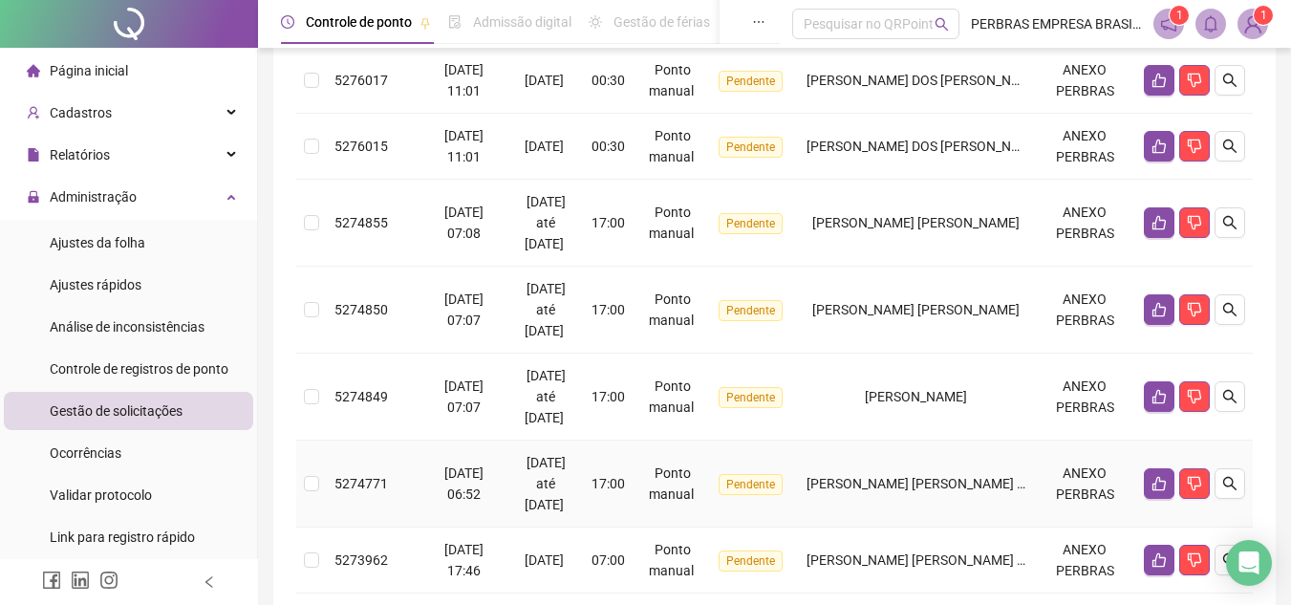
scroll to position [0, 0]
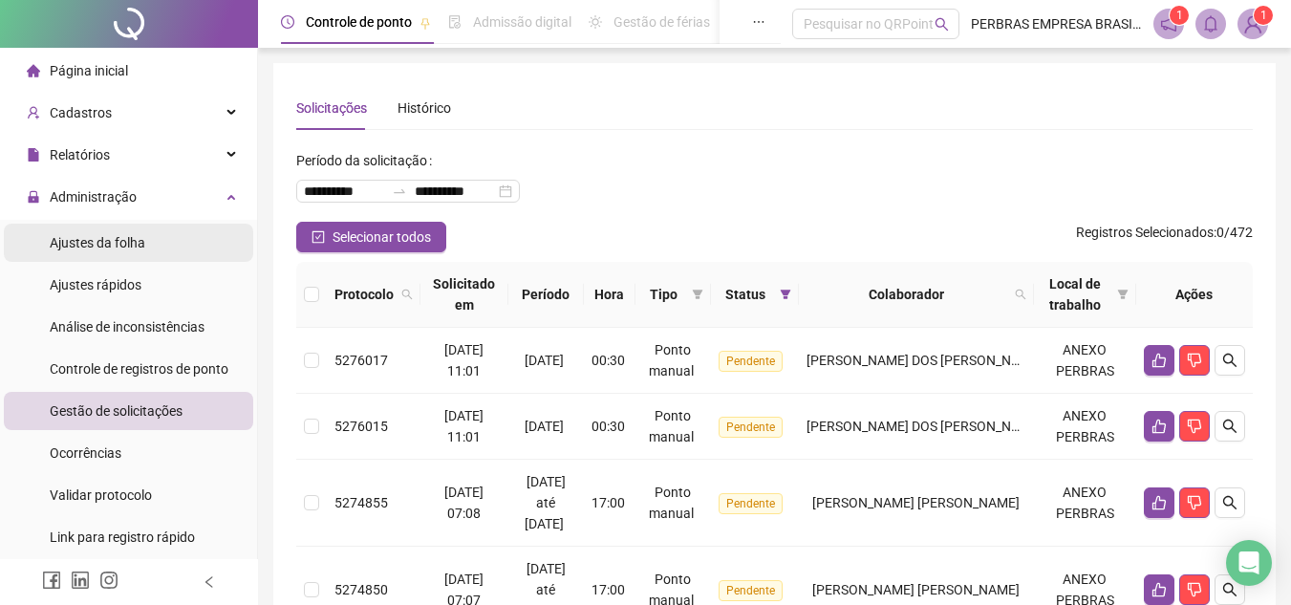
click at [141, 253] on div "Ajustes da folha" at bounding box center [98, 243] width 96 height 38
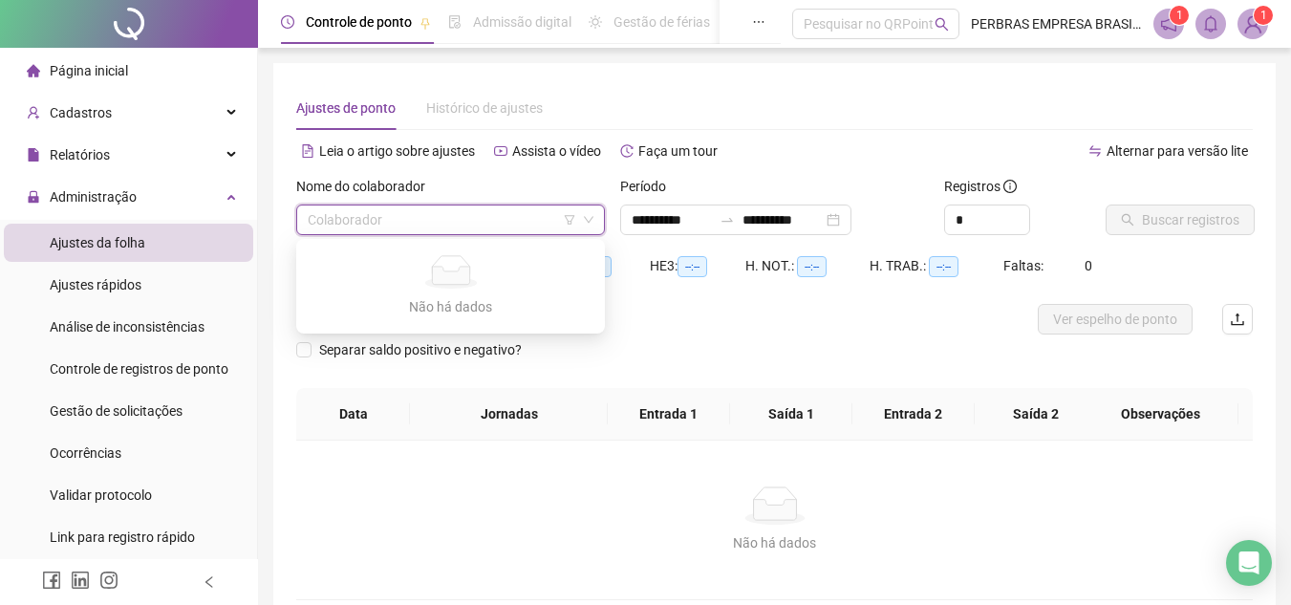
type input "**********"
click at [490, 214] on input "search" at bounding box center [442, 220] width 269 height 29
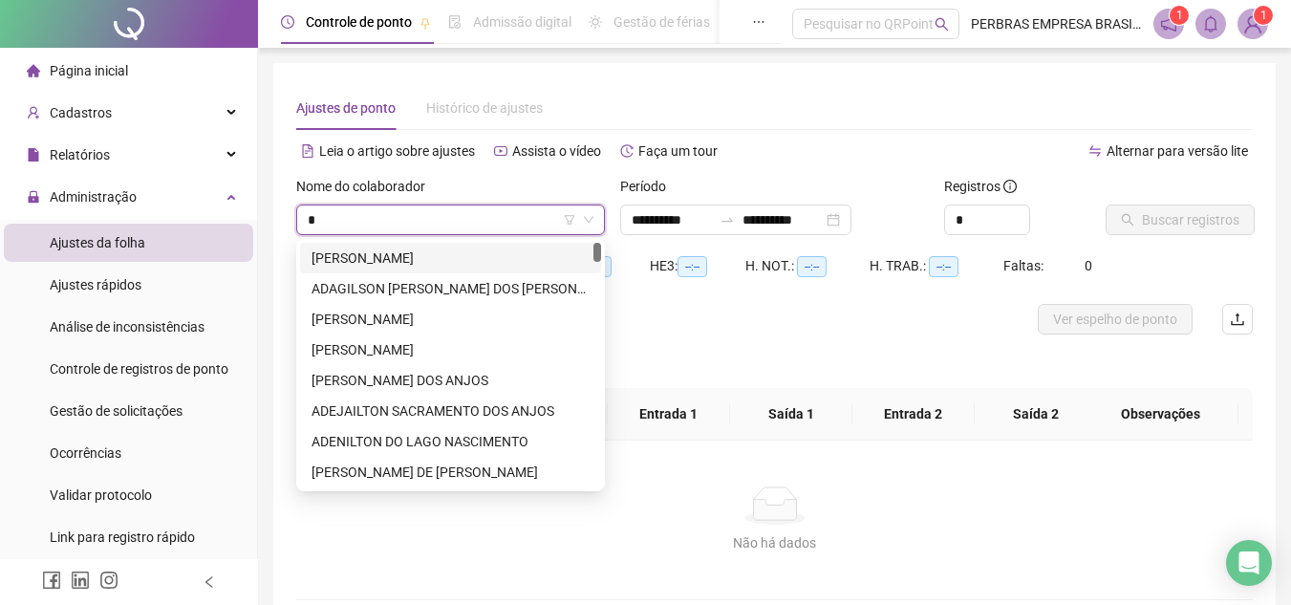
type input "**"
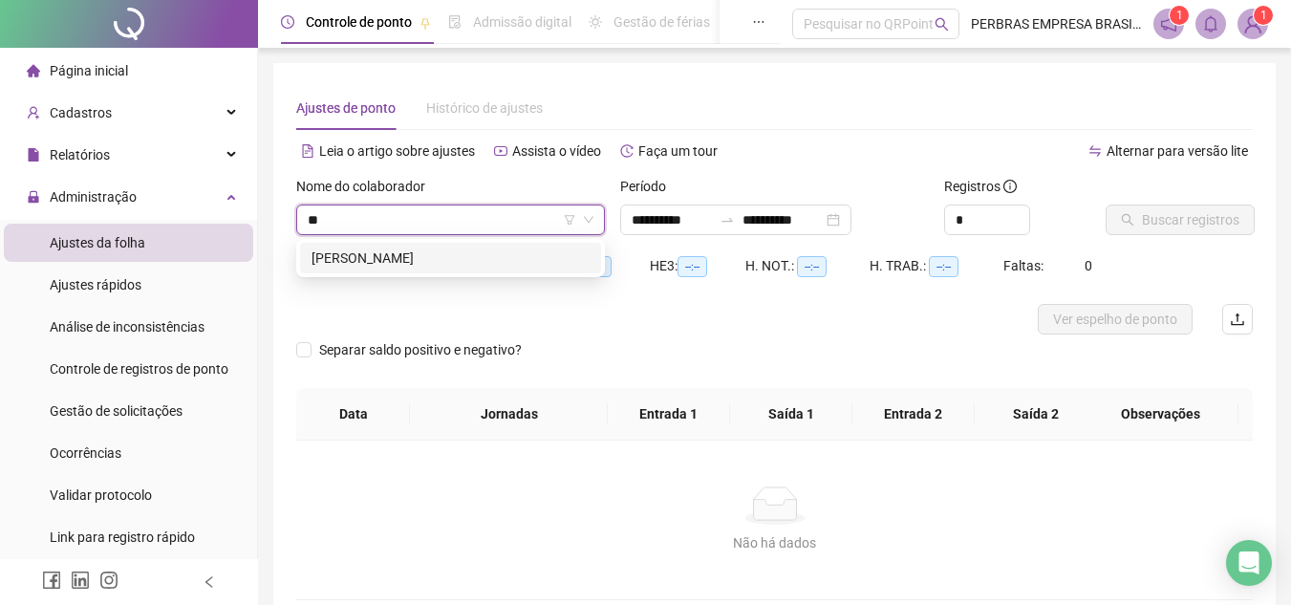
click at [440, 257] on div "[PERSON_NAME]" at bounding box center [451, 258] width 278 height 21
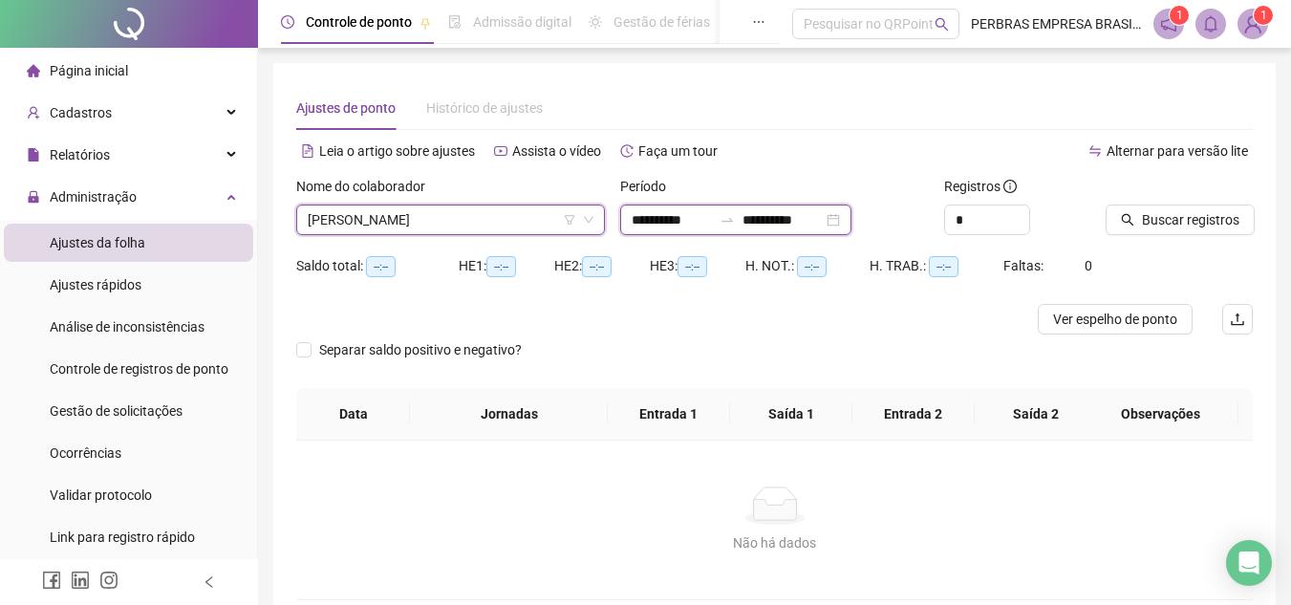
click at [640, 220] on input "**********" at bounding box center [672, 219] width 80 height 21
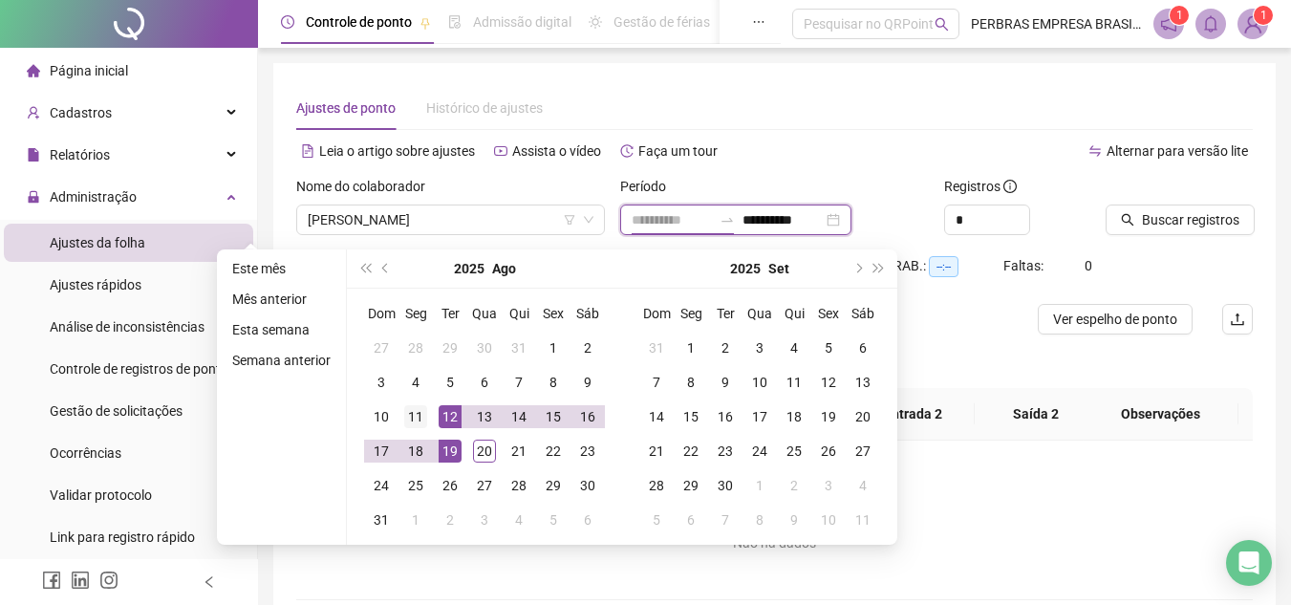
type input "**********"
drag, startPoint x: 419, startPoint y: 414, endPoint x: 467, endPoint y: 430, distance: 51.4
click at [420, 415] on div "11" at bounding box center [415, 416] width 23 height 23
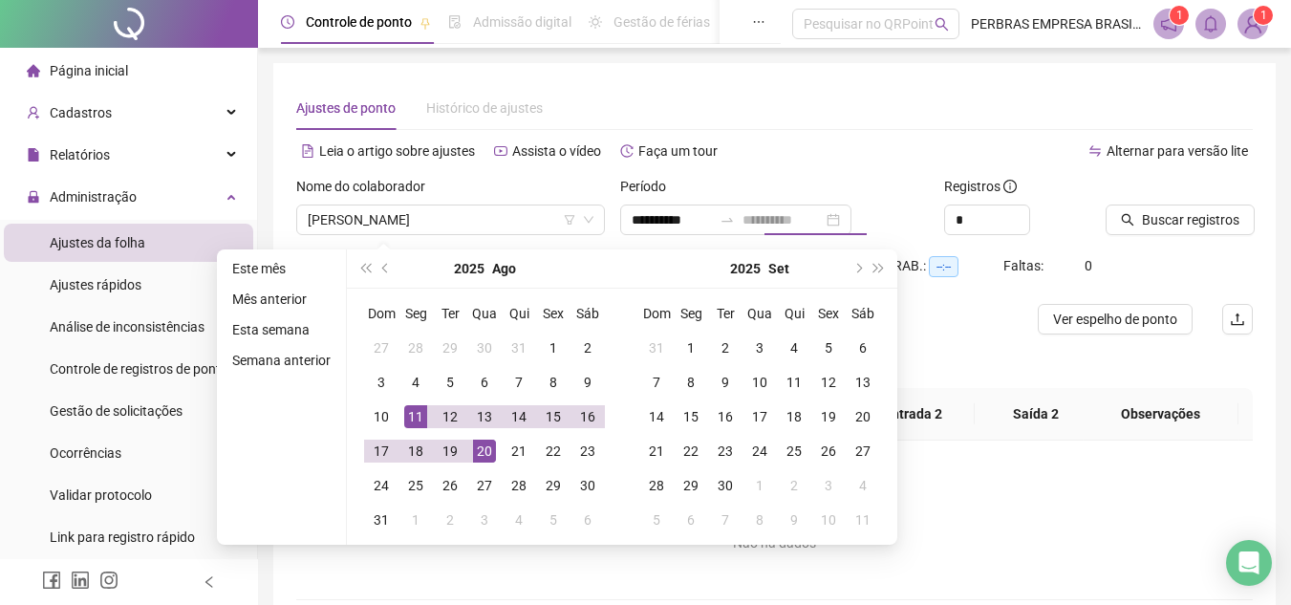
click at [469, 457] on td "20" at bounding box center [484, 451] width 34 height 34
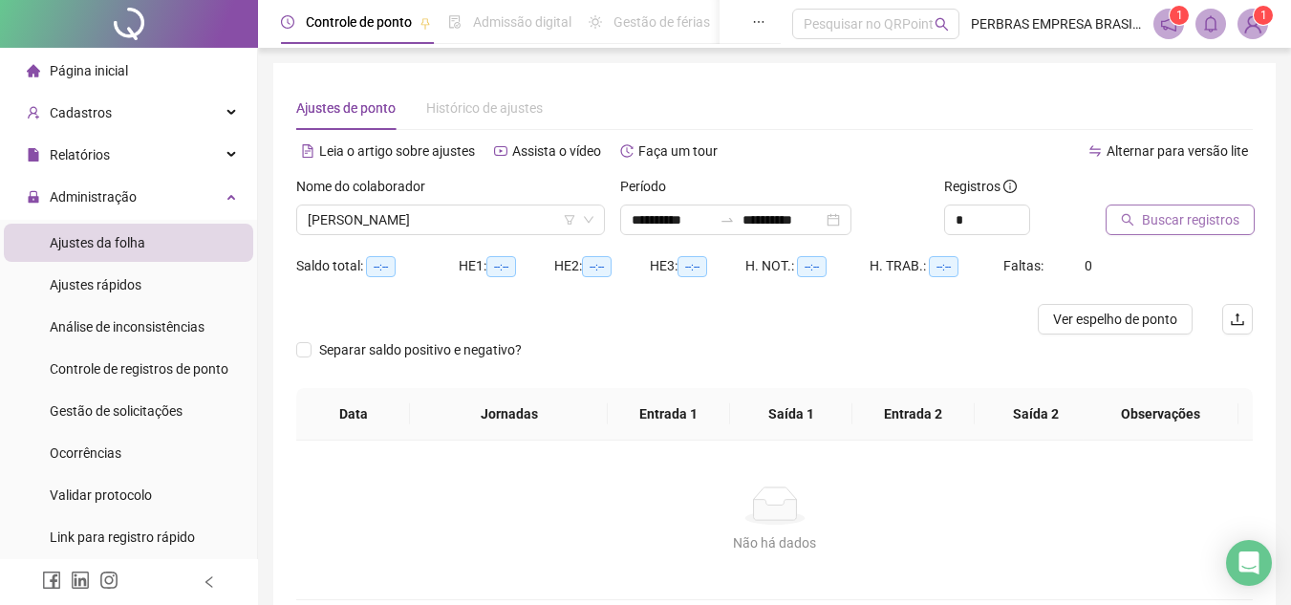
click at [1150, 220] on span "Buscar registros" at bounding box center [1191, 219] width 98 height 21
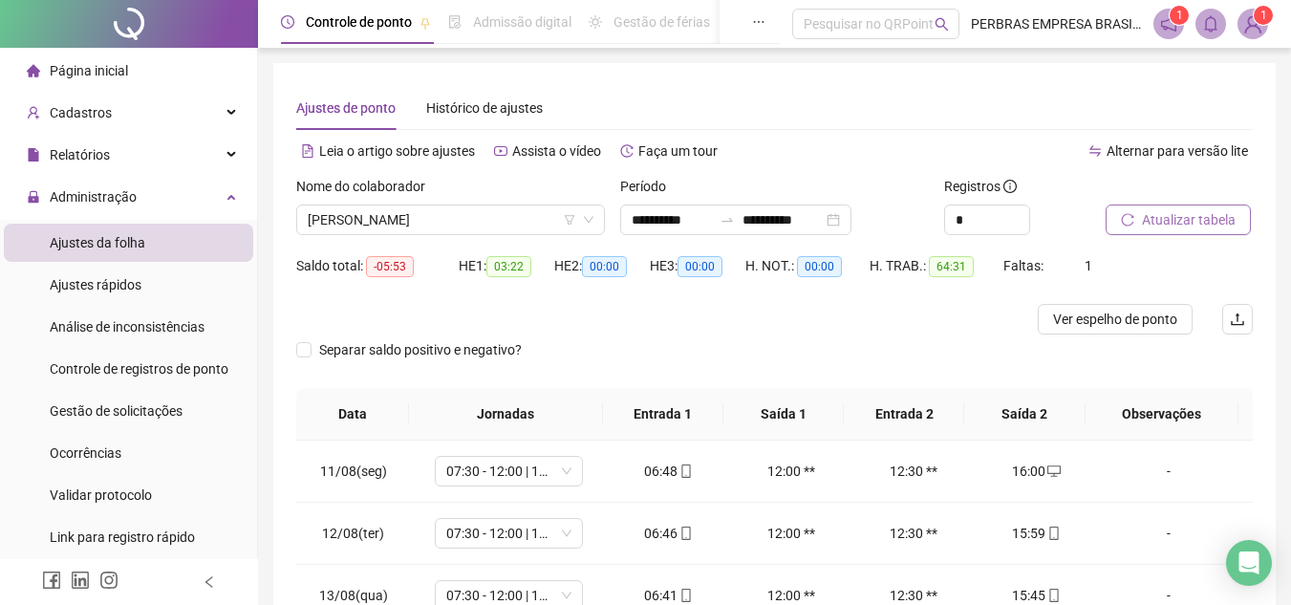
scroll to position [96, 0]
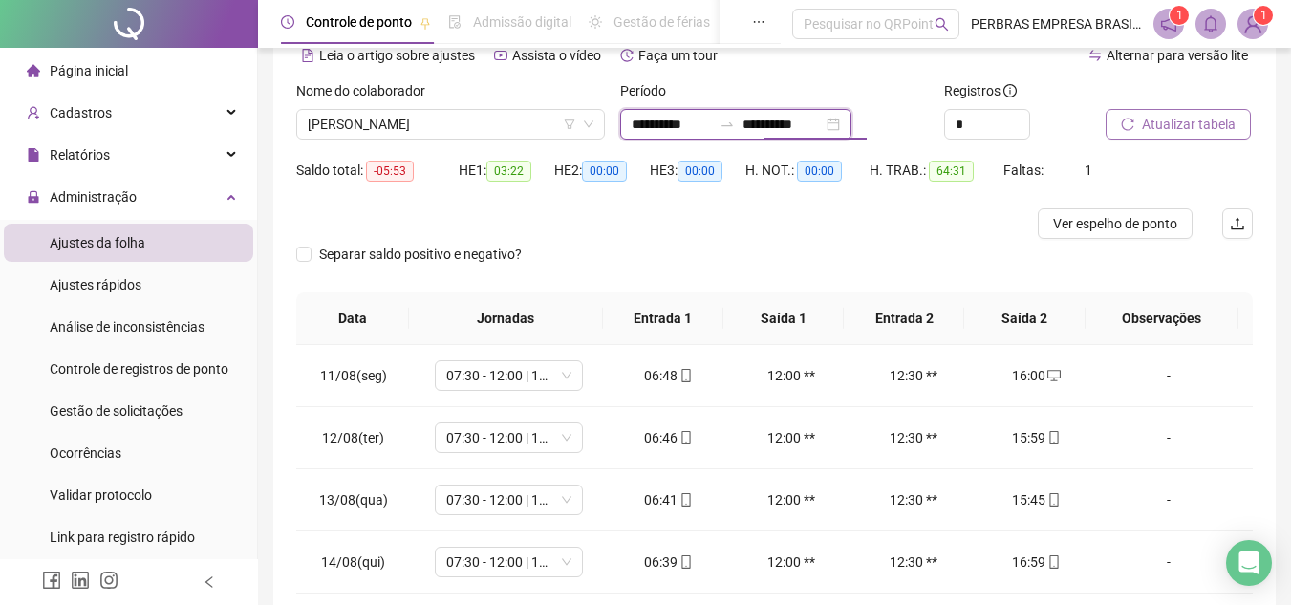
click at [813, 122] on input "**********" at bounding box center [783, 124] width 80 height 21
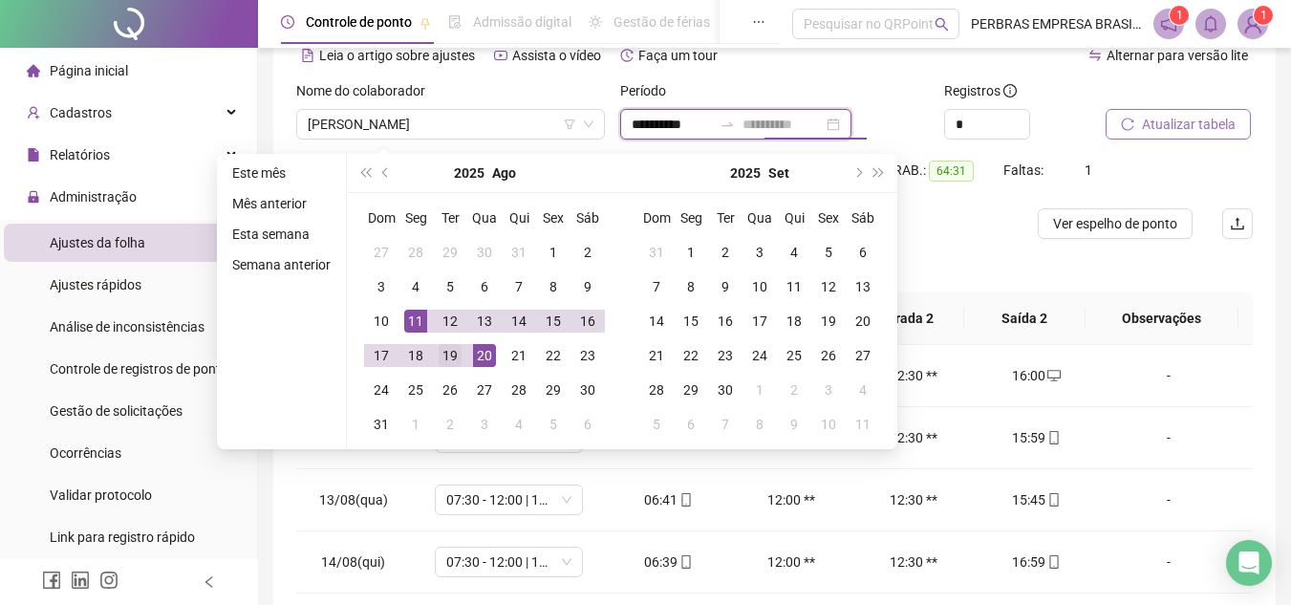
type input "**********"
click at [462, 352] on td "19" at bounding box center [450, 355] width 34 height 34
type input "**********"
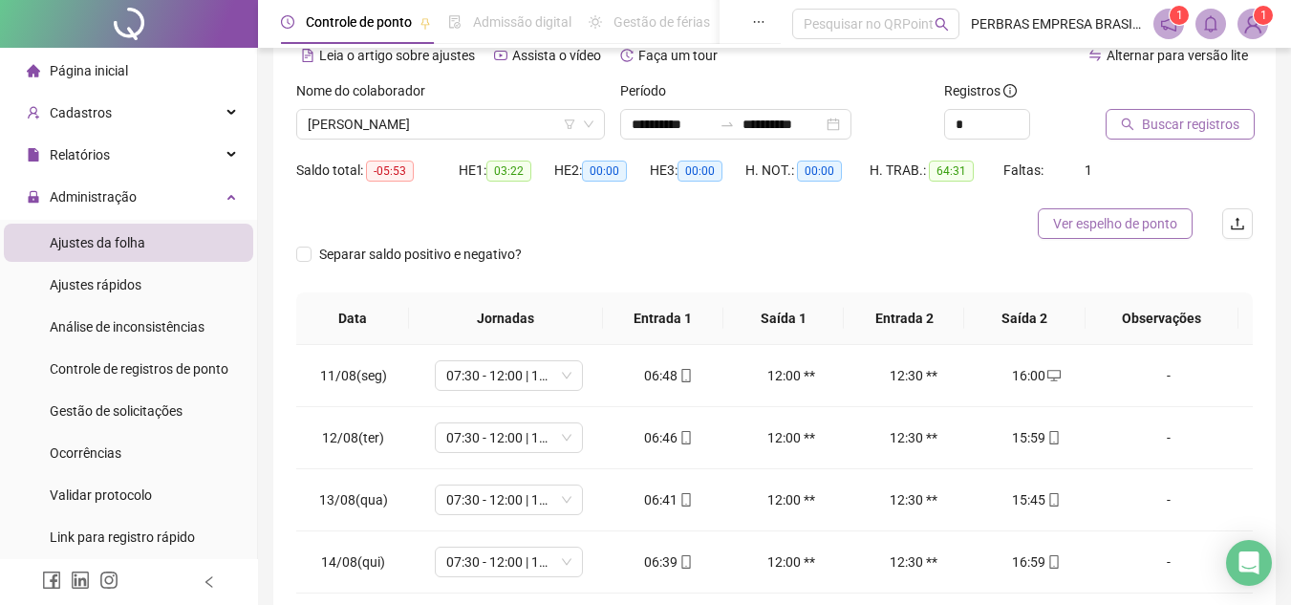
click at [1146, 224] on span "Ver espelho de ponto" at bounding box center [1115, 223] width 124 height 21
click at [1160, 127] on span "Buscar registros" at bounding box center [1191, 124] width 98 height 21
click at [1149, 120] on span "Atualizar tabela" at bounding box center [1189, 124] width 94 height 21
click at [1202, 112] on button "Atualizar tabela" at bounding box center [1178, 124] width 145 height 31
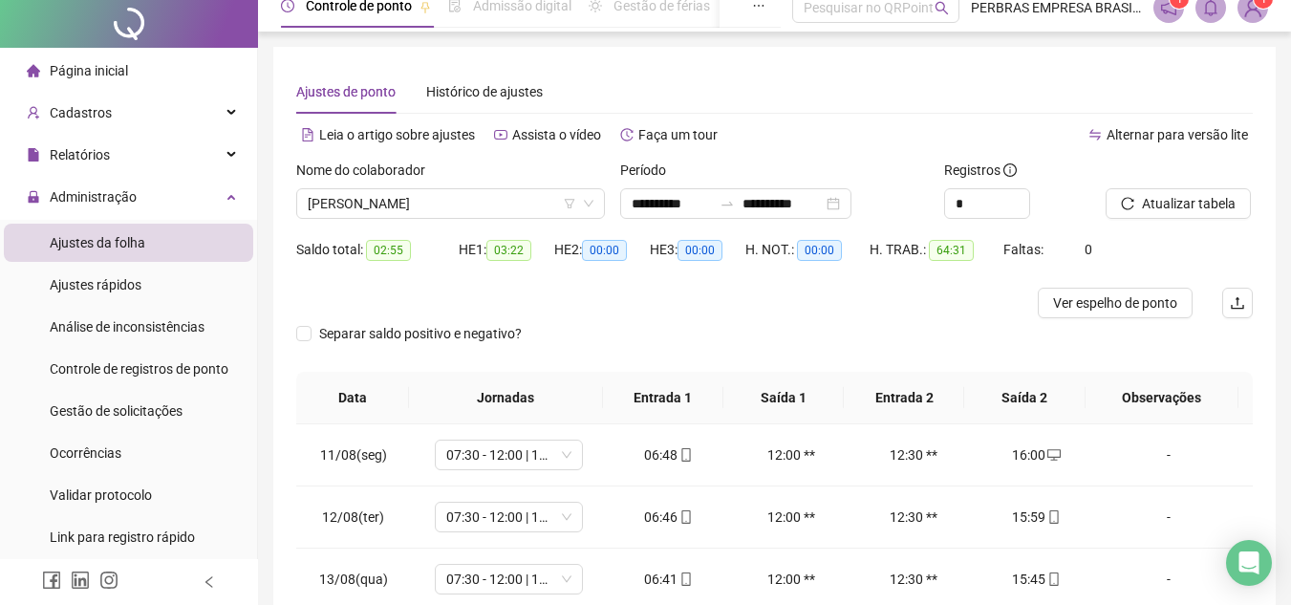
scroll to position [0, 0]
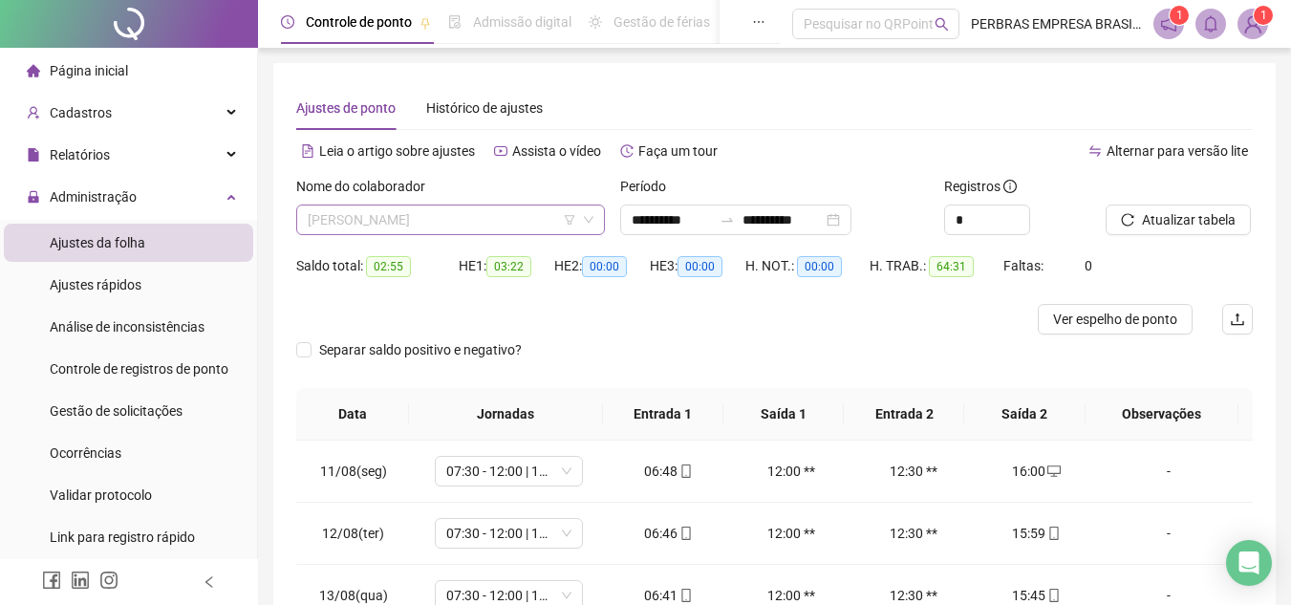
click at [536, 205] on div "[PERSON_NAME]" at bounding box center [450, 220] width 309 height 31
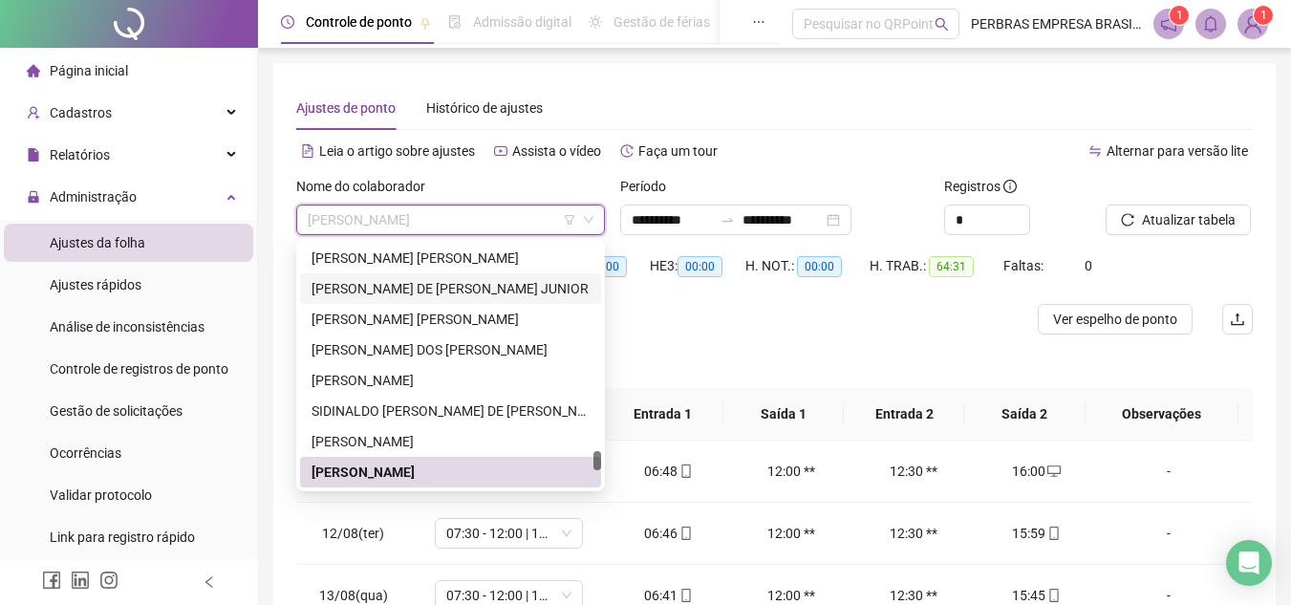
scroll to position [7625, 0]
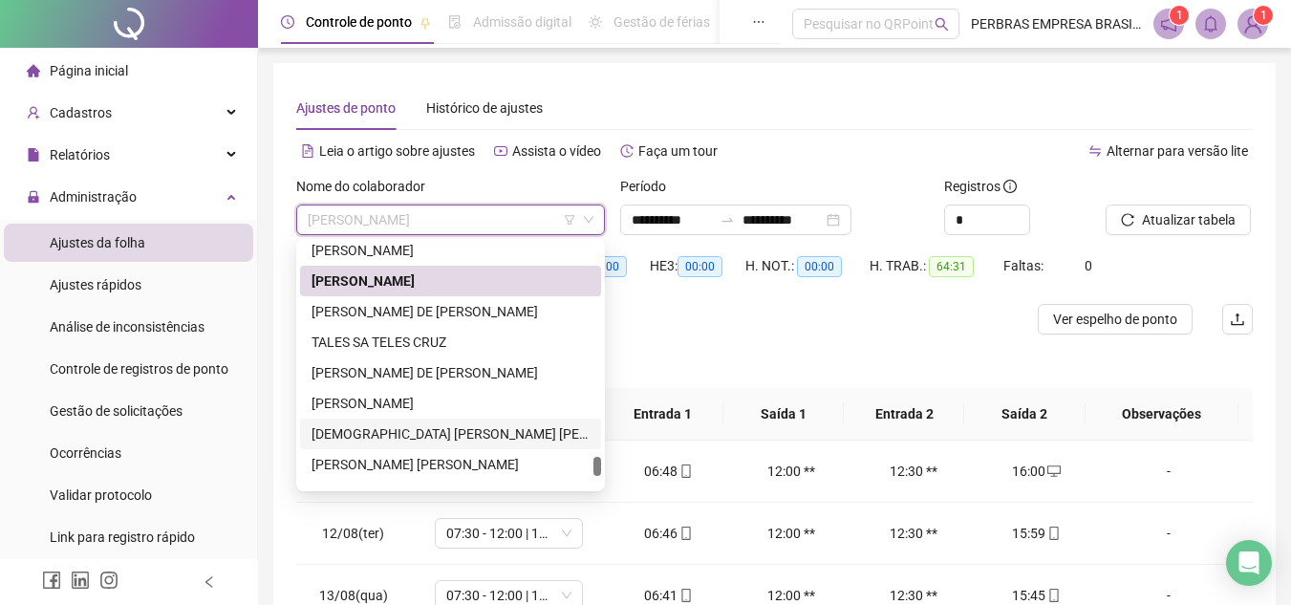
click at [426, 439] on div "[DEMOGRAPHIC_DATA] [PERSON_NAME] [PERSON_NAME]" at bounding box center [451, 433] width 278 height 21
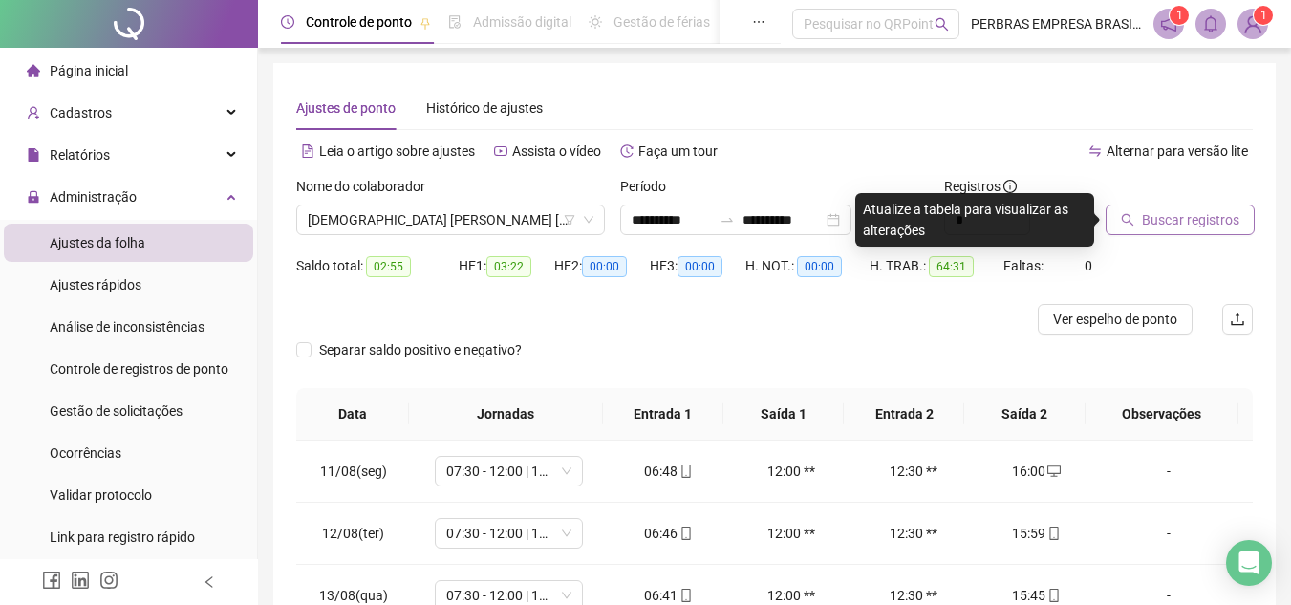
drag, startPoint x: 1188, startPoint y: 238, endPoint x: 1189, endPoint y: 223, distance: 15.3
click at [1188, 234] on div "Buscar registros" at bounding box center [1179, 213] width 163 height 75
click at [1168, 226] on span "Buscar registros" at bounding box center [1191, 219] width 98 height 21
